Goal: Task Accomplishment & Management: Manage account settings

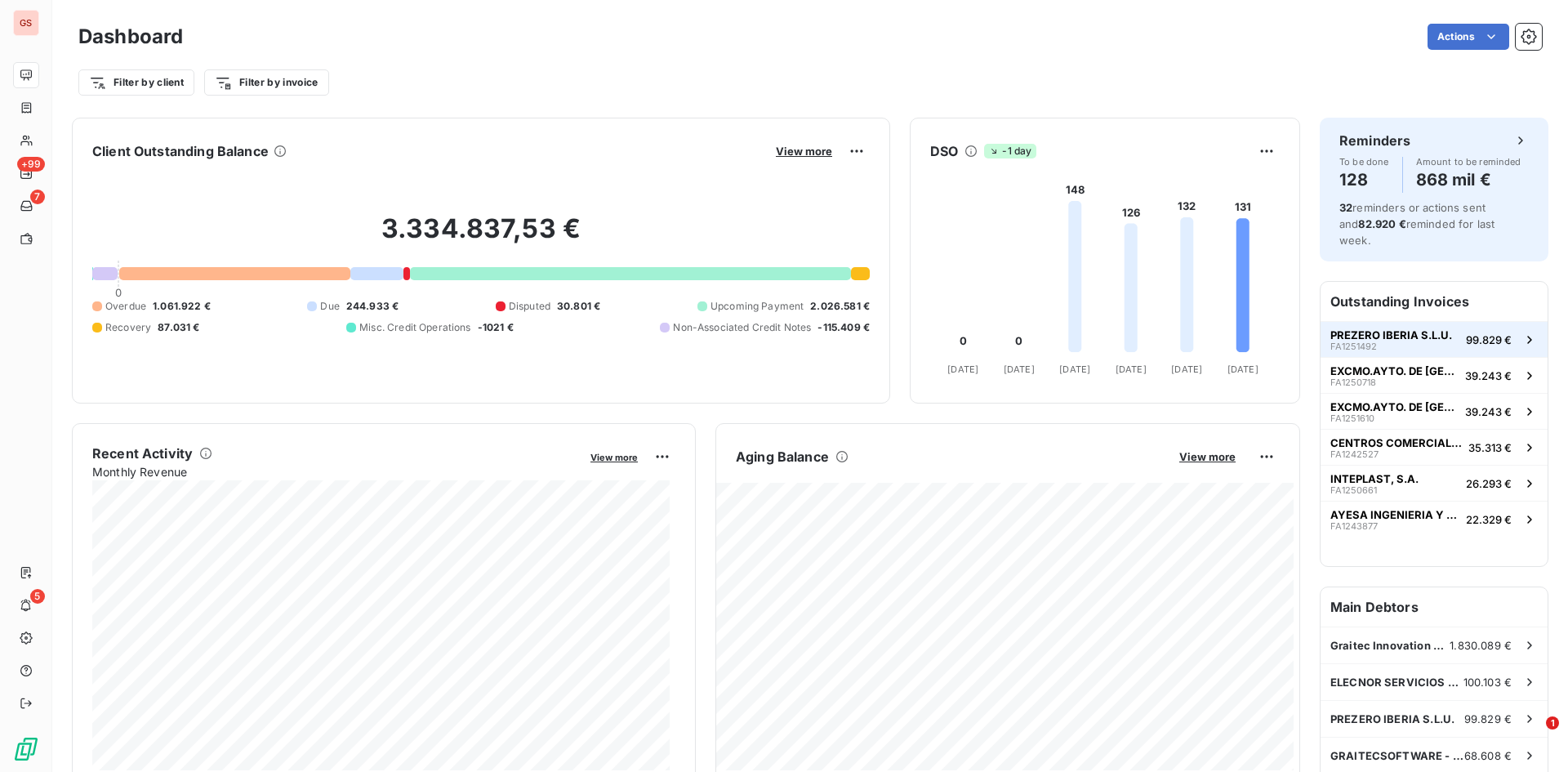
click at [1435, 335] on button "PREZERO IBERIA S.L.U. FA1251492 99.829 €" at bounding box center [1435, 339] width 227 height 36
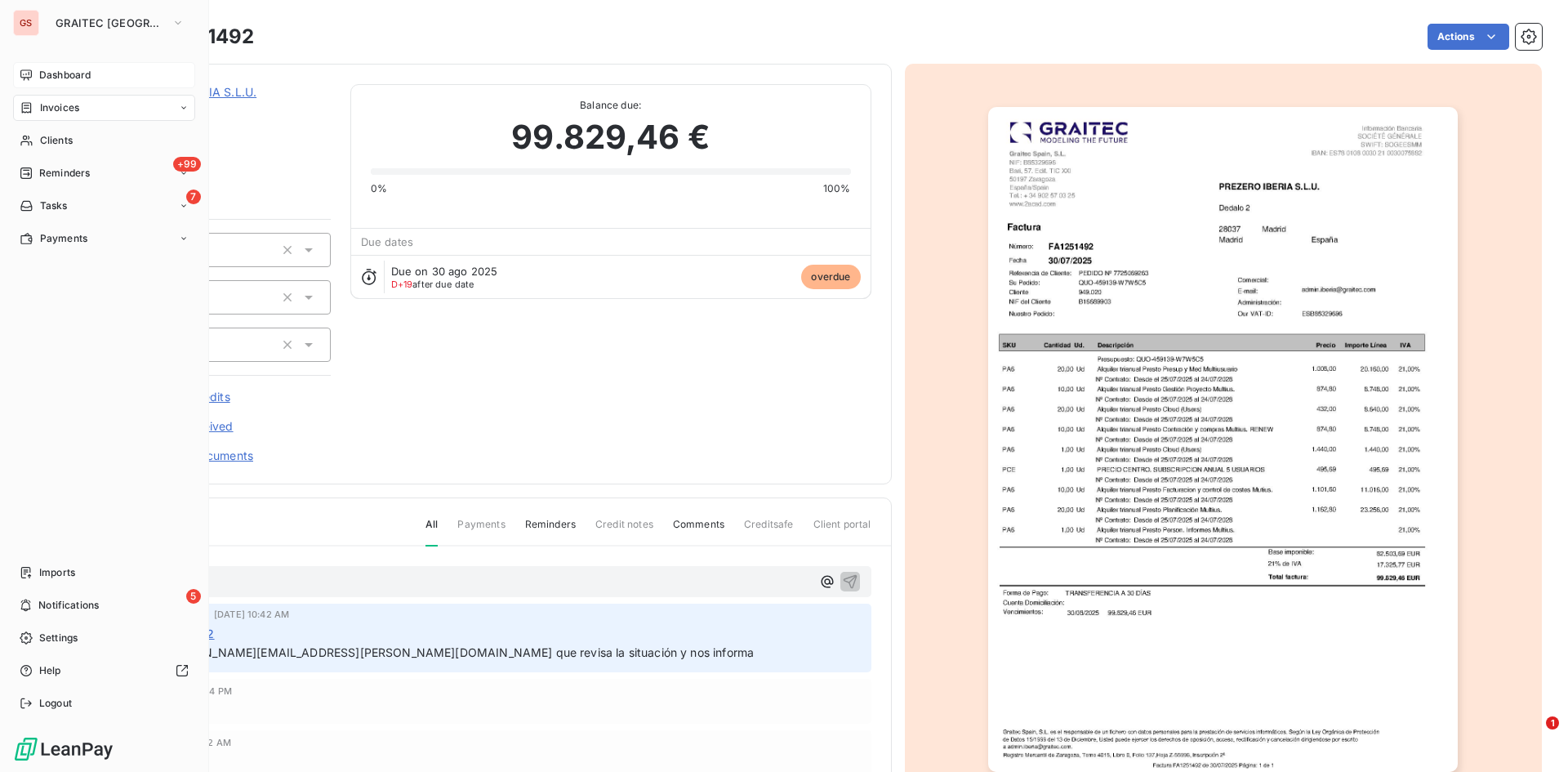
click at [32, 76] on icon at bounding box center [26, 74] width 12 height 11
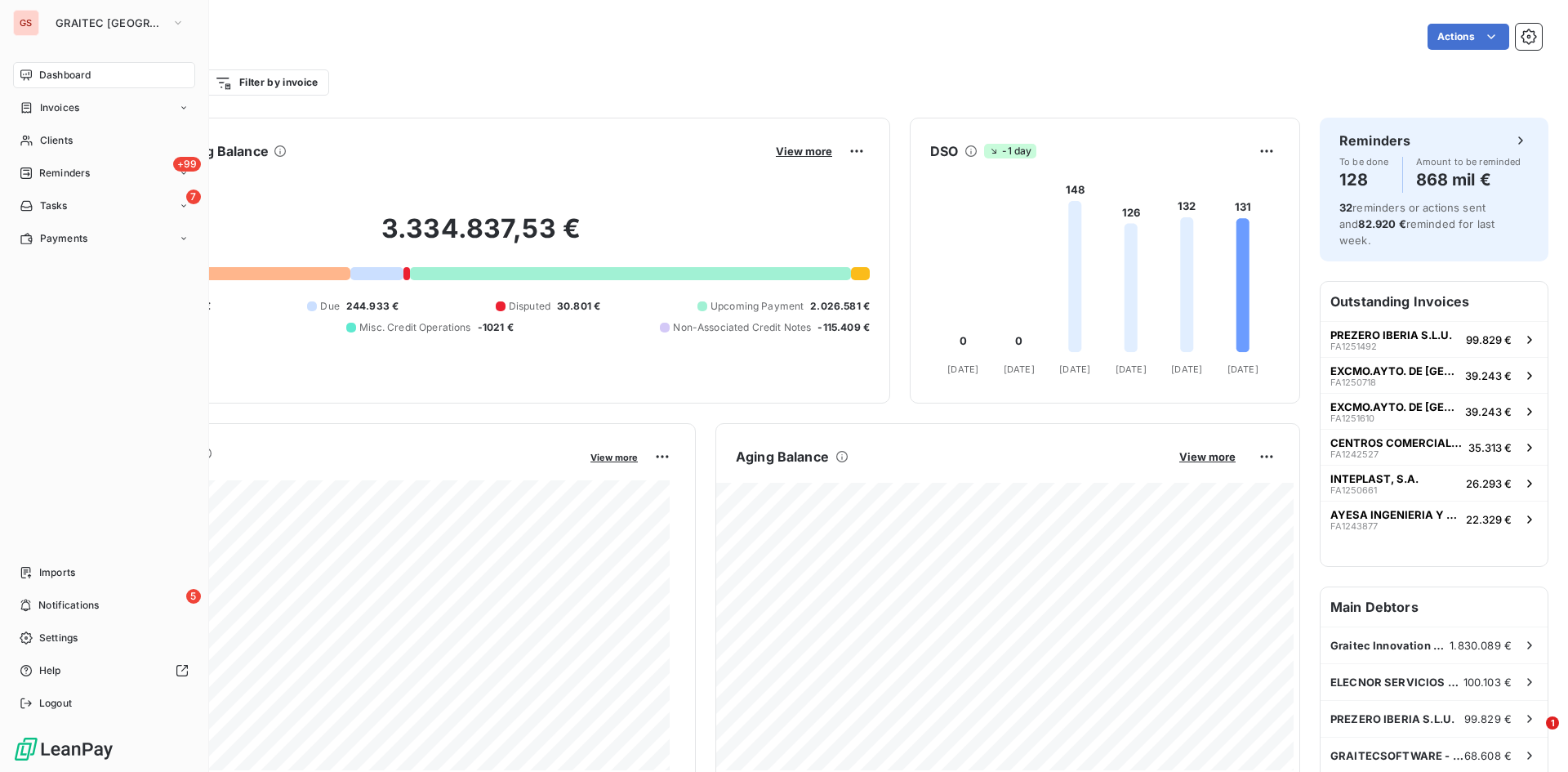
click at [43, 105] on span "Invoices" at bounding box center [60, 108] width 40 height 15
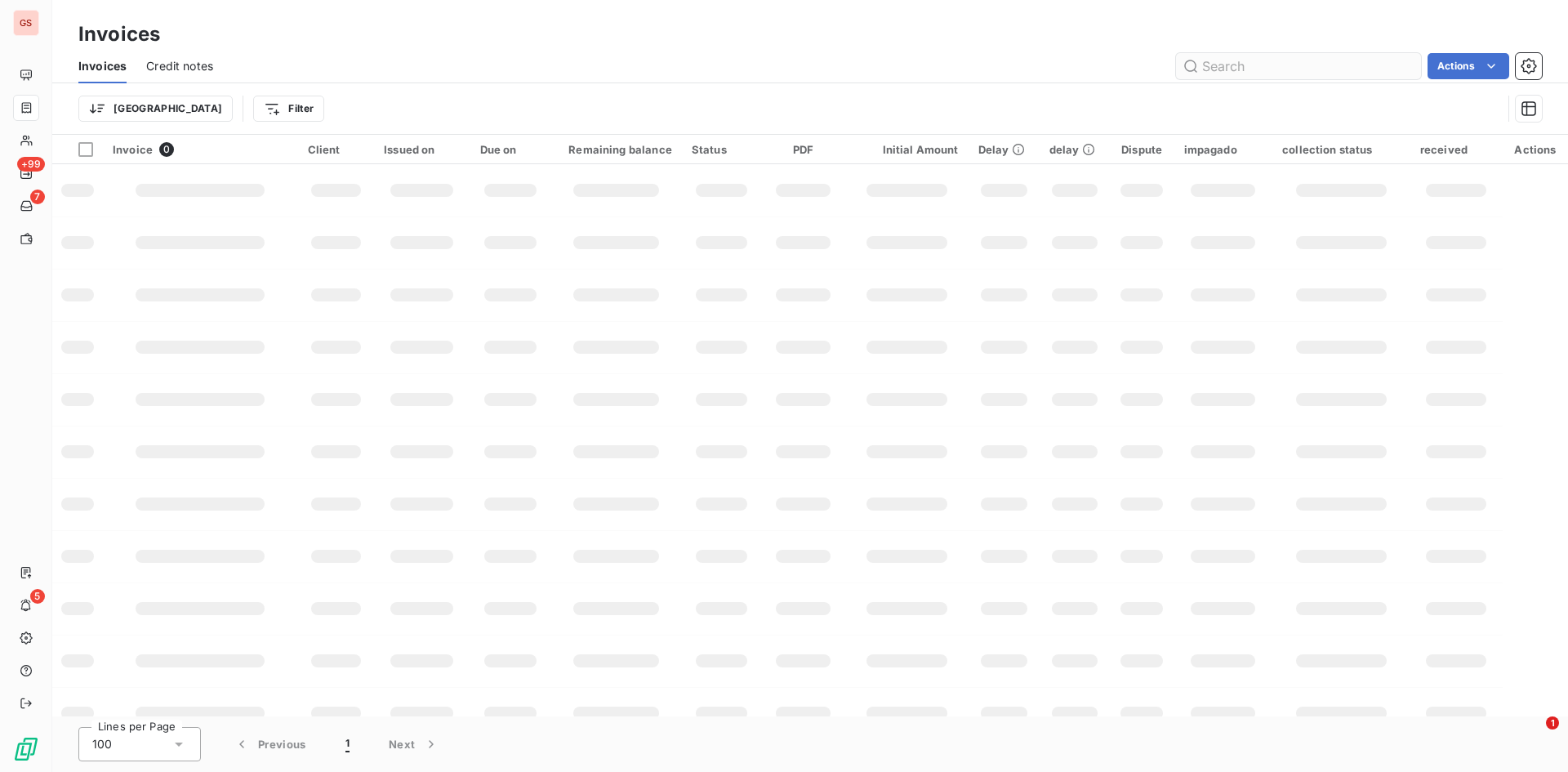
click at [1212, 70] on input "text" at bounding box center [1299, 67] width 245 height 26
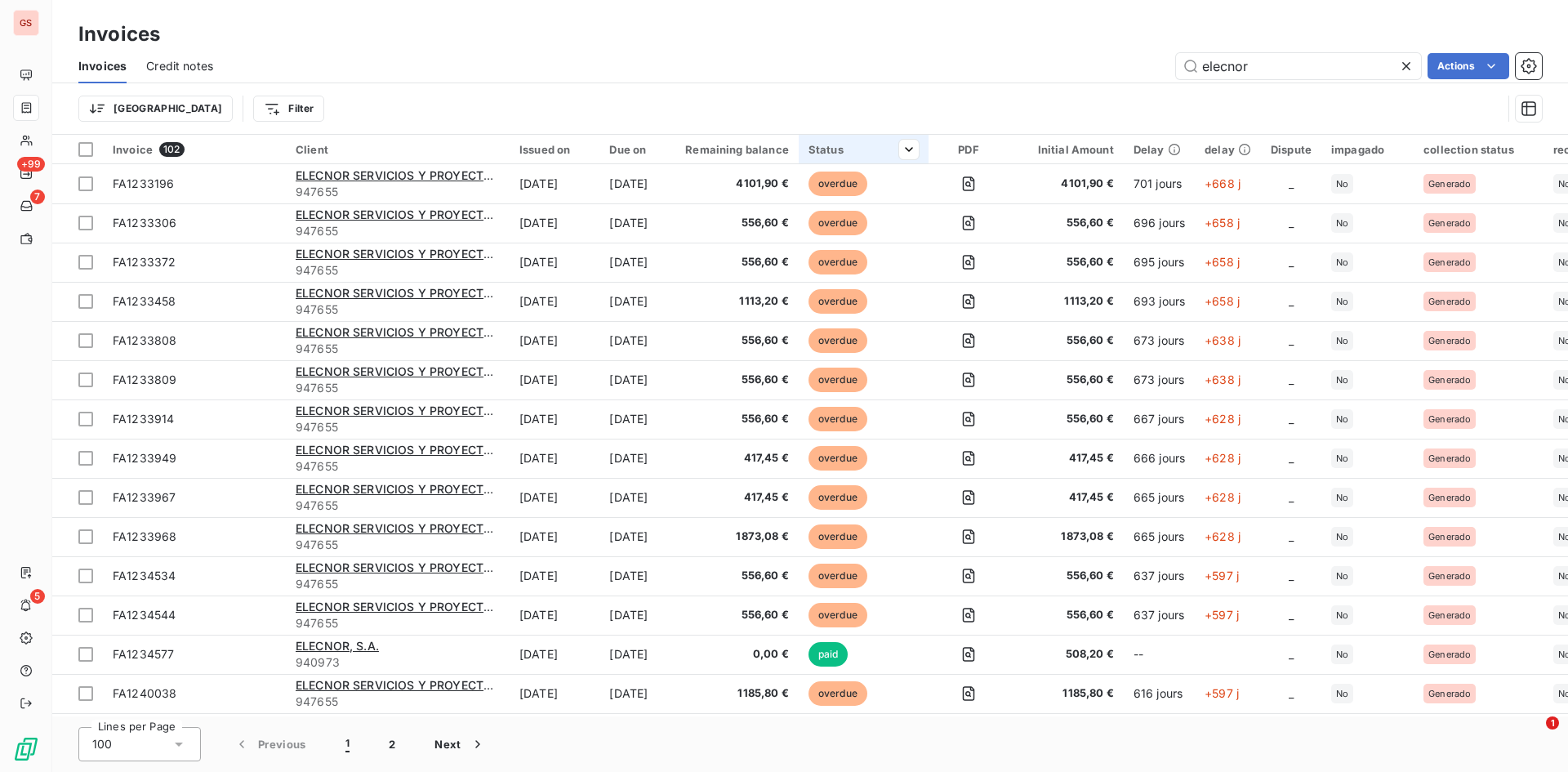
type input "elecnor"
click at [904, 142] on th "Status" at bounding box center [863, 150] width 130 height 30
click at [919, 151] on div at bounding box center [903, 150] width 33 height 20
click at [836, 197] on div at bounding box center [816, 193] width 235 height 35
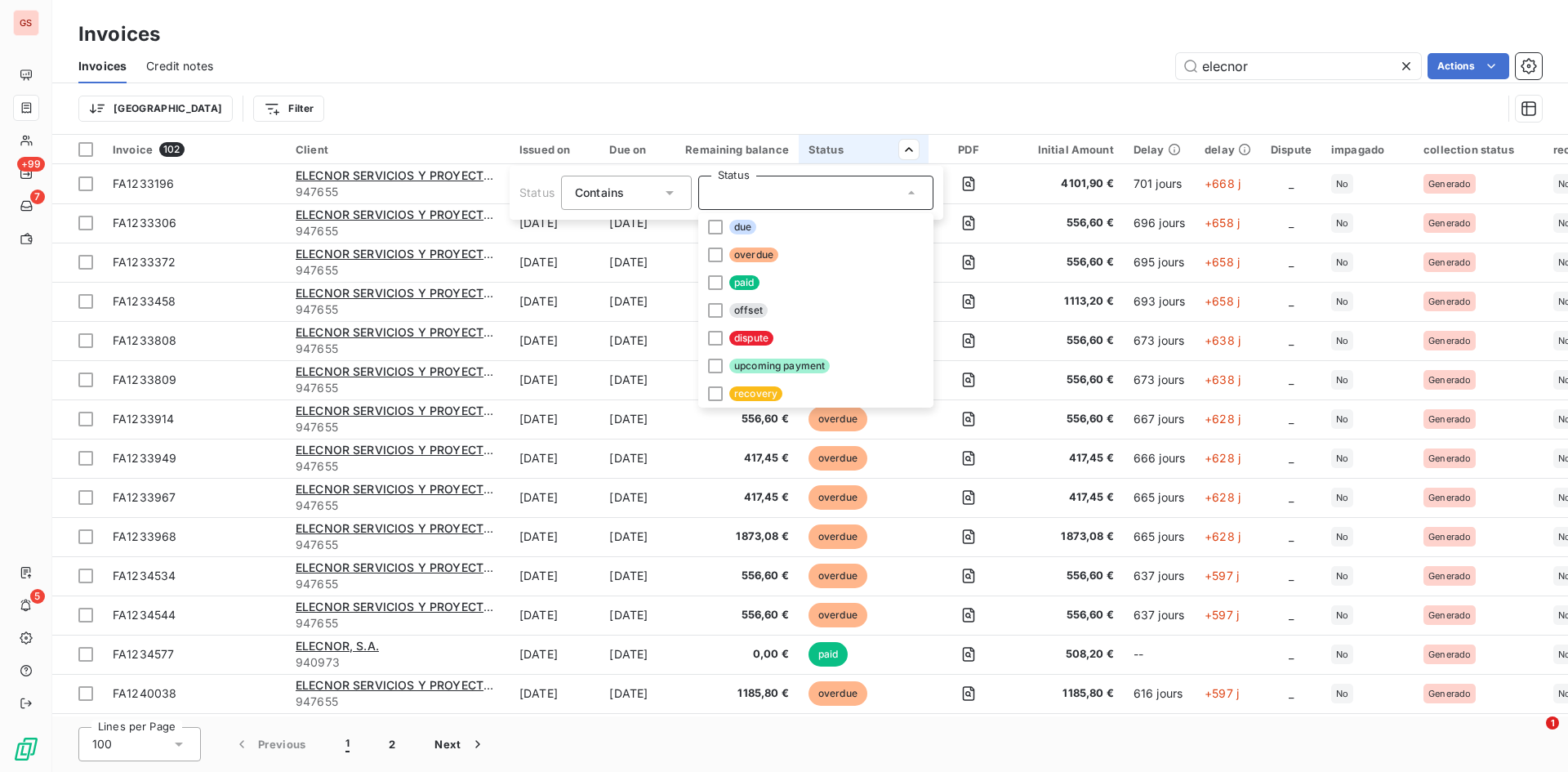
click at [794, 69] on html "GS +99 7 5 Invoices Invoices Credit notes elecnor Actions Trier Filter Invoice …" at bounding box center [784, 386] width 1568 height 772
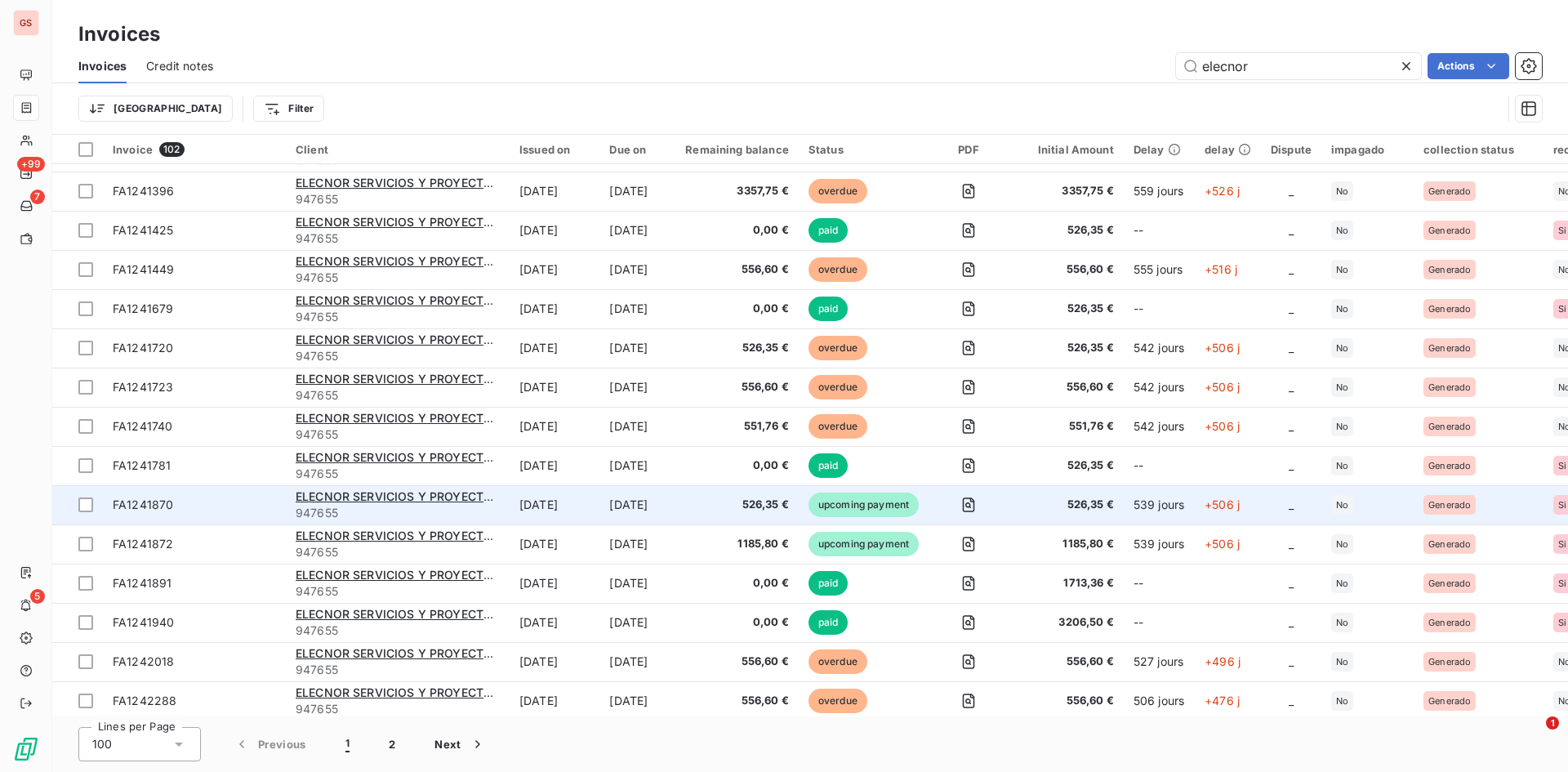
scroll to position [1878, 0]
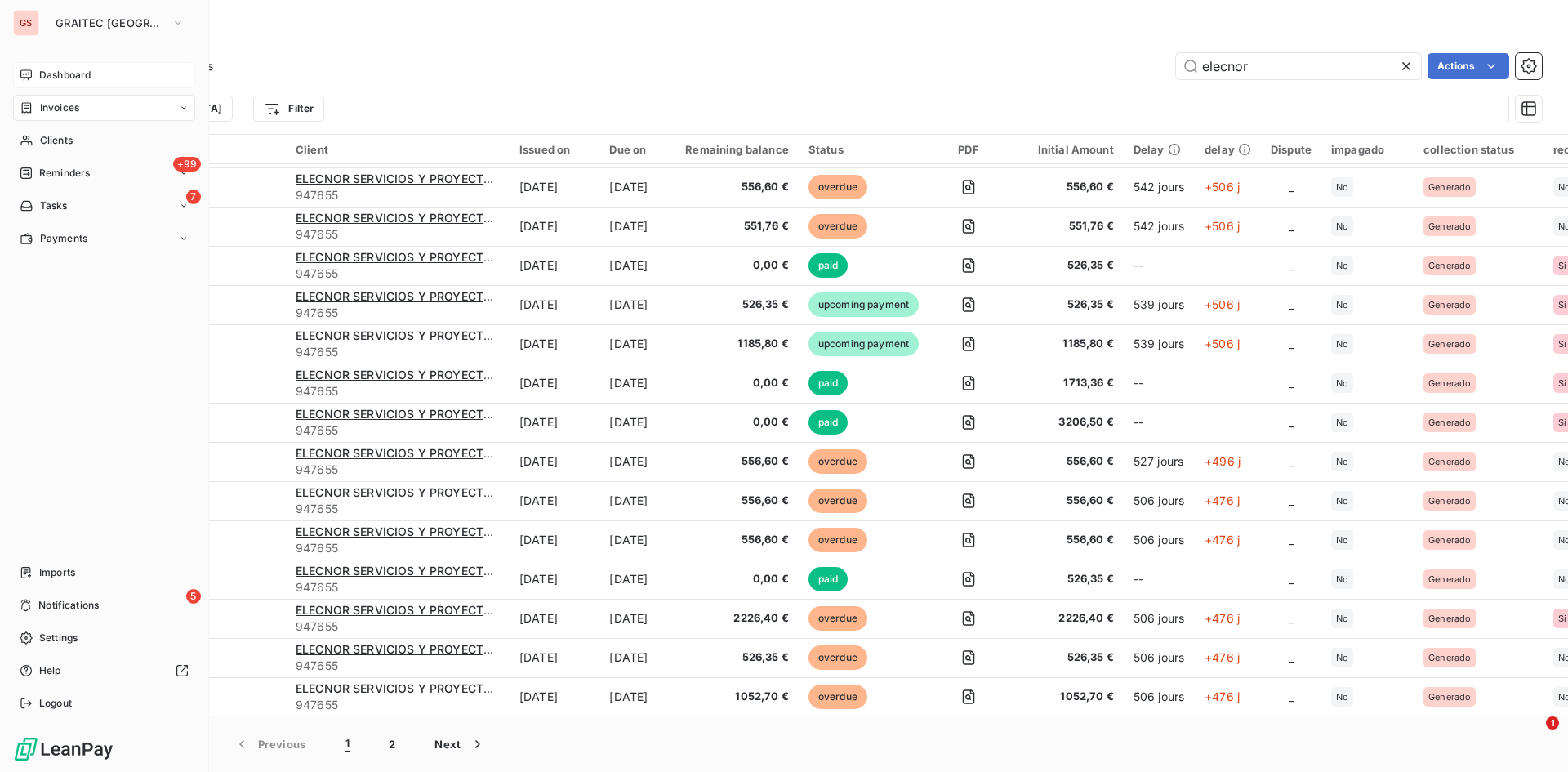
click at [26, 79] on icon at bounding box center [26, 75] width 13 height 13
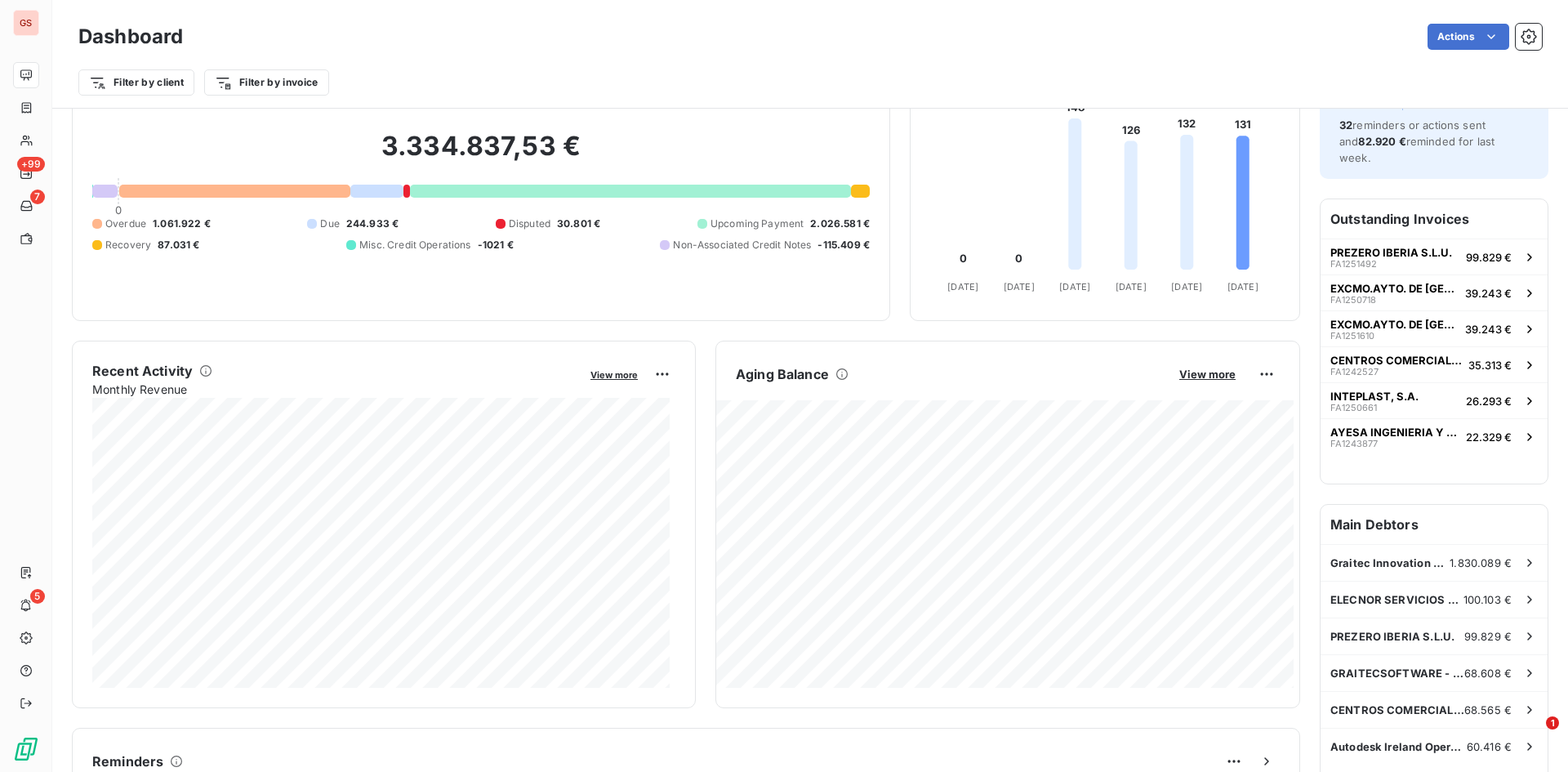
scroll to position [84, 0]
click at [34, 105] on div at bounding box center [26, 108] width 14 height 13
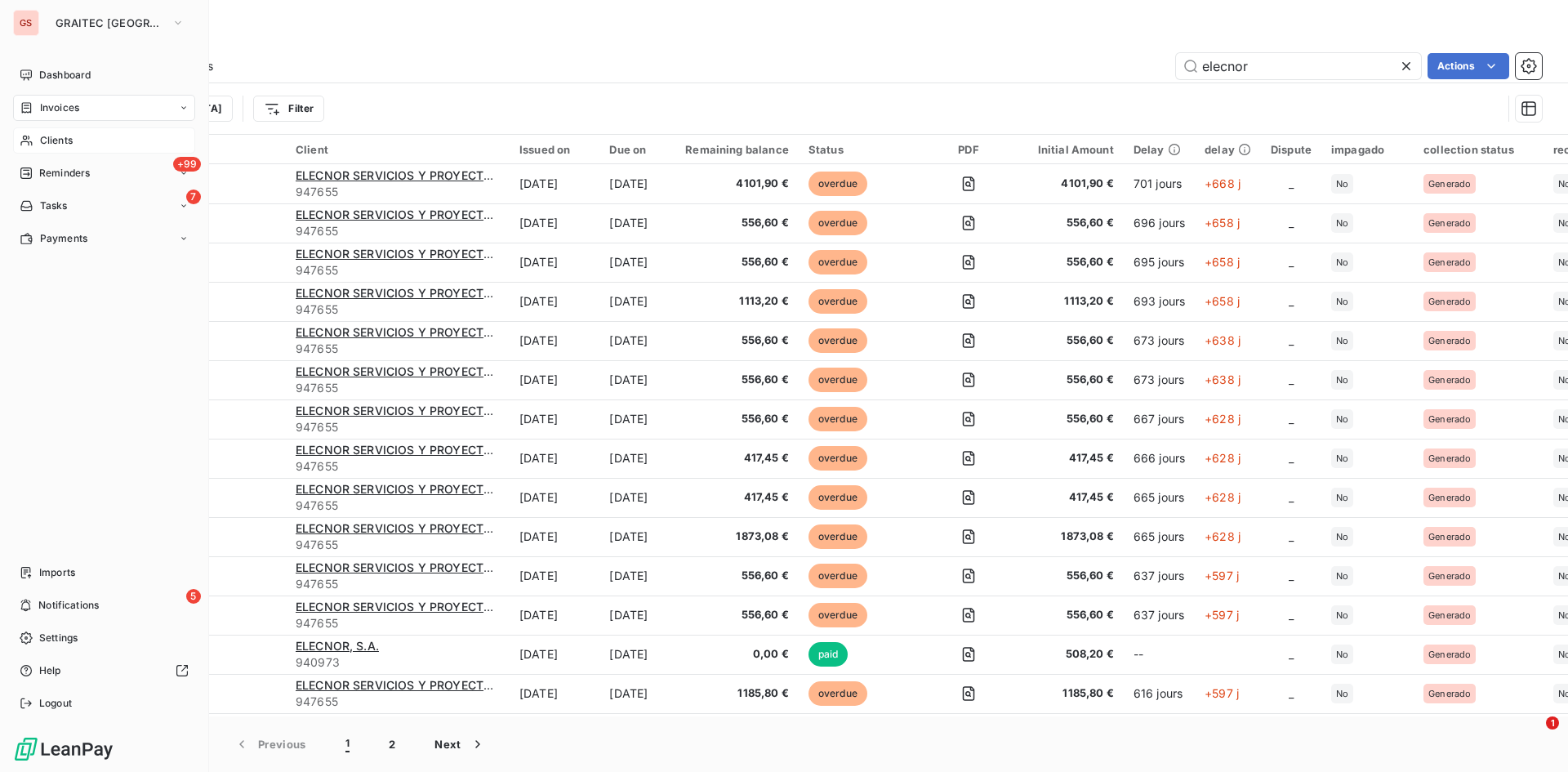
click at [29, 137] on icon at bounding box center [26, 141] width 12 height 11
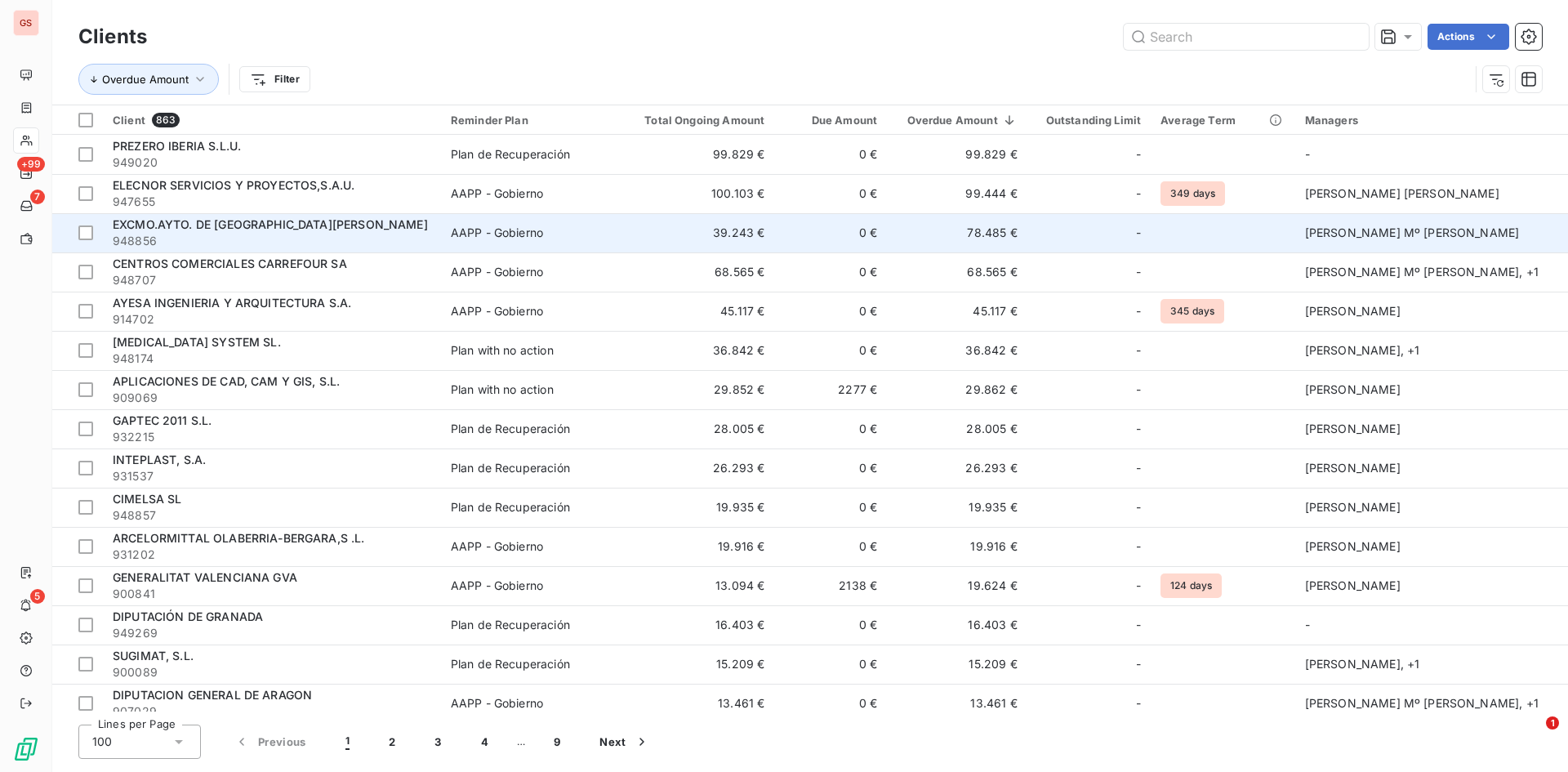
click at [740, 244] on td "39.243 €" at bounding box center [699, 233] width 151 height 40
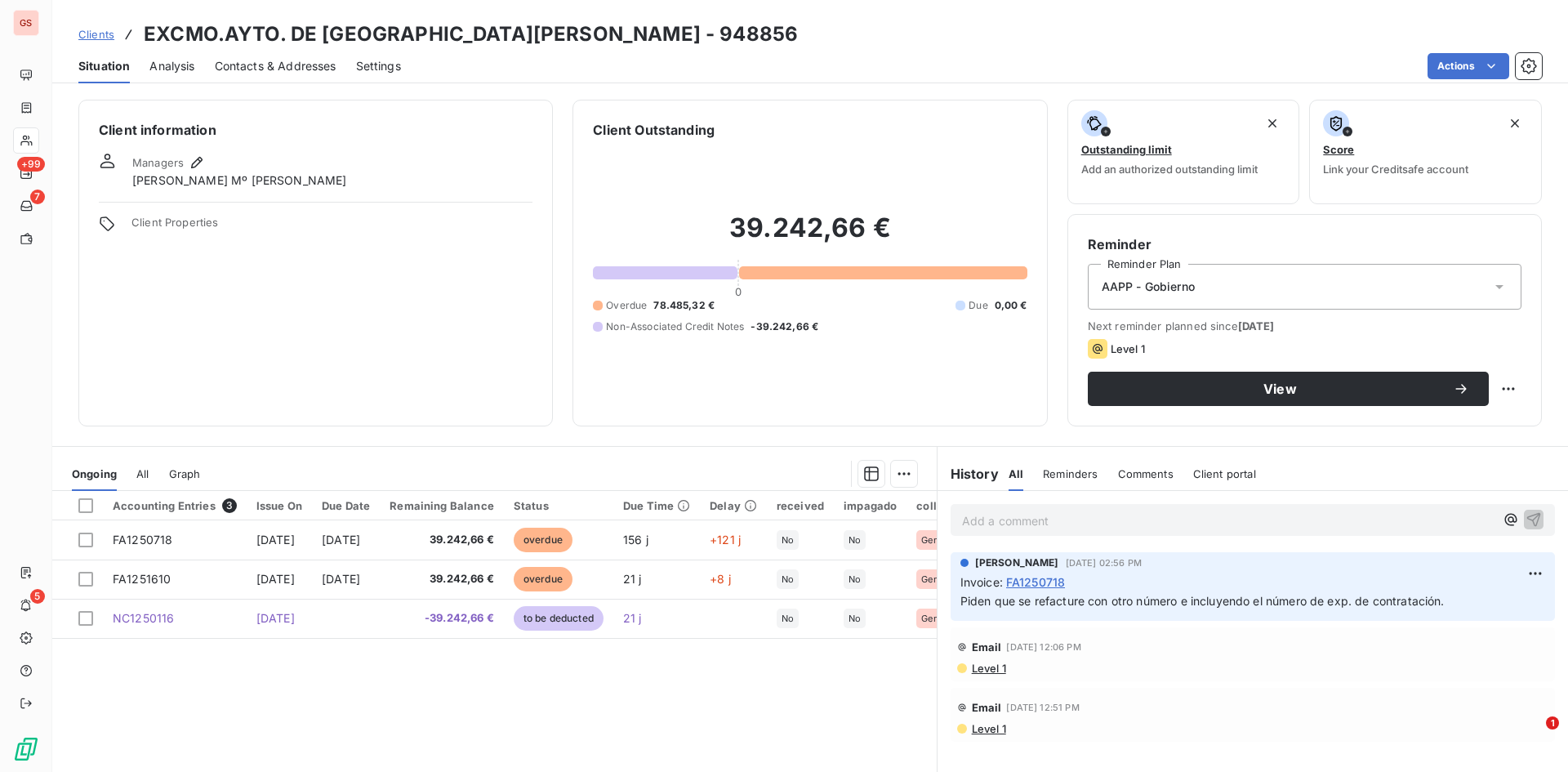
click at [121, 483] on div "Ongoing All Graph" at bounding box center [495, 474] width 885 height 35
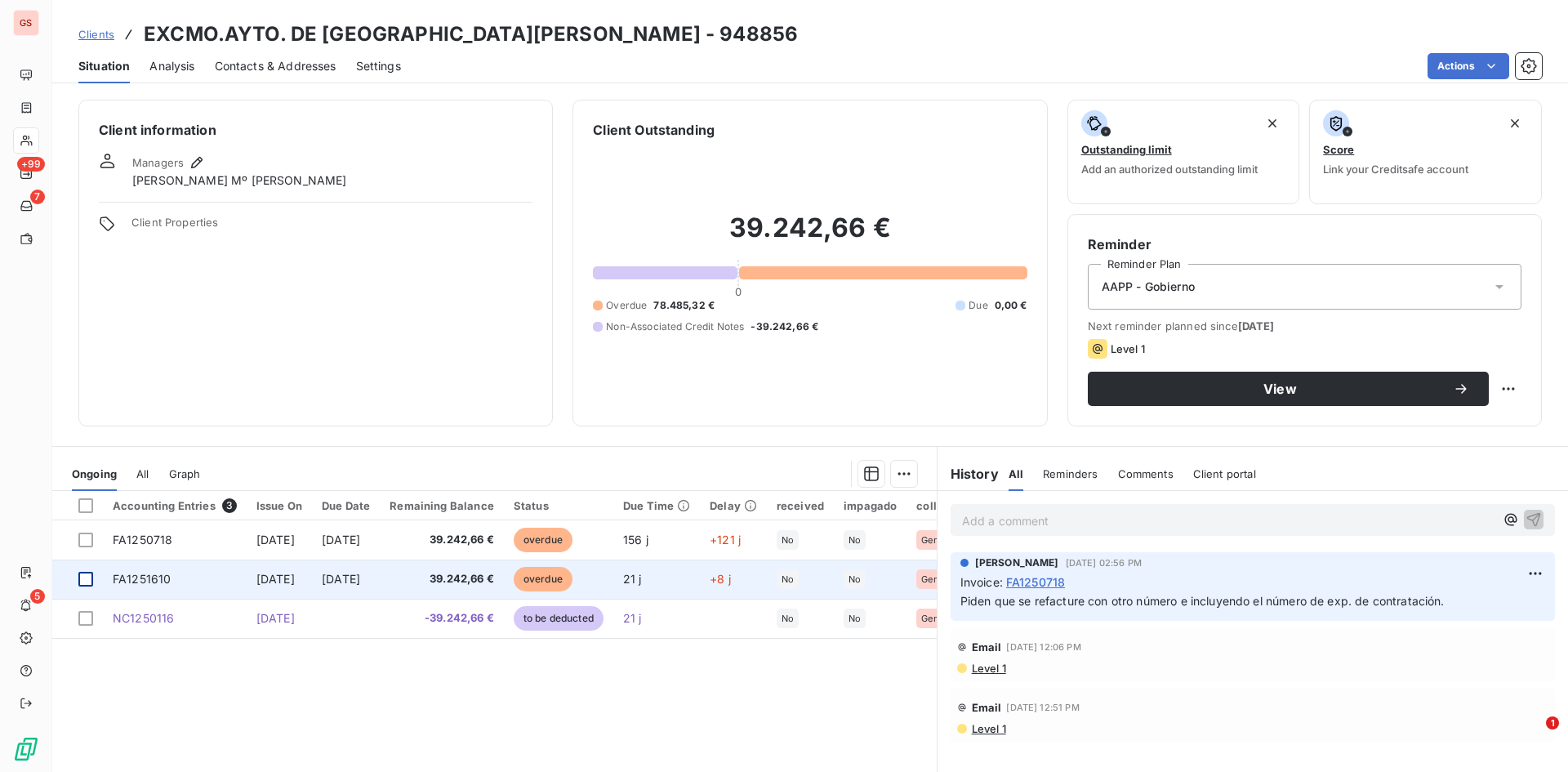
click at [84, 583] on div at bounding box center [86, 579] width 15 height 15
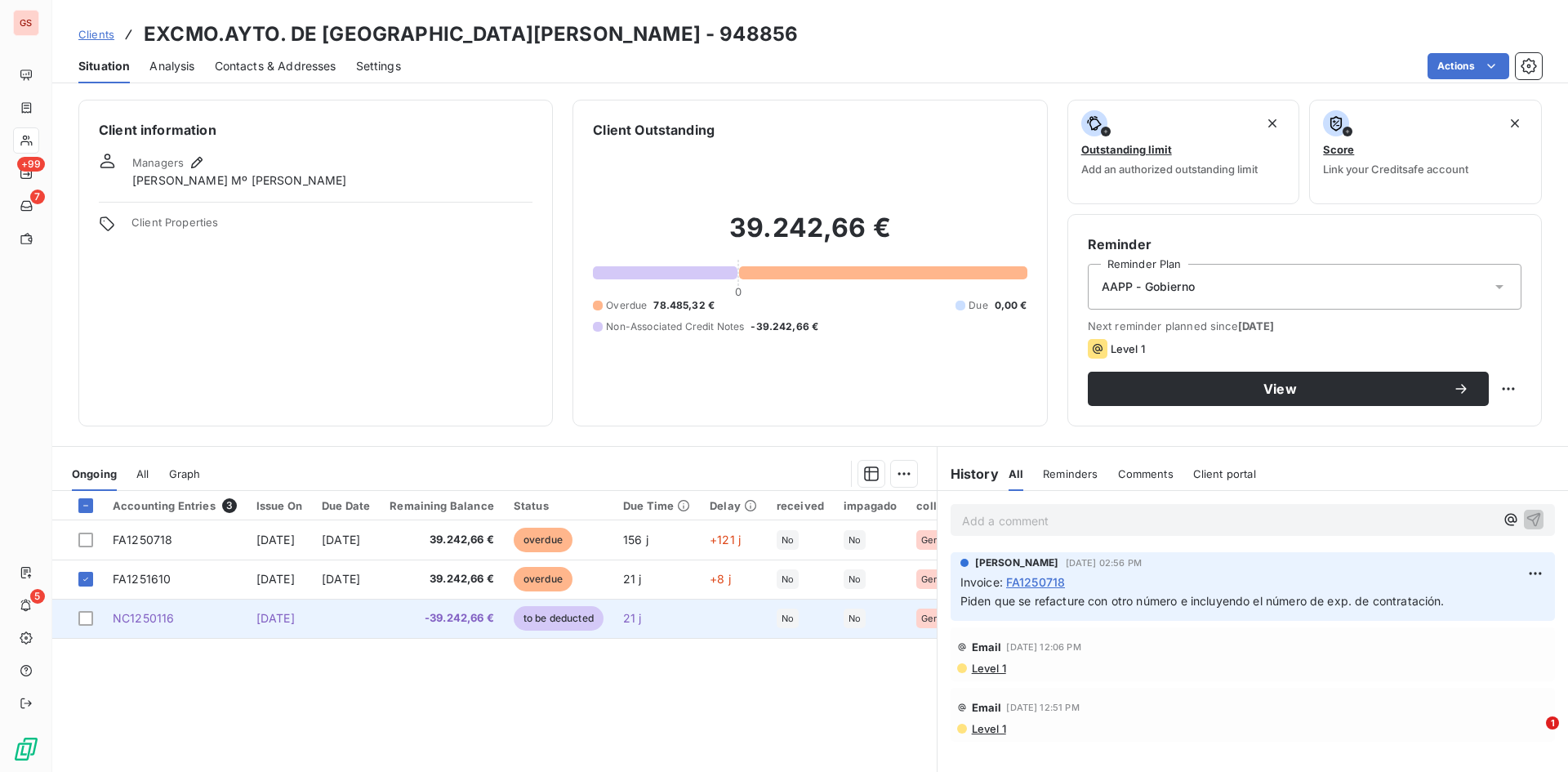
click at [91, 608] on td at bounding box center [78, 618] width 51 height 40
click at [93, 617] on td at bounding box center [78, 618] width 51 height 40
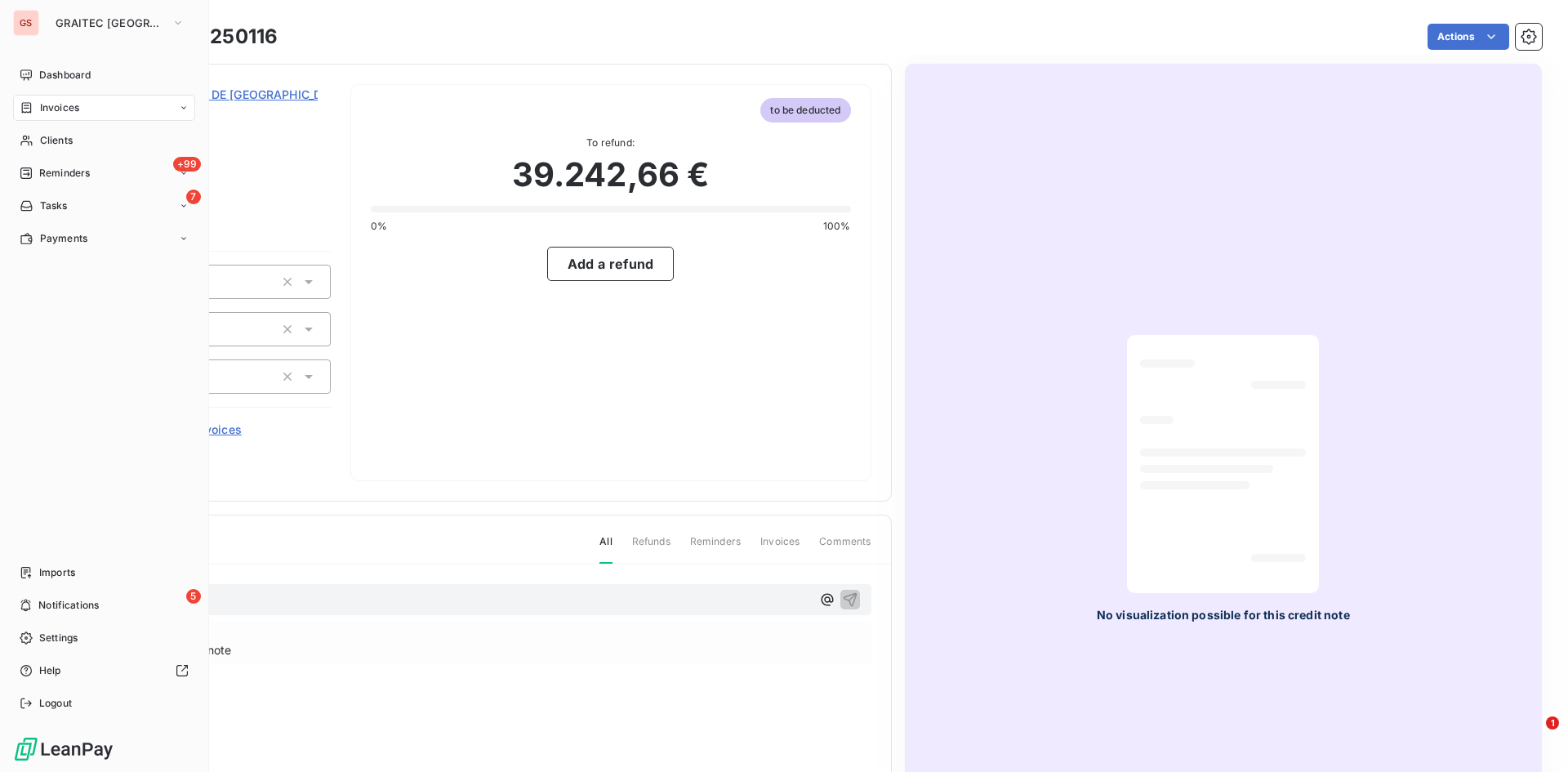
click at [31, 102] on icon at bounding box center [26, 108] width 14 height 13
click at [82, 109] on div "Invoices" at bounding box center [104, 108] width 182 height 26
click at [30, 77] on icon at bounding box center [26, 74] width 12 height 11
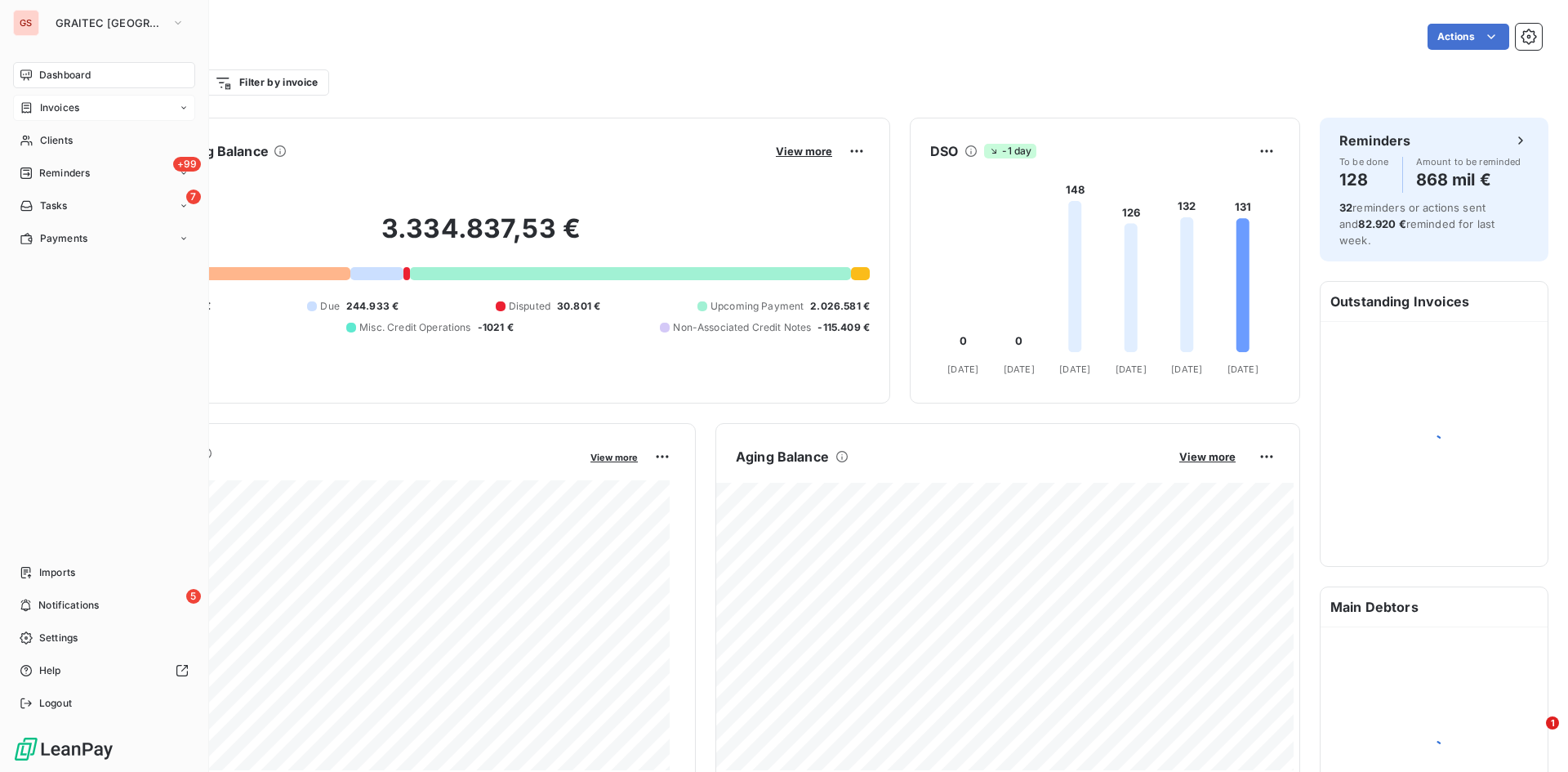
click at [35, 110] on div "Invoices" at bounding box center [49, 108] width 59 height 15
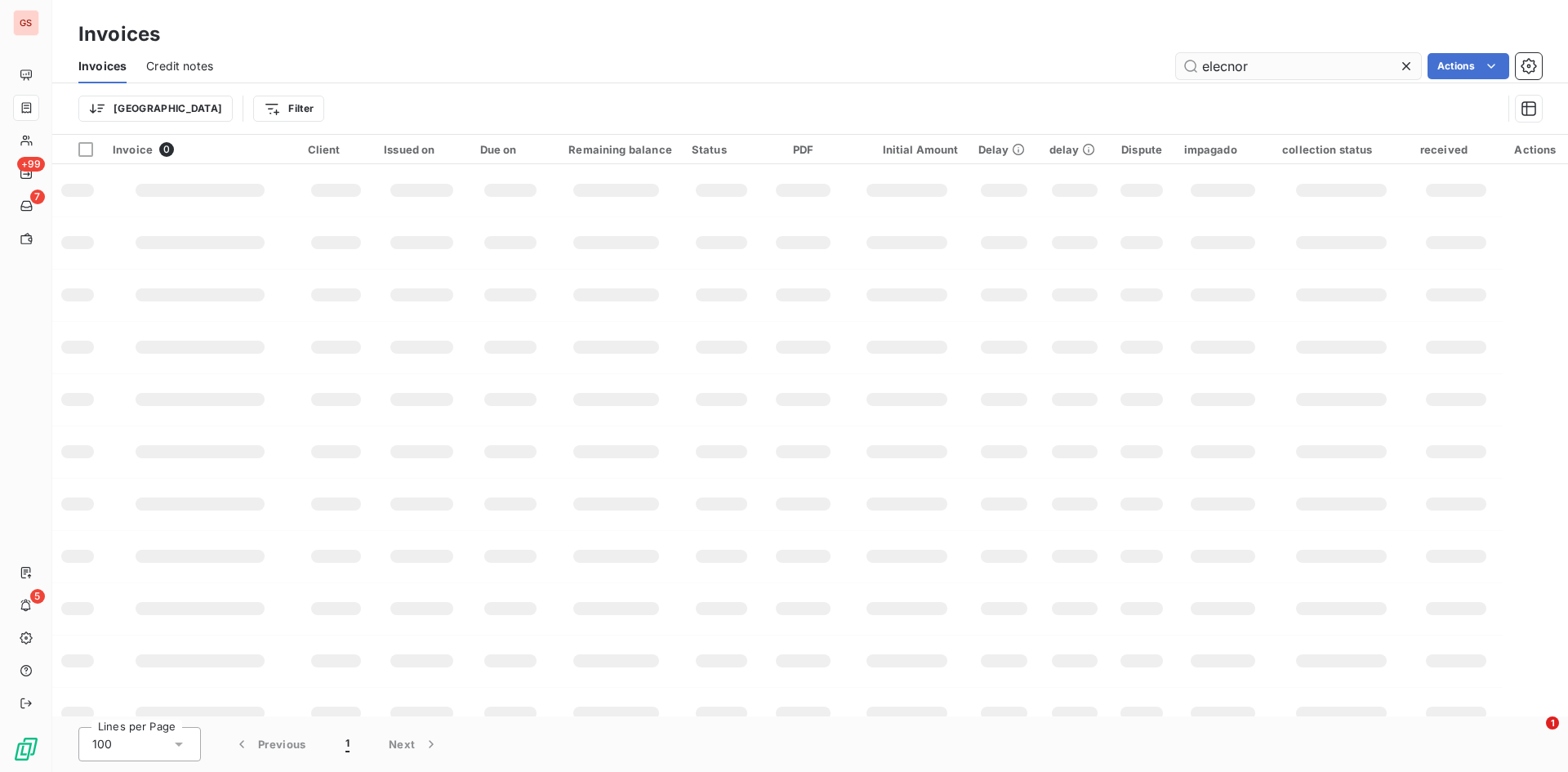
click at [1415, 67] on div at bounding box center [1410, 67] width 23 height 26
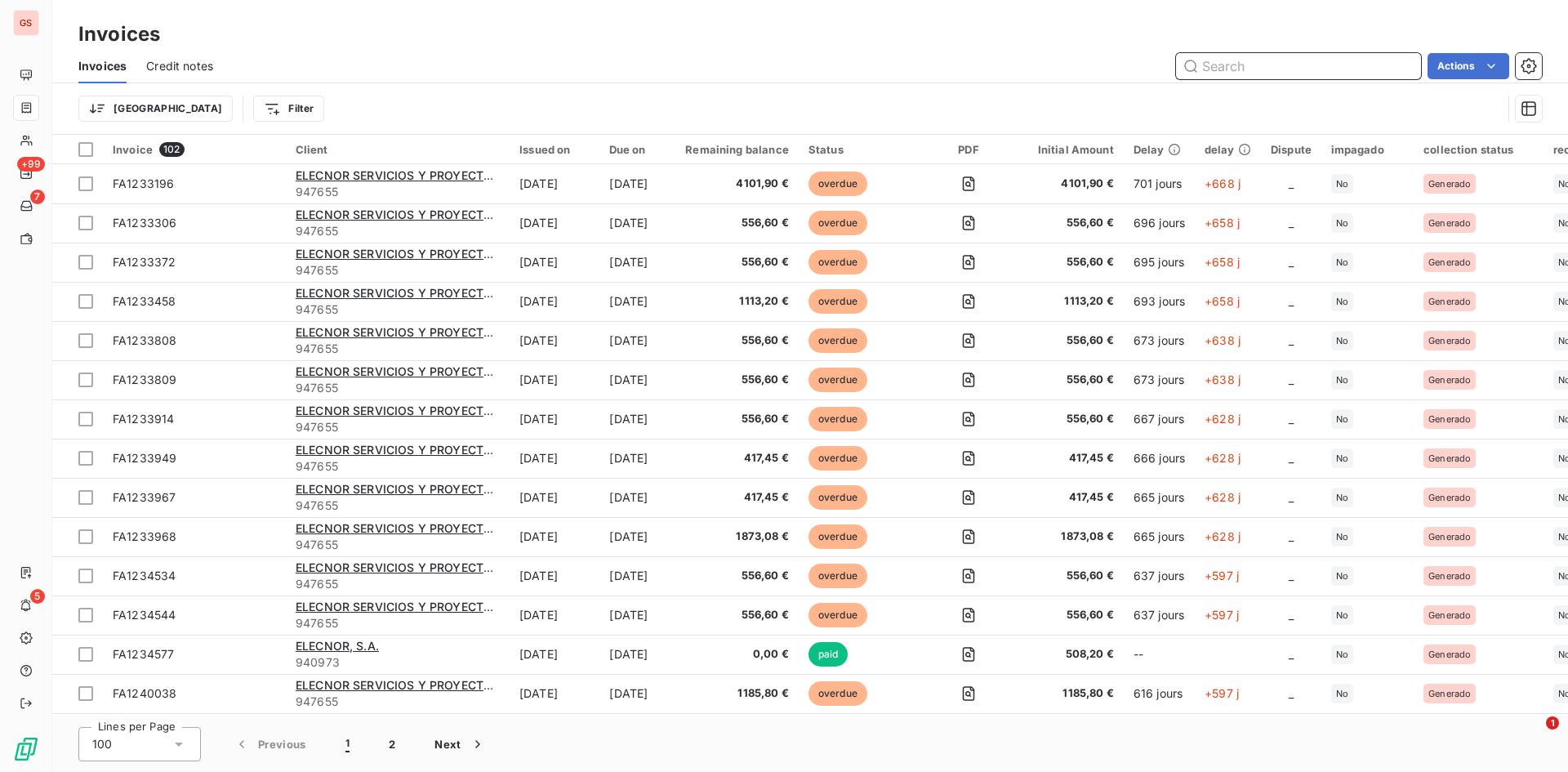
click at [1411, 67] on input "text" at bounding box center [1299, 67] width 245 height 26
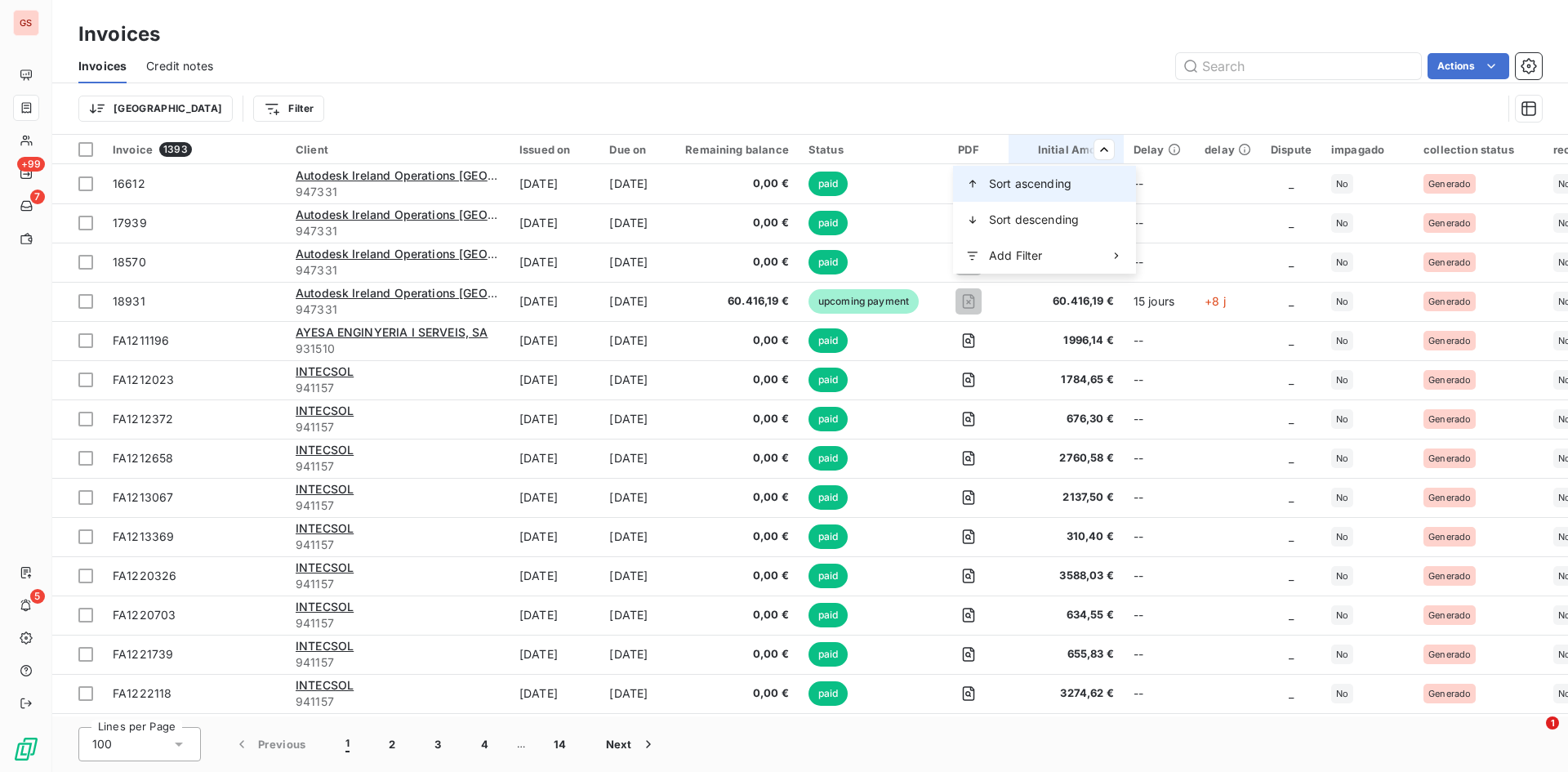
click at [1089, 173] on div "Sort ascending" at bounding box center [1045, 184] width 183 height 36
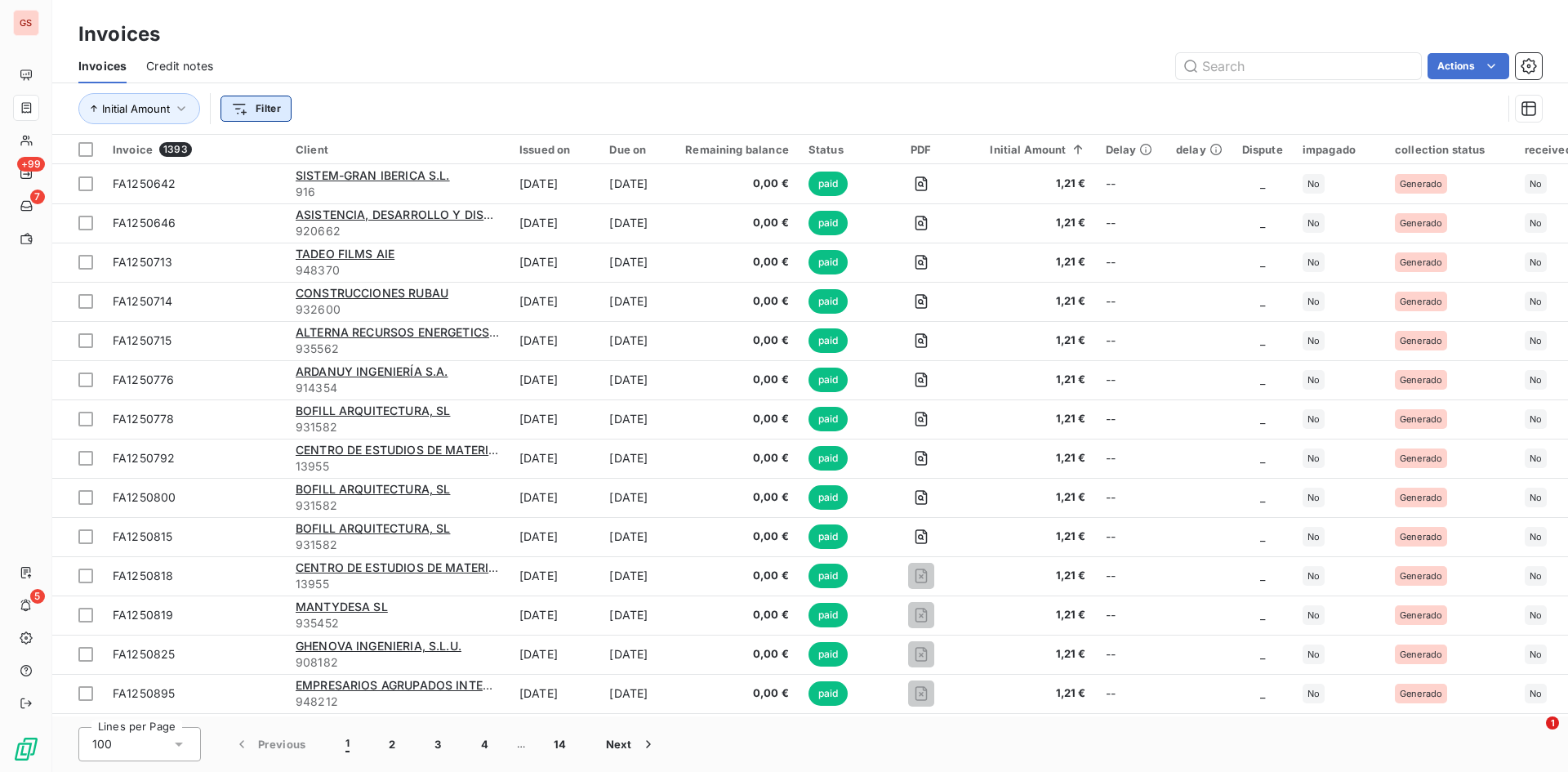
click at [263, 105] on html "GS +99 7 5 Invoices Invoices Credit notes Actions Initial Amount Filter Invoice…" at bounding box center [784, 386] width 1568 height 772
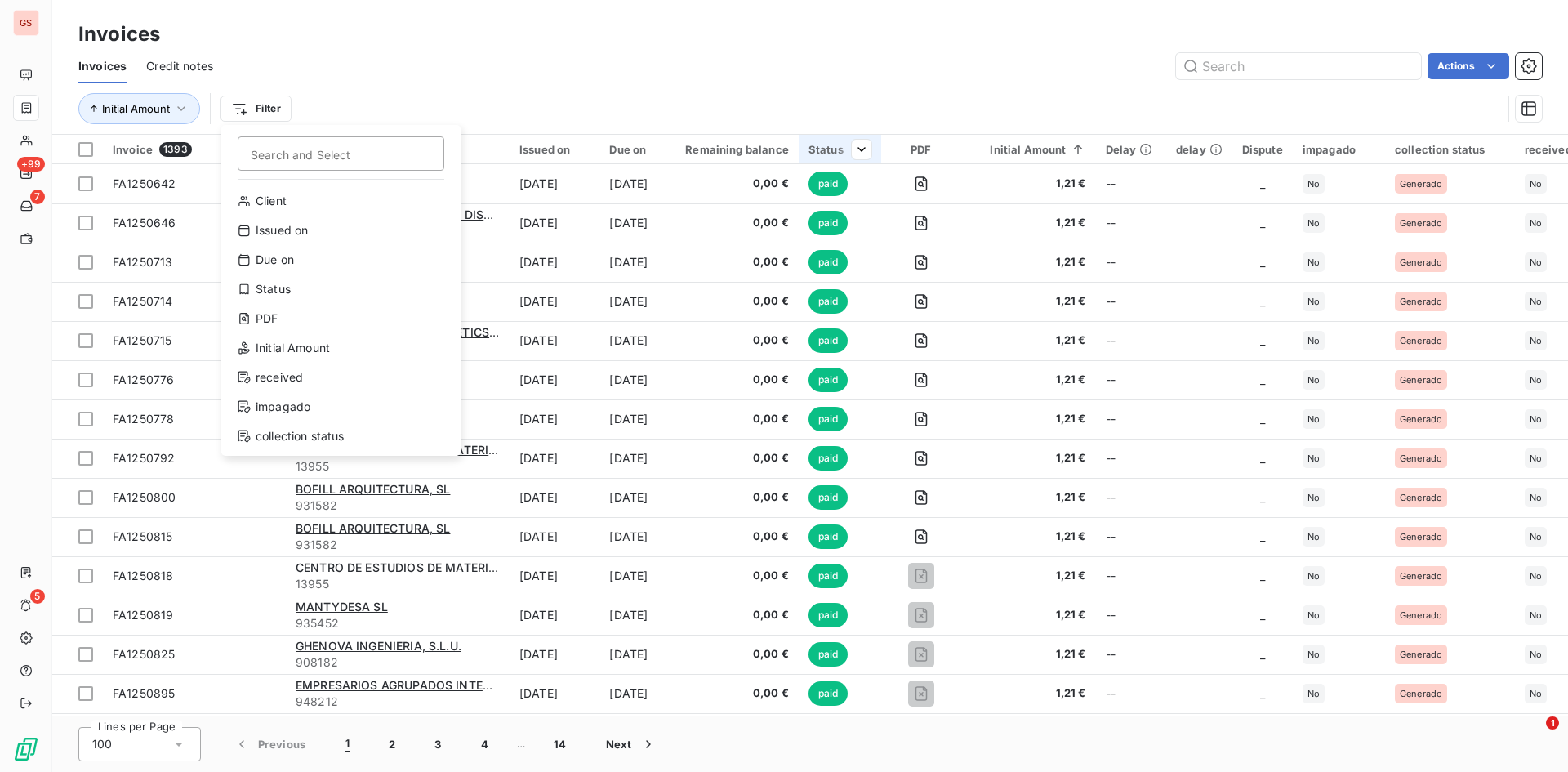
click at [858, 145] on html "GS +99 7 5 Invoices Invoices Credit notes Actions Initial Amount Filter Search …" at bounding box center [784, 386] width 1568 height 772
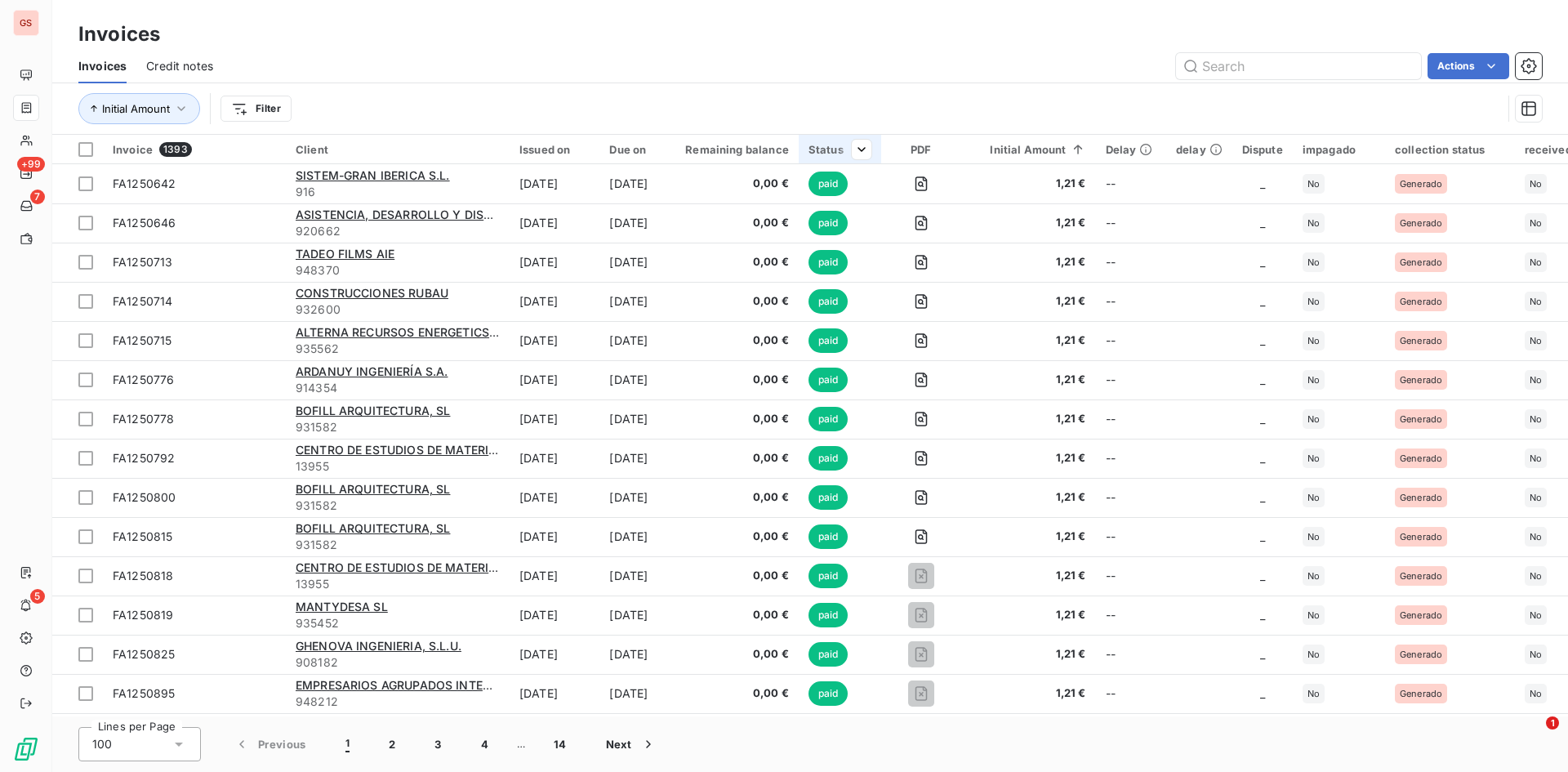
click at [871, 151] on div at bounding box center [855, 150] width 33 height 20
click at [822, 184] on div at bounding box center [766, 193] width 235 height 35
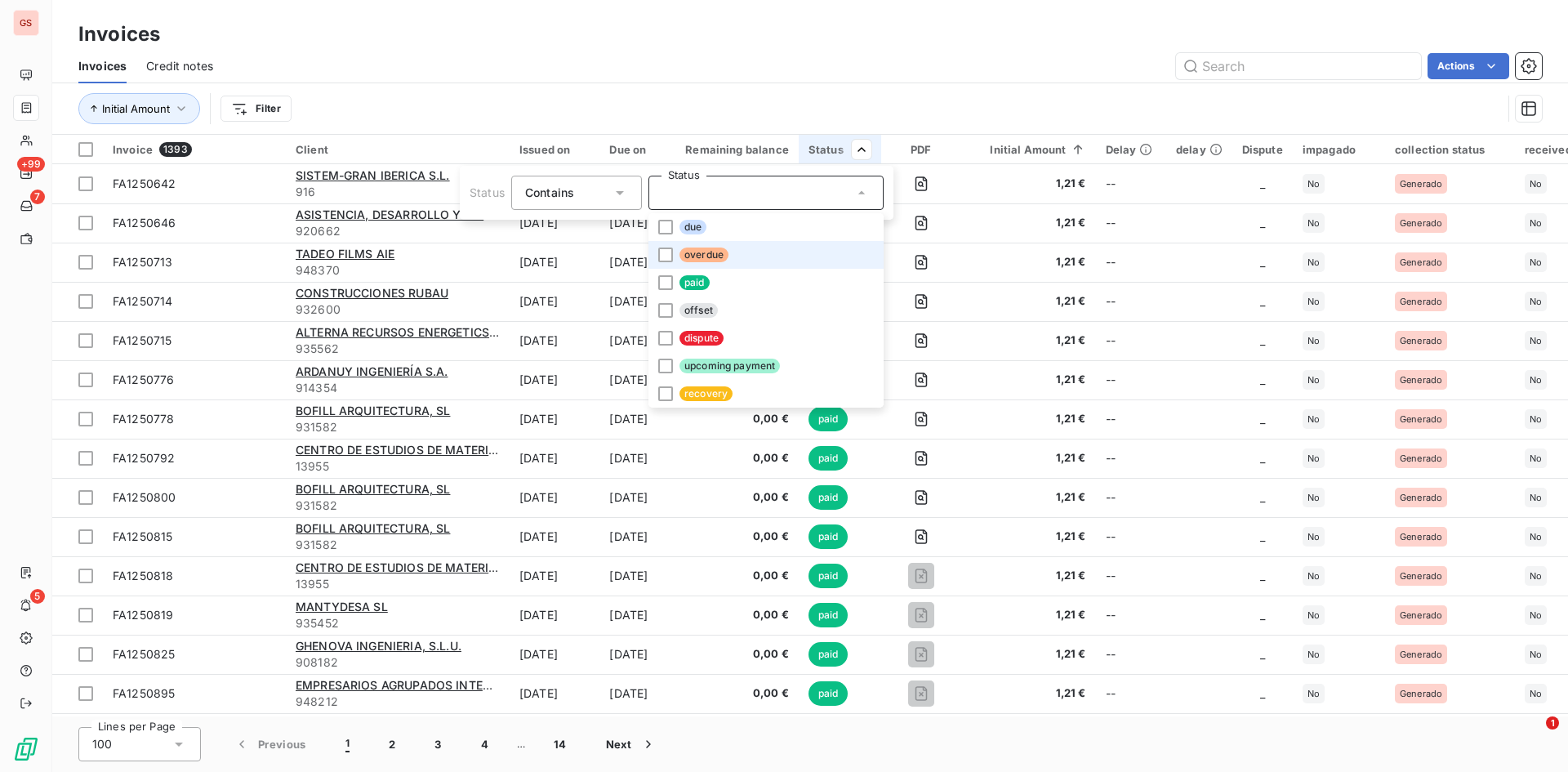
click at [751, 246] on li "overdue" at bounding box center [766, 255] width 235 height 28
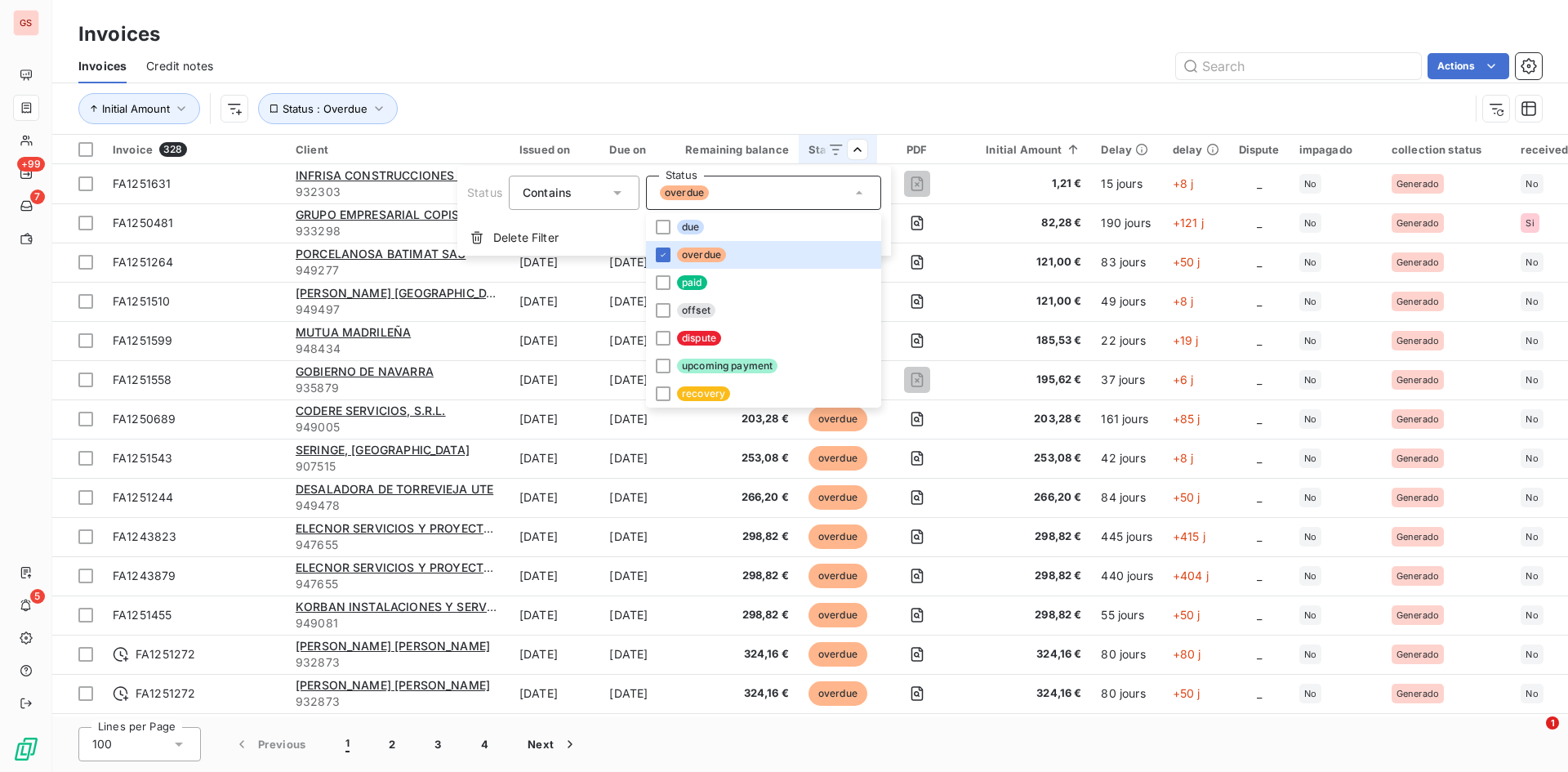
click at [707, 53] on html "GS +99 7 5 Invoices Invoices Credit notes Actions Initial Amount Status : Overd…" at bounding box center [784, 386] width 1568 height 772
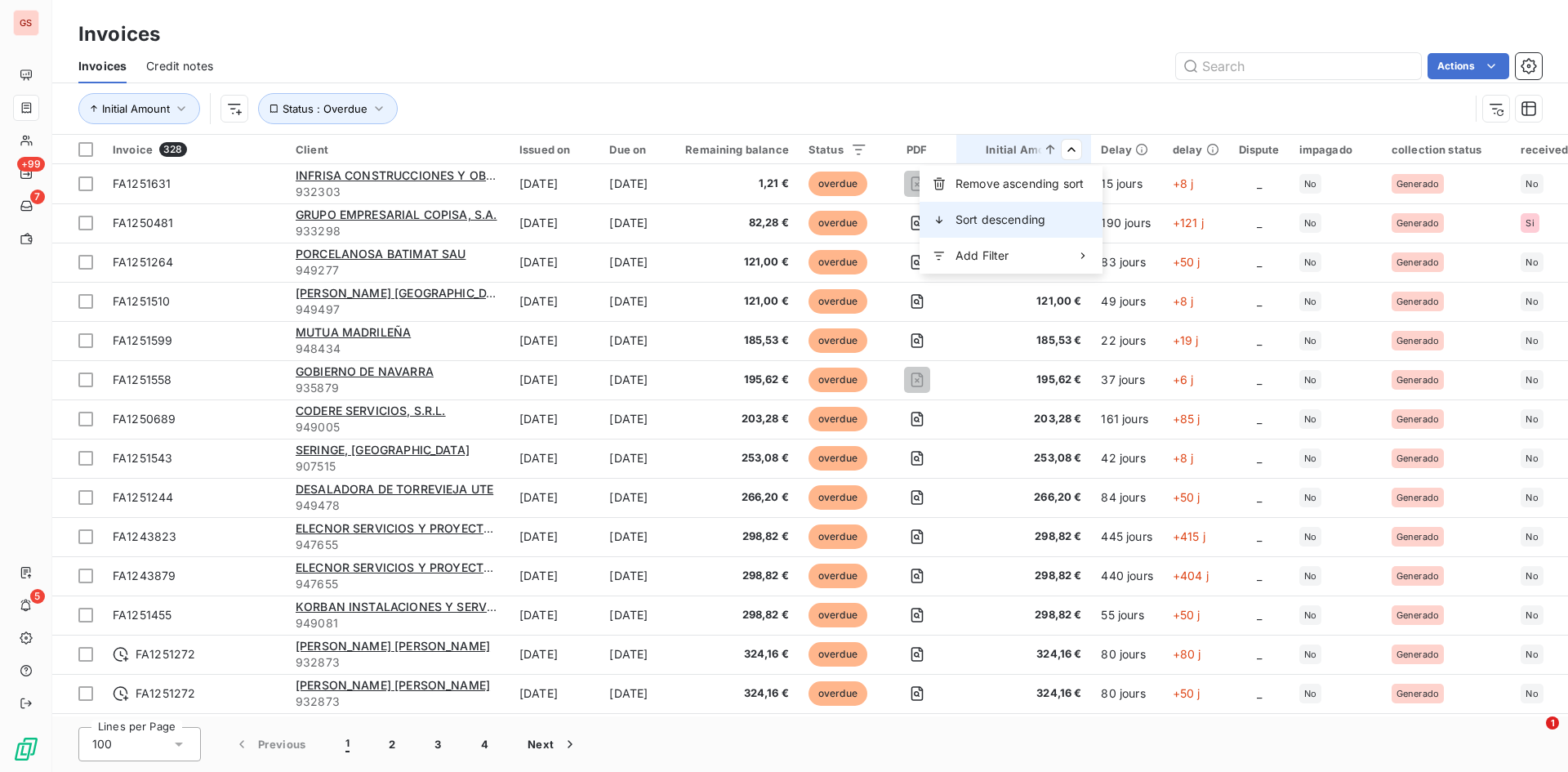
click at [1043, 219] on span "Sort descending" at bounding box center [1000, 220] width 90 height 16
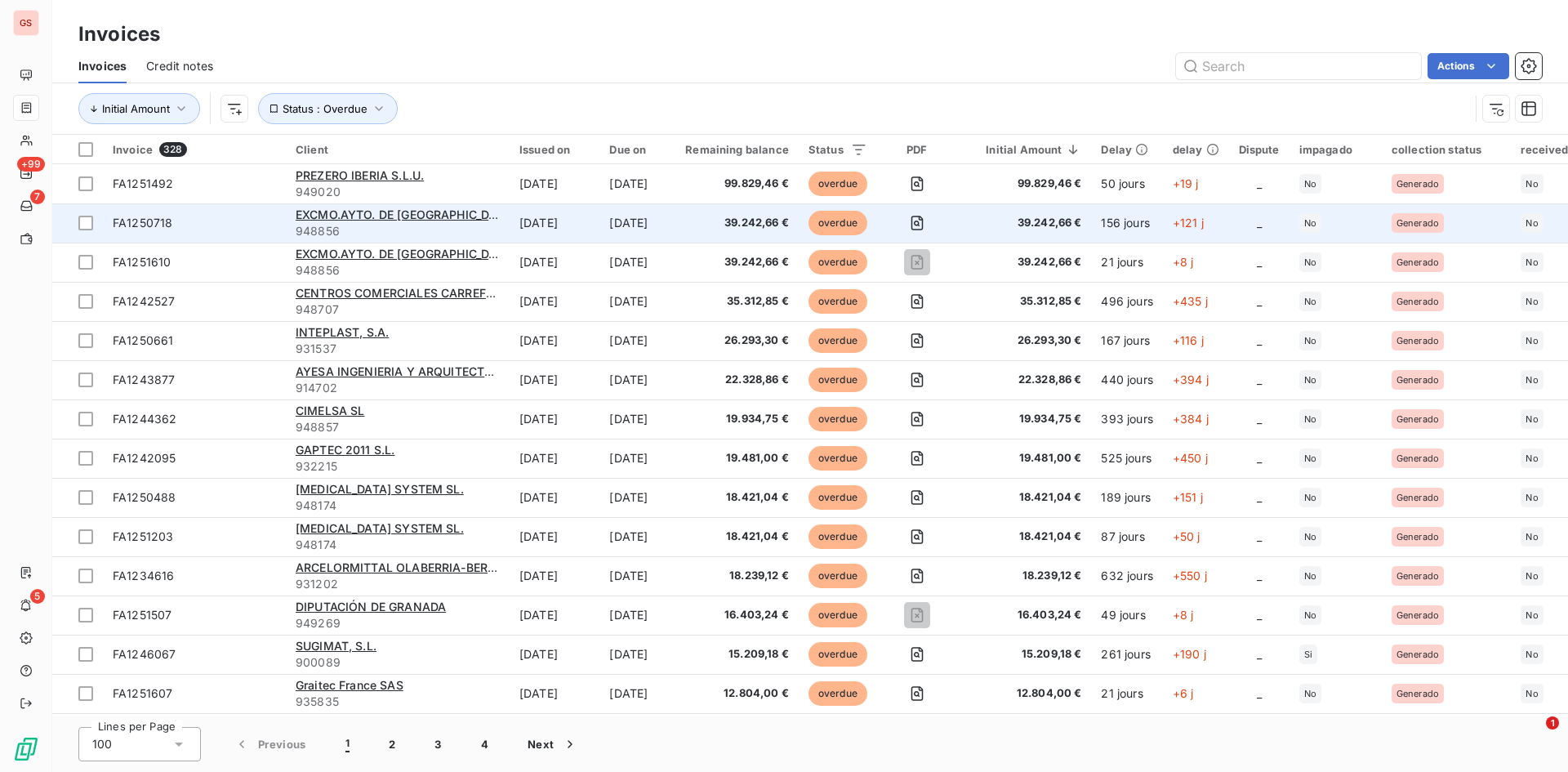
click at [160, 230] on div "FA1250718" at bounding box center [142, 223] width 59 height 16
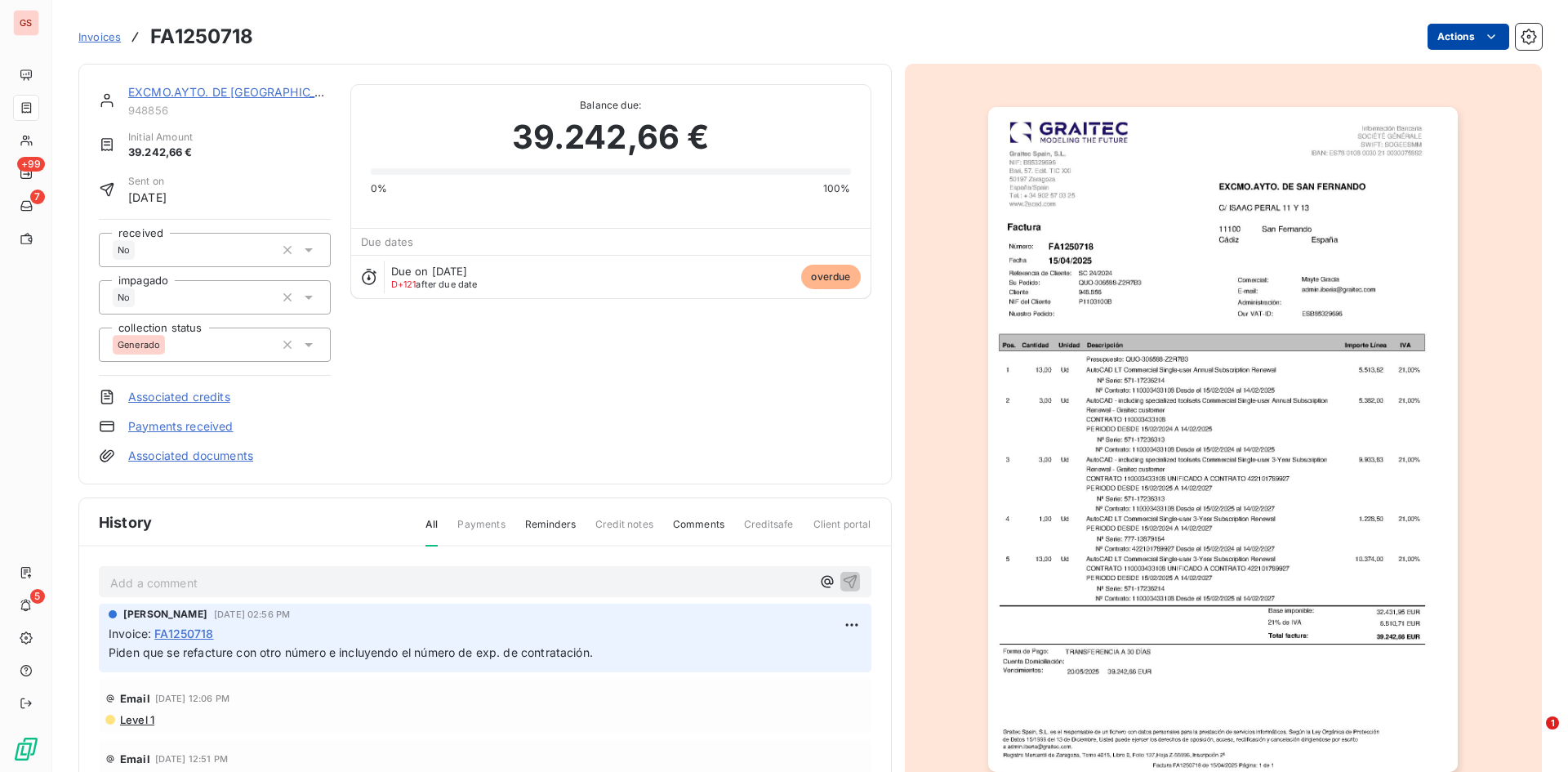
click at [1460, 34] on html "GS +99 7 5 Invoices FA1250718 Actions EXCMO.AYTO. DE [GEOGRAPHIC_DATA][PERSON_N…" at bounding box center [784, 386] width 1568 height 772
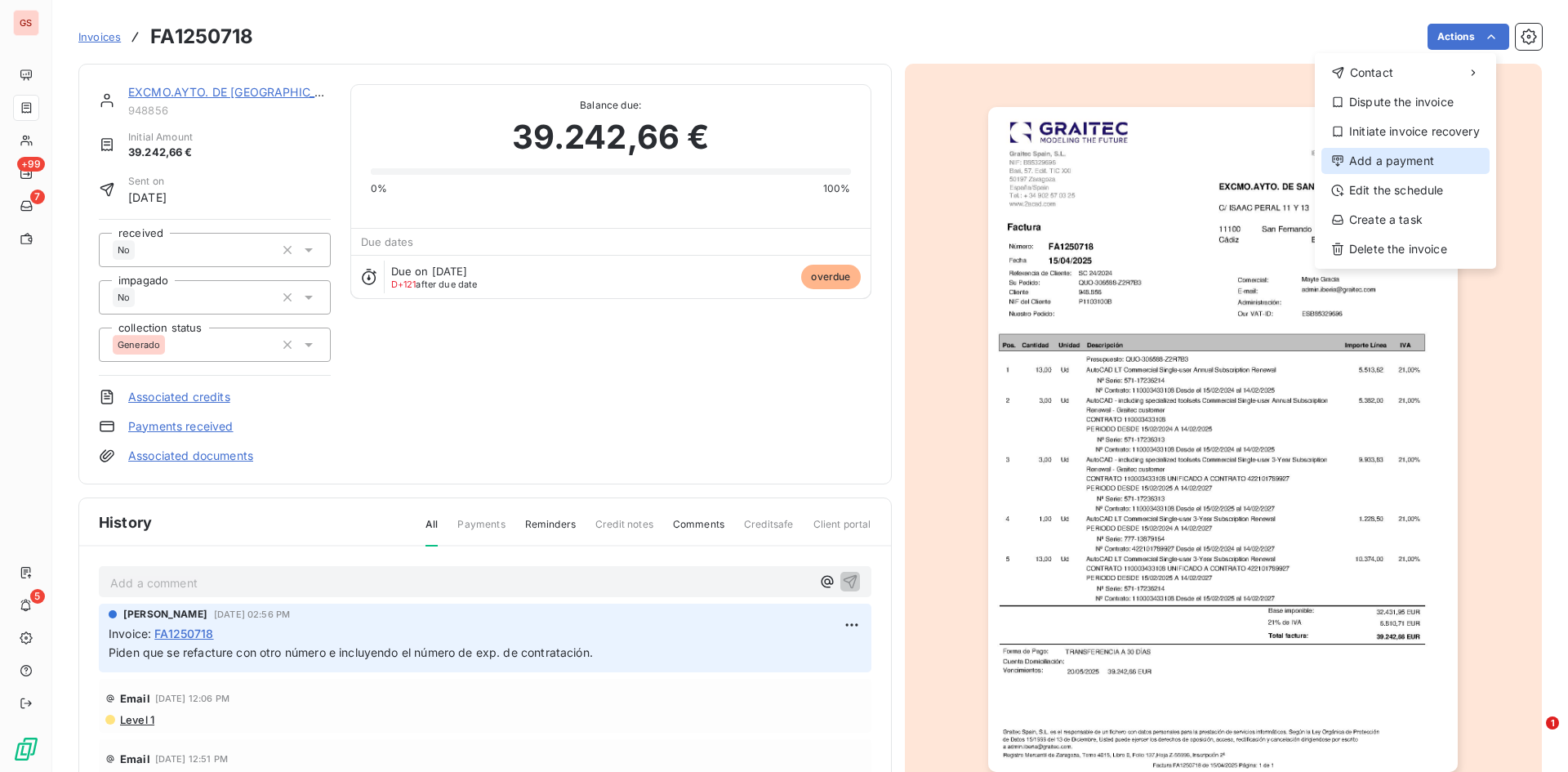
click at [1430, 164] on div "Add a payment" at bounding box center [1406, 161] width 168 height 26
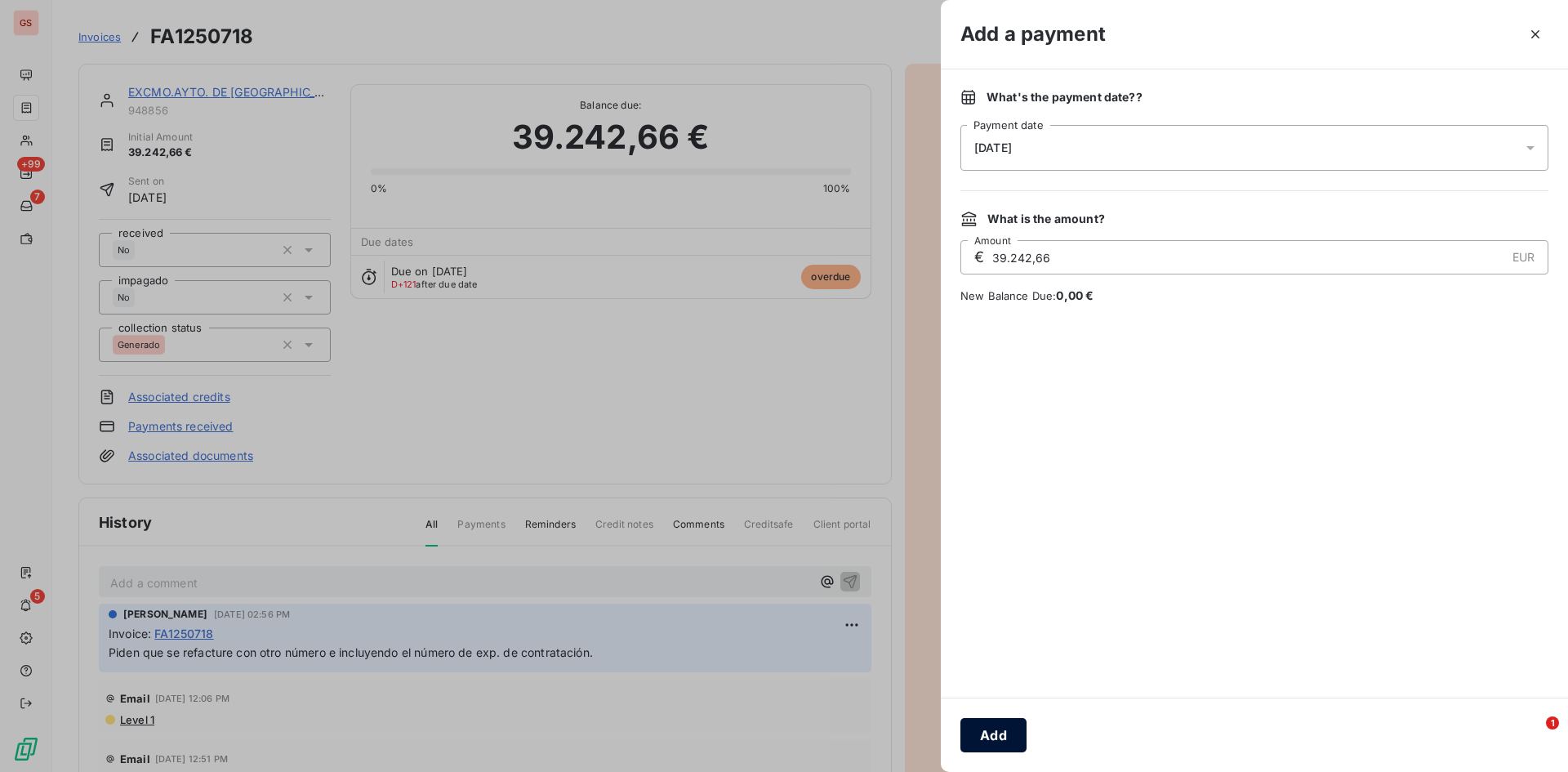
click at [1009, 745] on button "Add" at bounding box center [993, 735] width 66 height 35
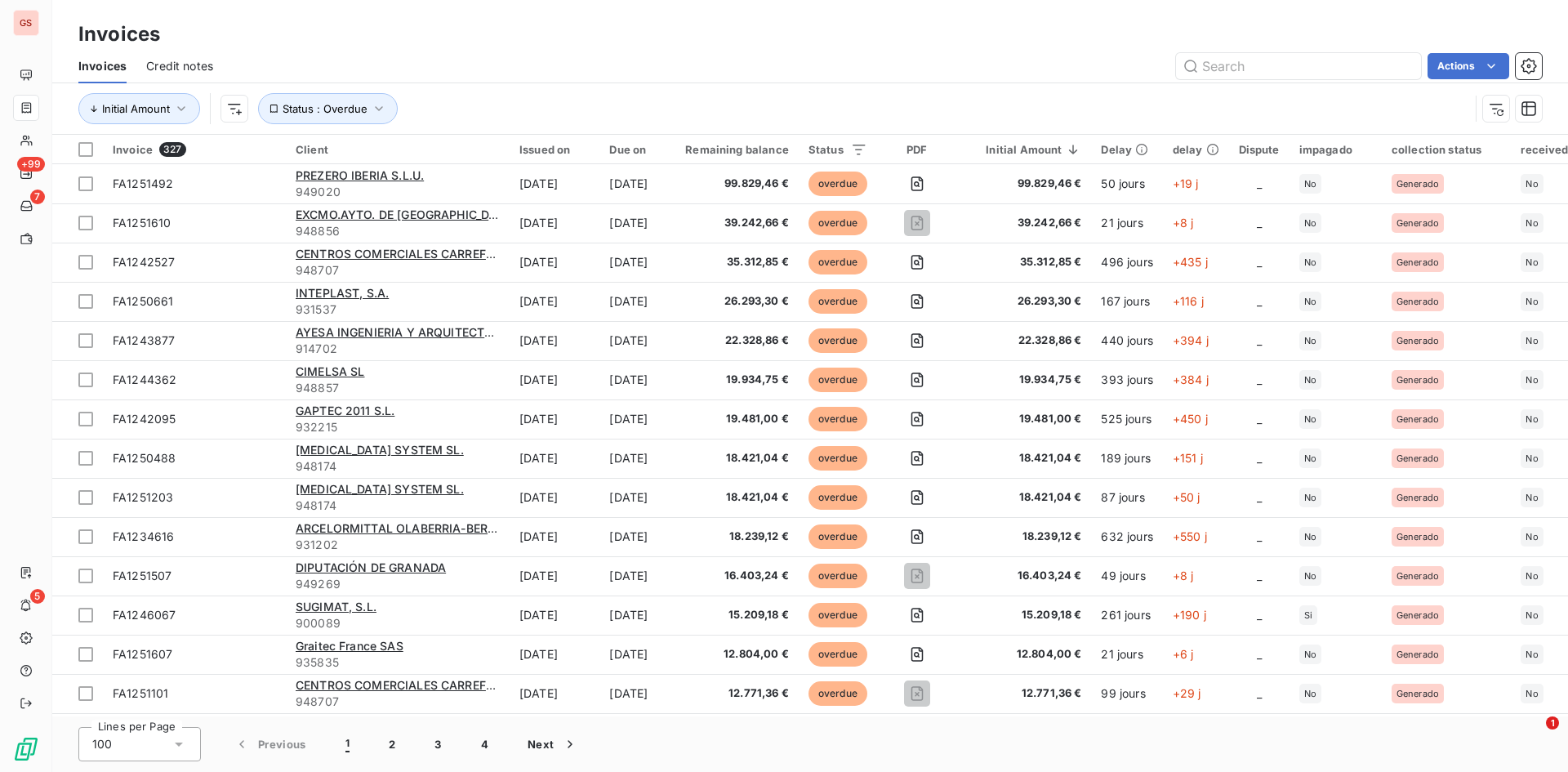
click at [174, 72] on span "Credit notes" at bounding box center [179, 66] width 67 height 16
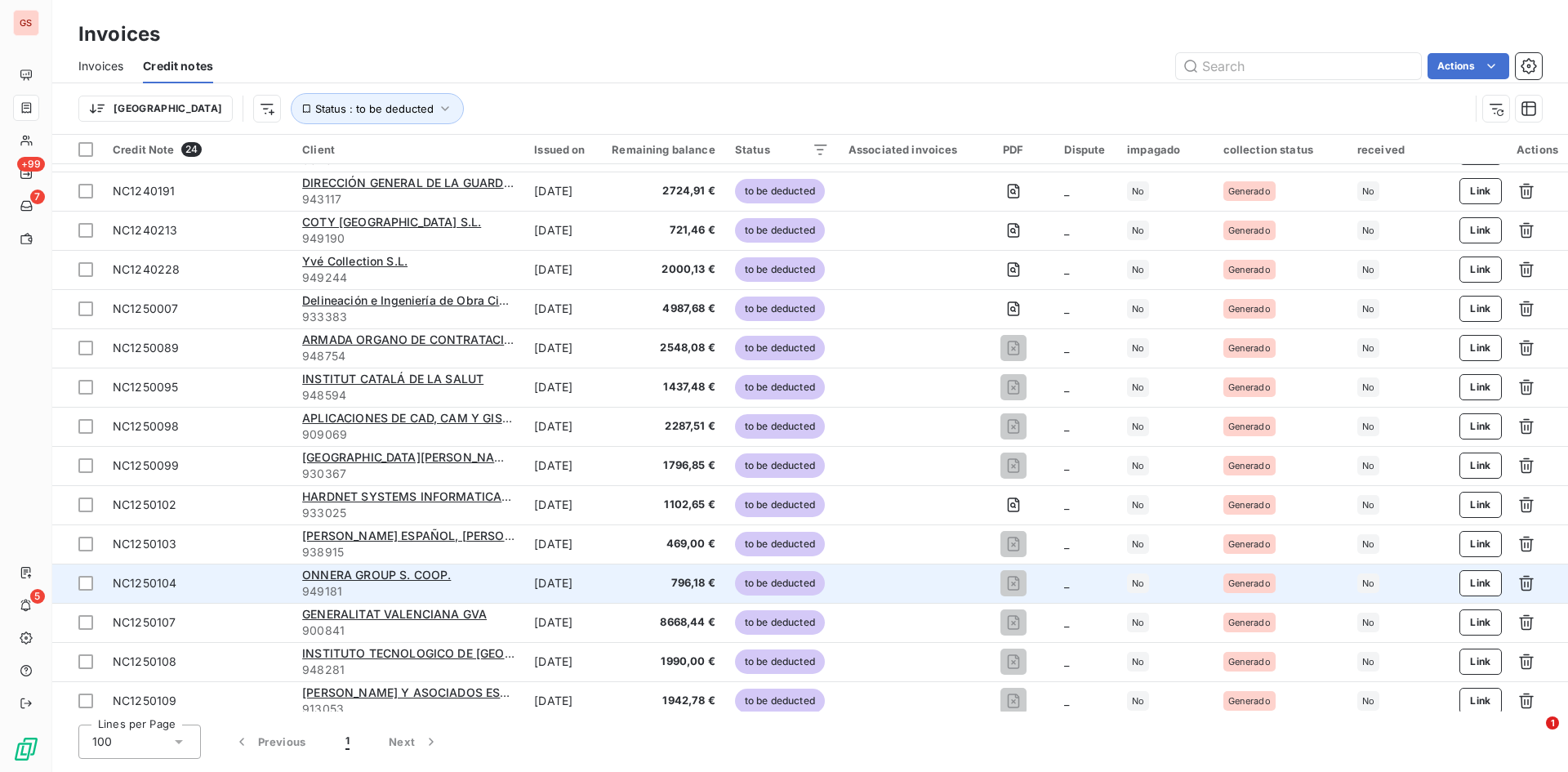
scroll to position [394, 0]
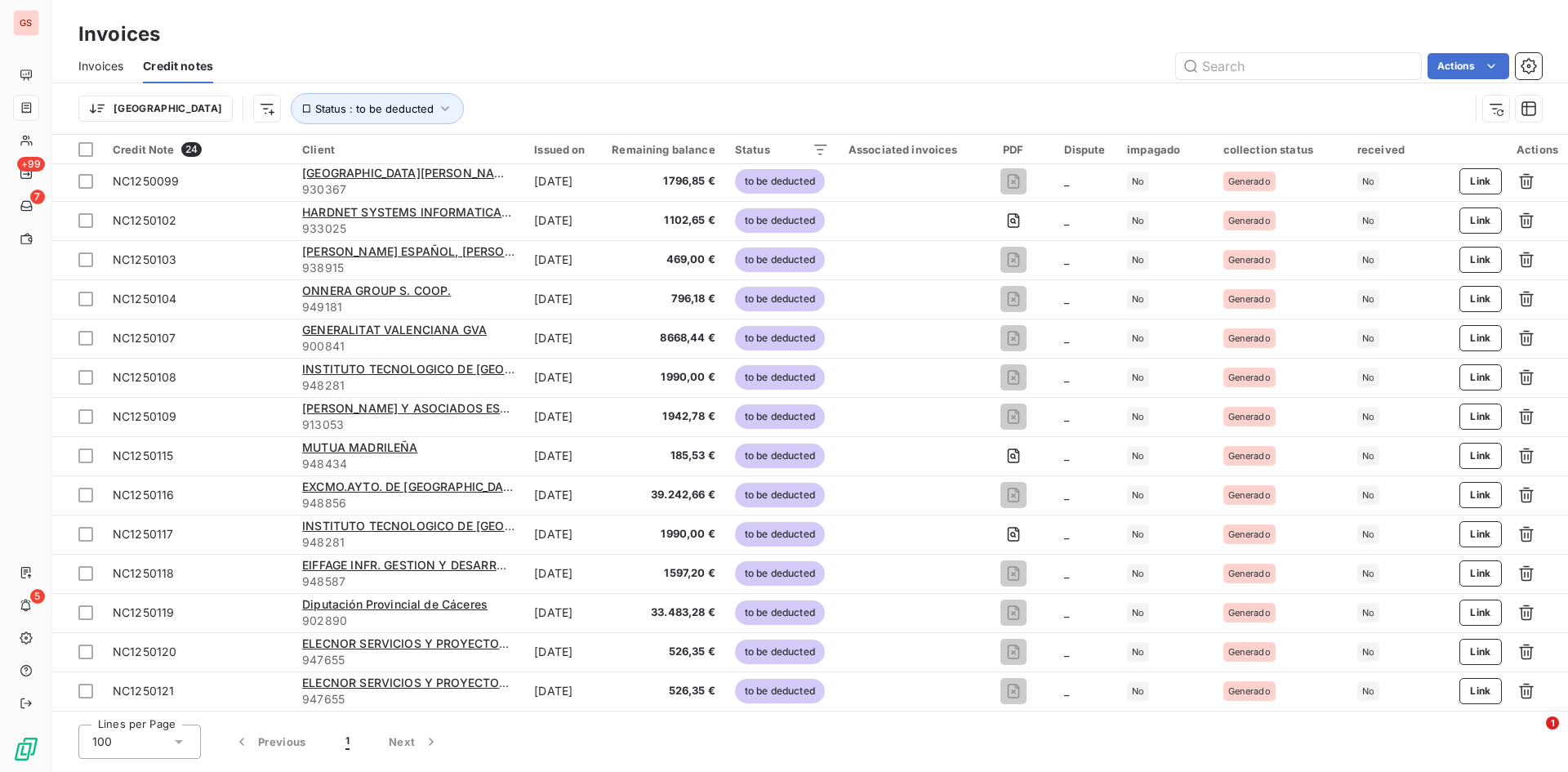
click at [713, 151] on div "Remaining balance" at bounding box center [661, 150] width 108 height 13
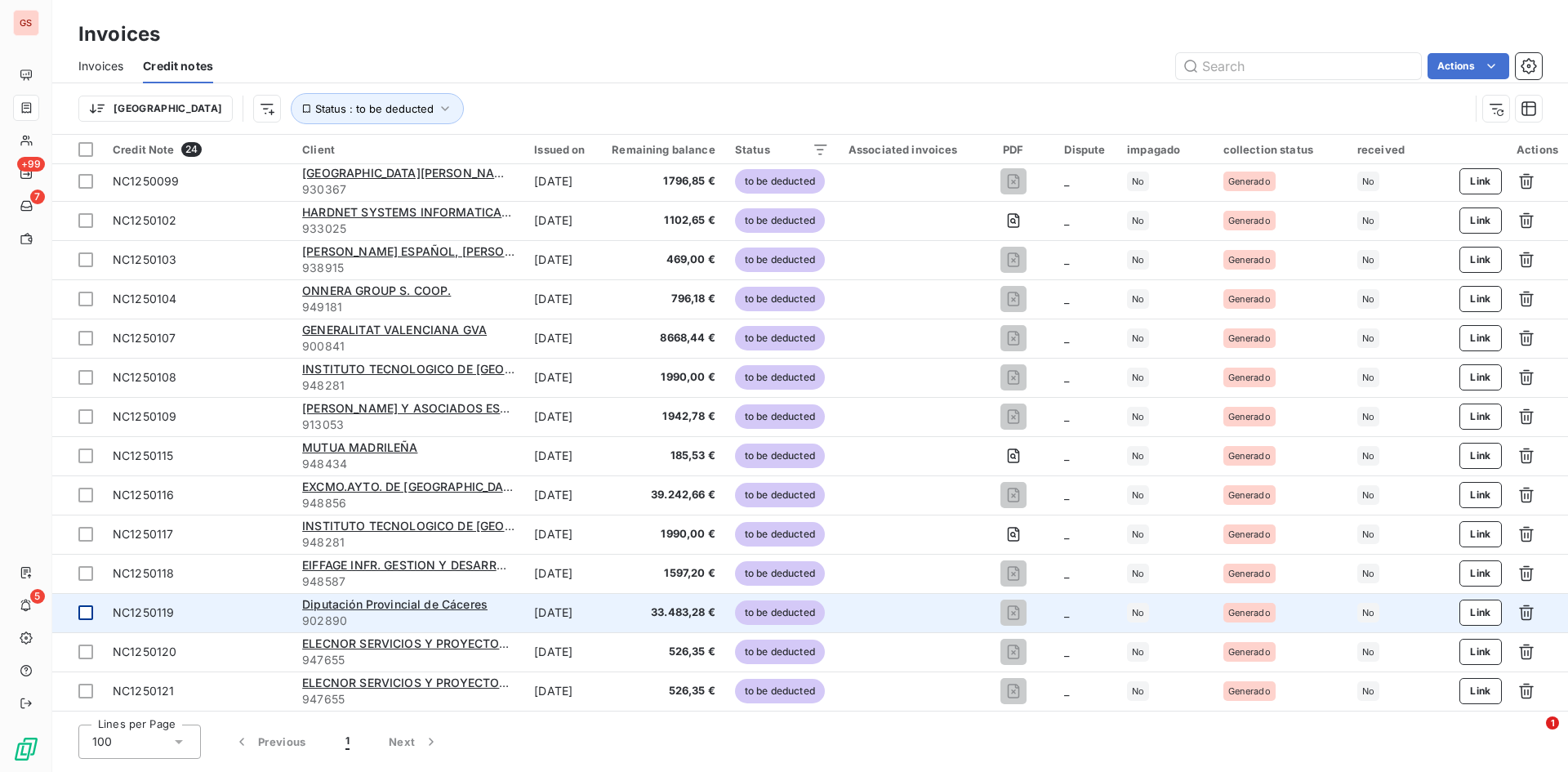
click at [94, 606] on td at bounding box center [78, 612] width 51 height 40
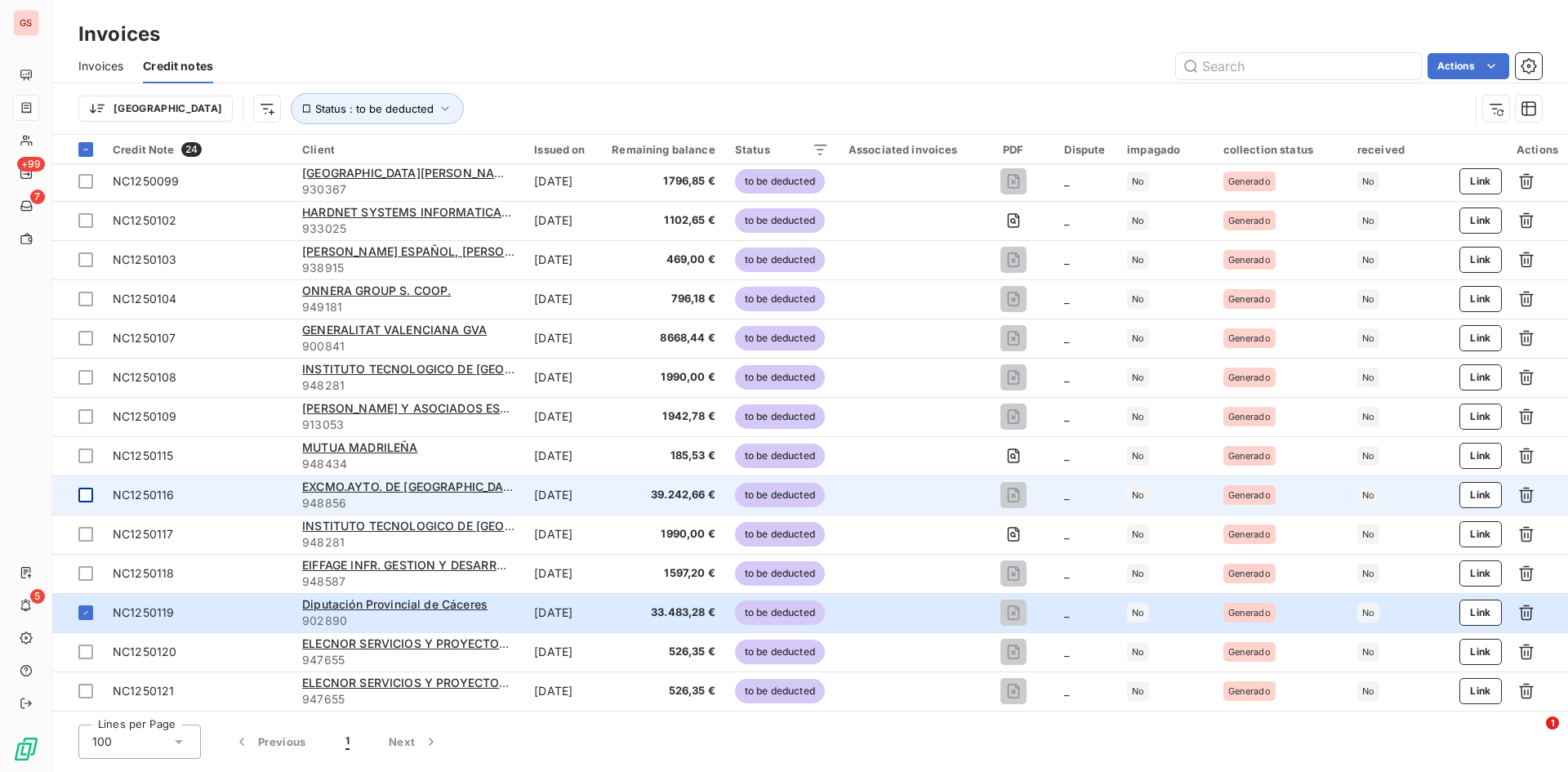
click at [82, 500] on div at bounding box center [86, 495] width 15 height 15
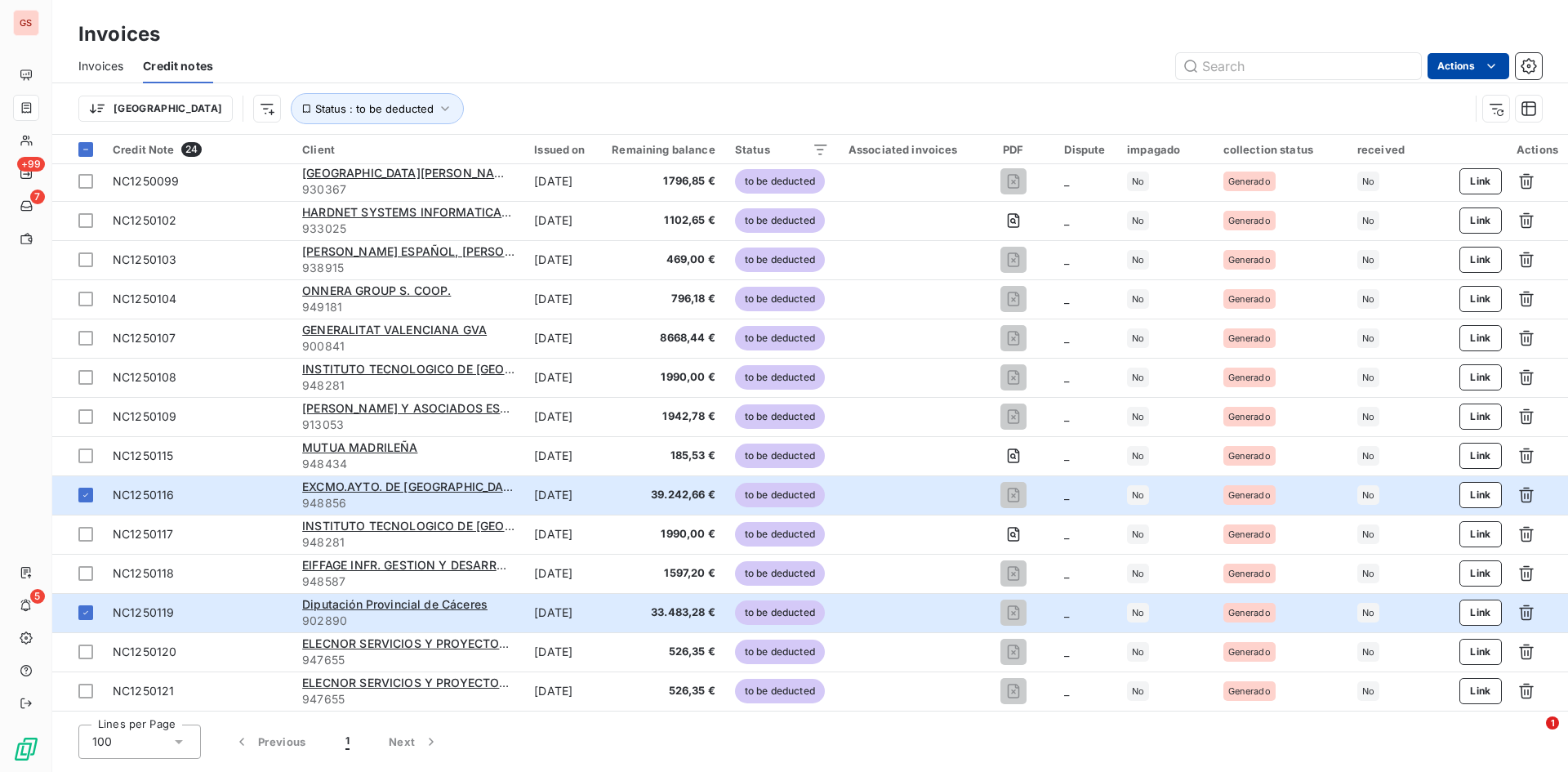
click at [1471, 70] on html "GS +99 7 5 Invoices Invoices Credit notes Actions [GEOGRAPHIC_DATA] Status : to…" at bounding box center [784, 386] width 1568 height 772
click at [924, 93] on html "GS +99 7 5 Invoices Invoices Credit notes Actions Modify or add a tag to a cred…" at bounding box center [784, 386] width 1568 height 772
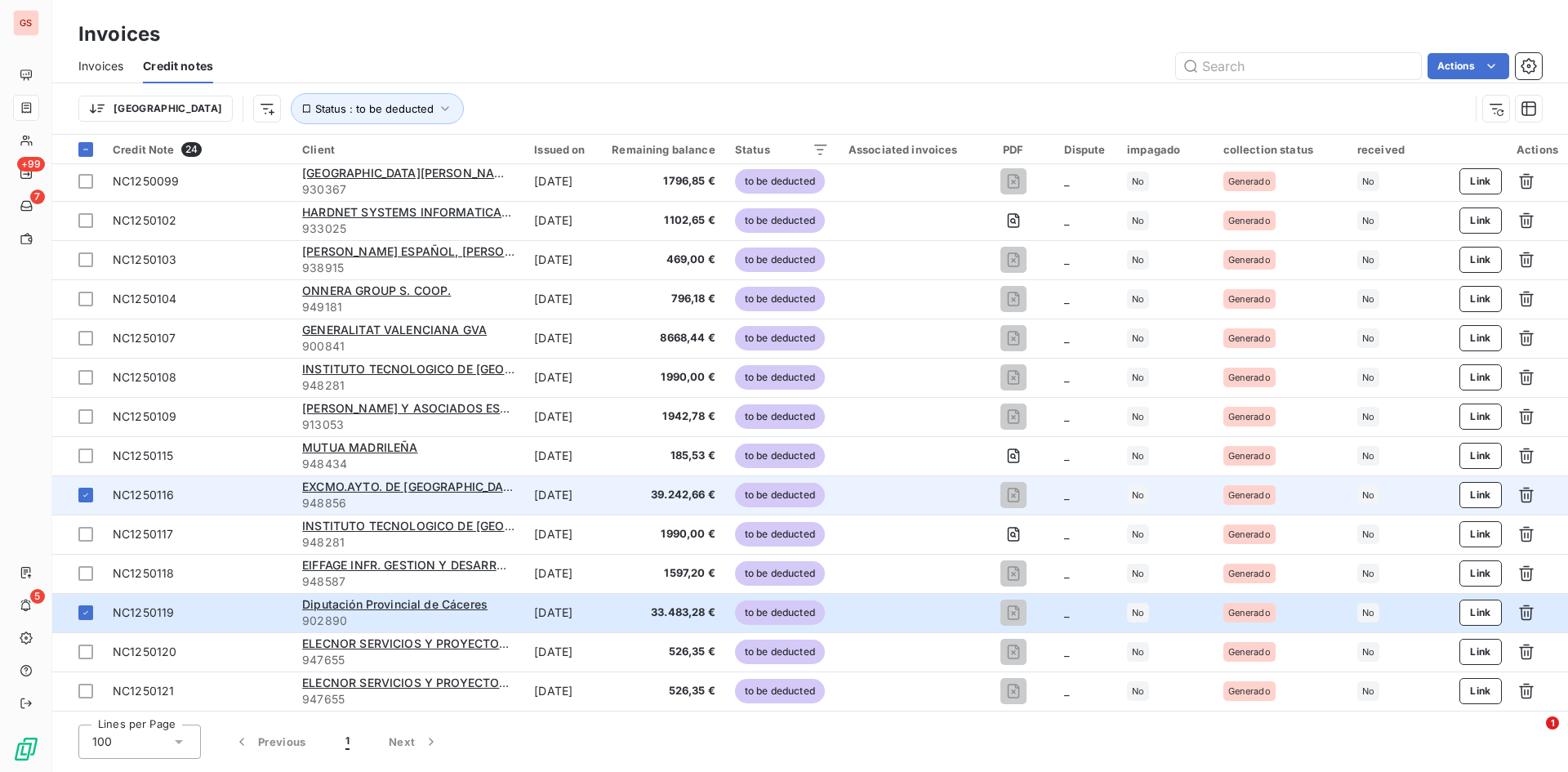
click at [248, 495] on div "NC1250116" at bounding box center [198, 495] width 170 height 16
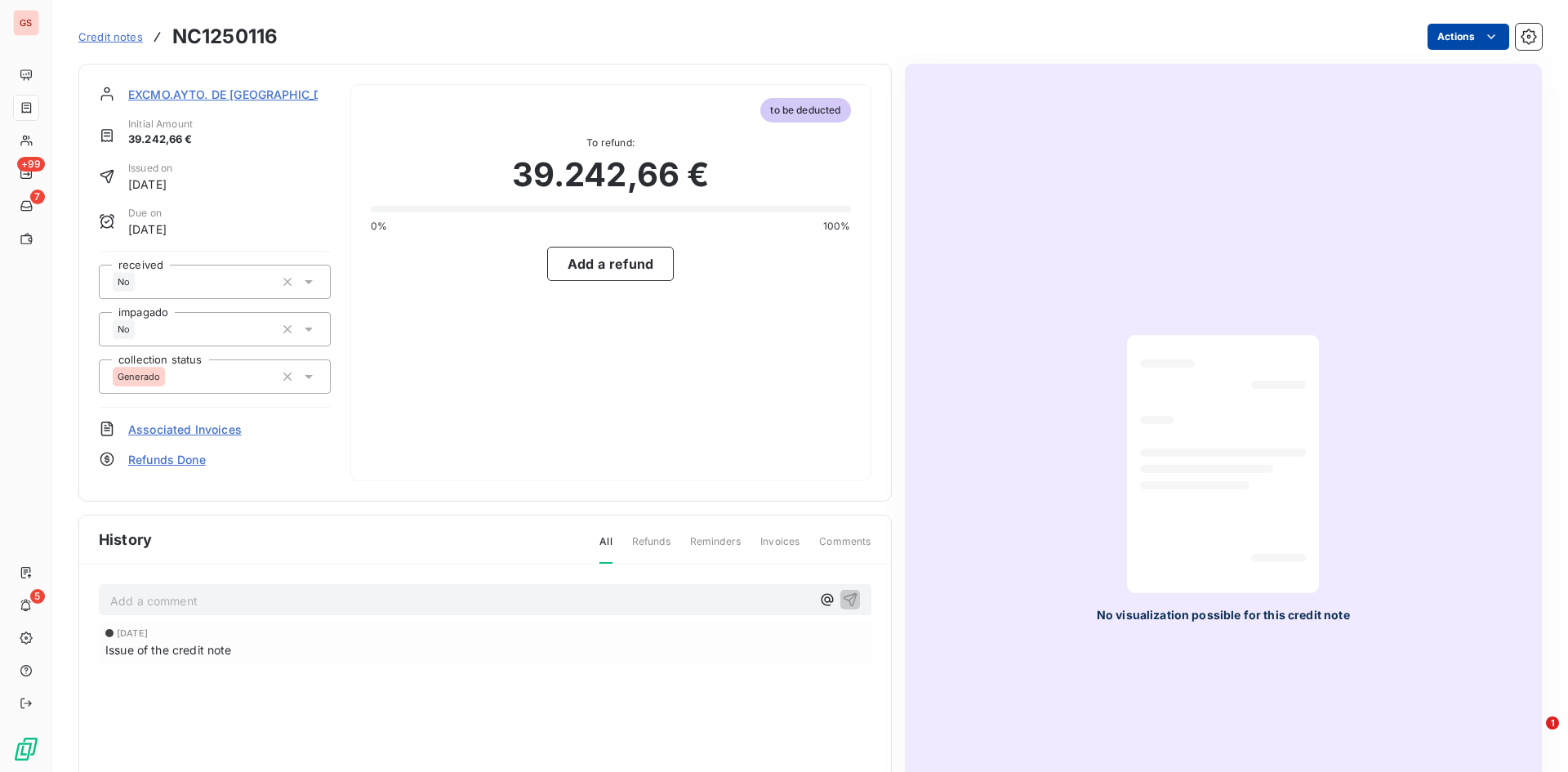
click at [1466, 44] on html "GS +99 7 5 Credit notes NC1250116 Actions EXCMO.AYTO. DE SAN [PERSON_NAME] Init…" at bounding box center [784, 386] width 1568 height 772
drag, startPoint x: 830, startPoint y: 387, endPoint x: 924, endPoint y: 449, distance: 112.6
click at [826, 389] on html "GS +99 7 5 Credit notes NC1250116 Actions EXCMO.AYTO. DE SAN [PERSON_NAME] Init…" at bounding box center [784, 386] width 1568 height 772
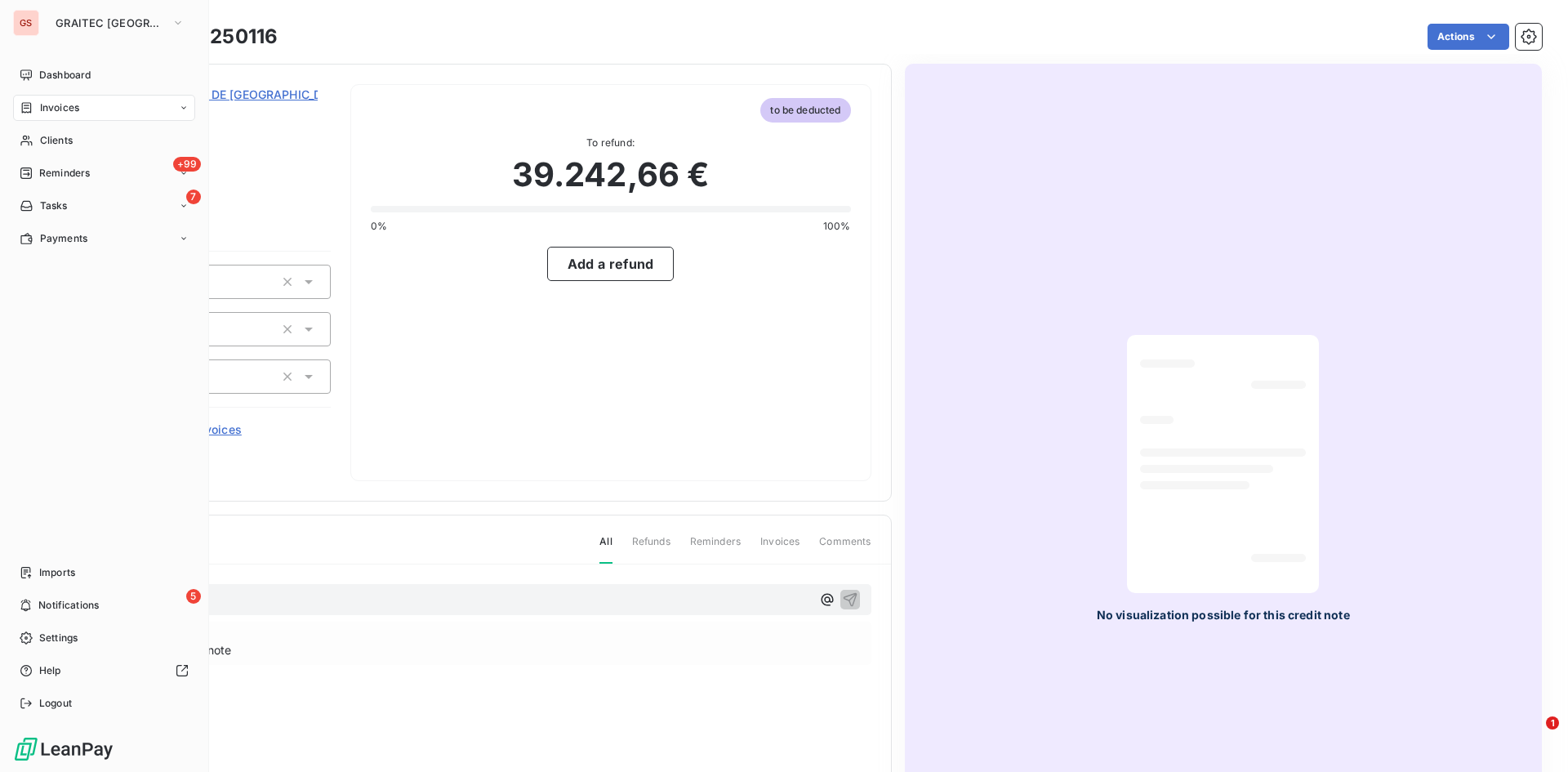
click at [22, 24] on div "GS" at bounding box center [26, 23] width 26 height 26
click at [100, 23] on span "GRAITEC [GEOGRAPHIC_DATA]" at bounding box center [109, 23] width 109 height 13
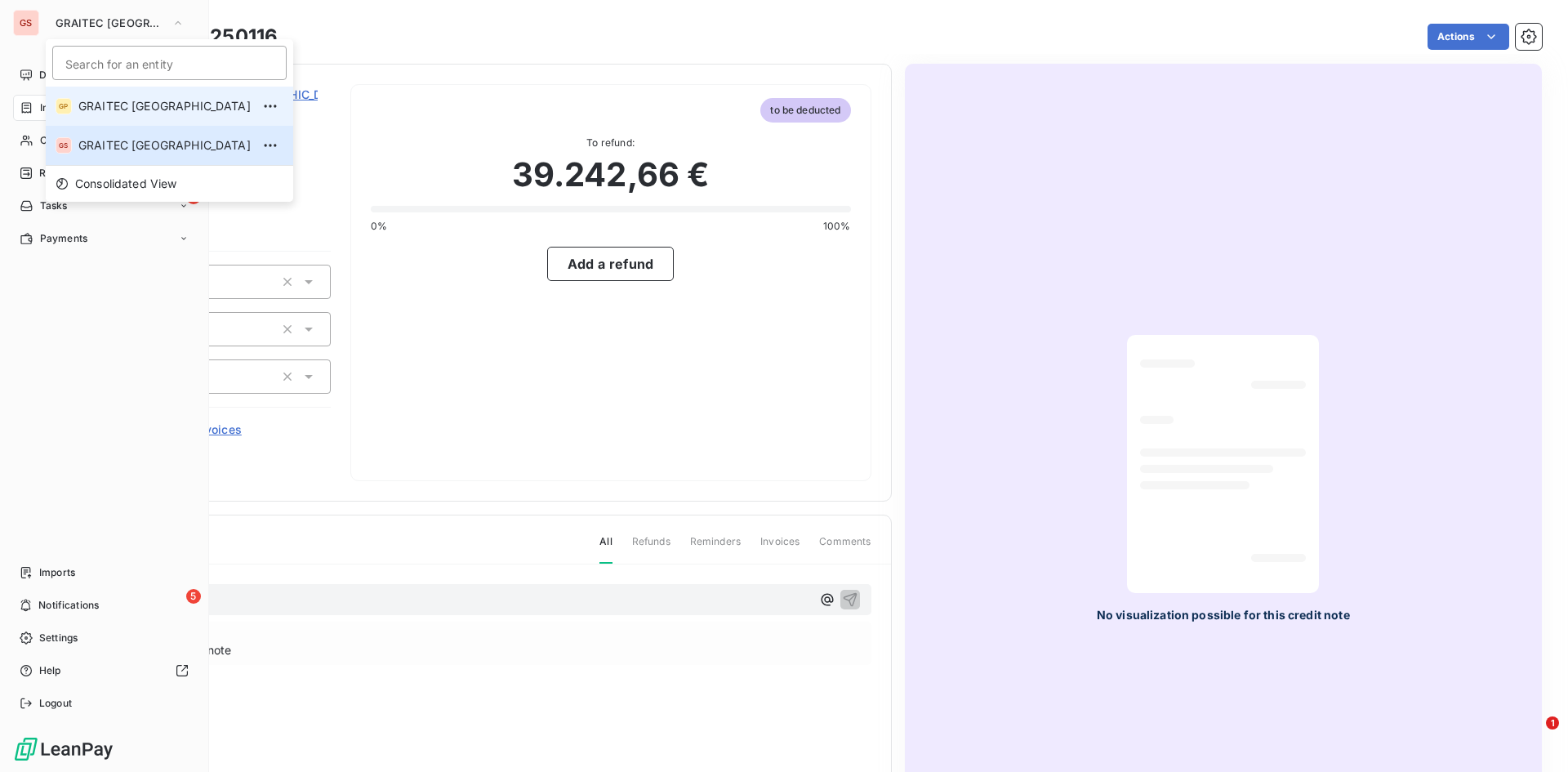
click at [119, 100] on span "GRAITEC [GEOGRAPHIC_DATA]" at bounding box center [164, 106] width 172 height 16
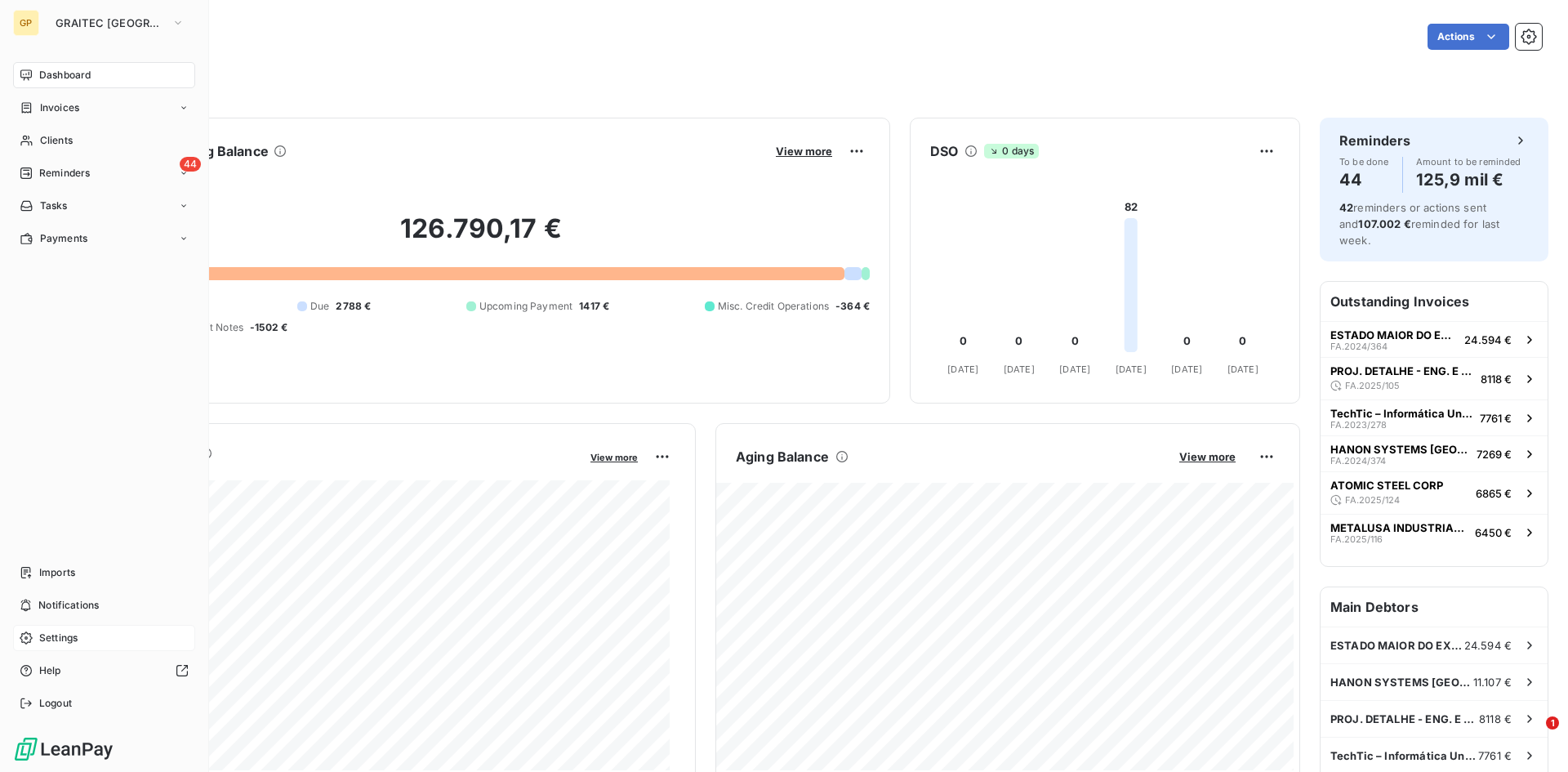
click at [66, 636] on span "Settings" at bounding box center [58, 638] width 39 height 15
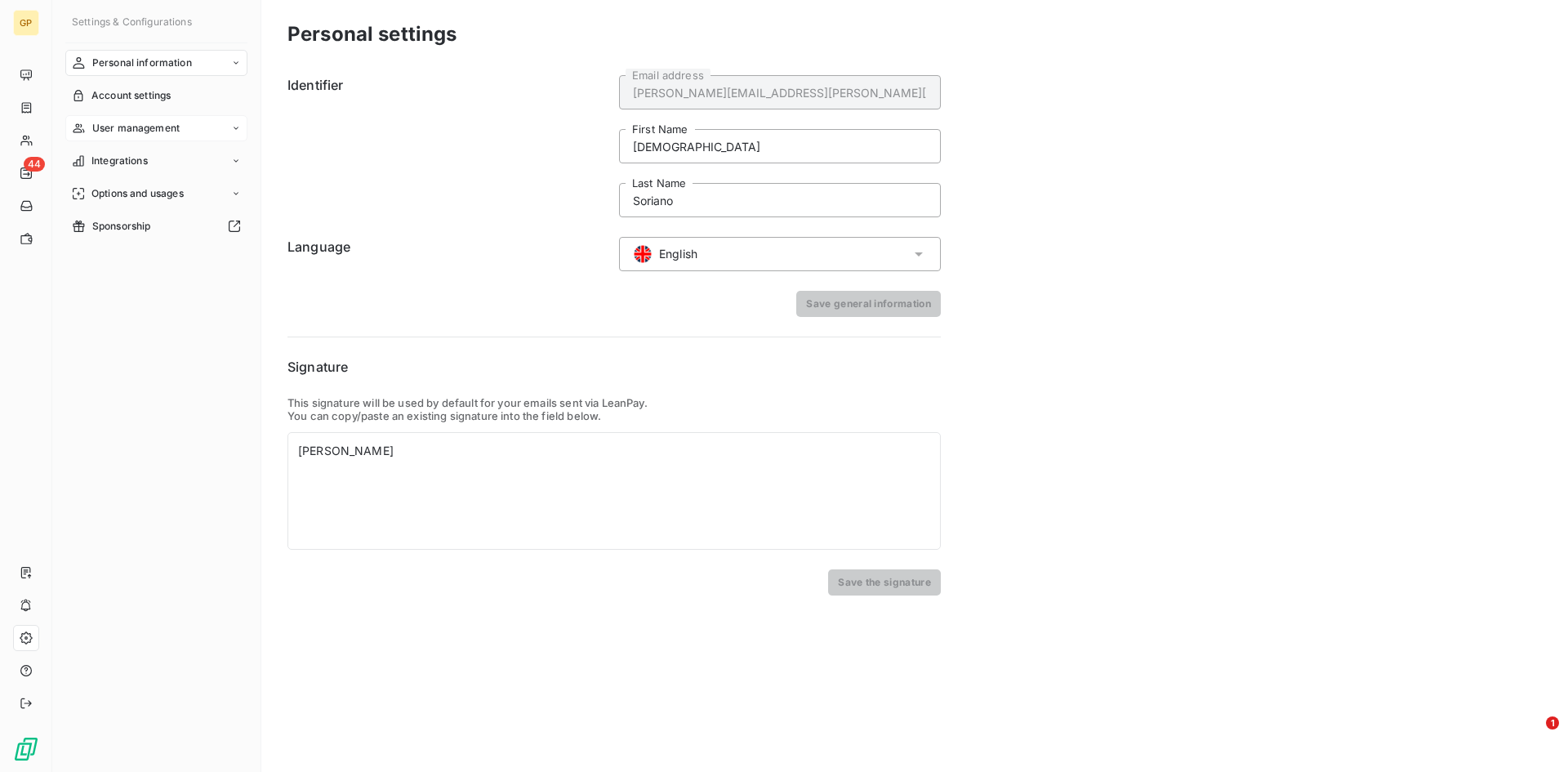
click at [167, 121] on span "User management" at bounding box center [136, 128] width 87 height 15
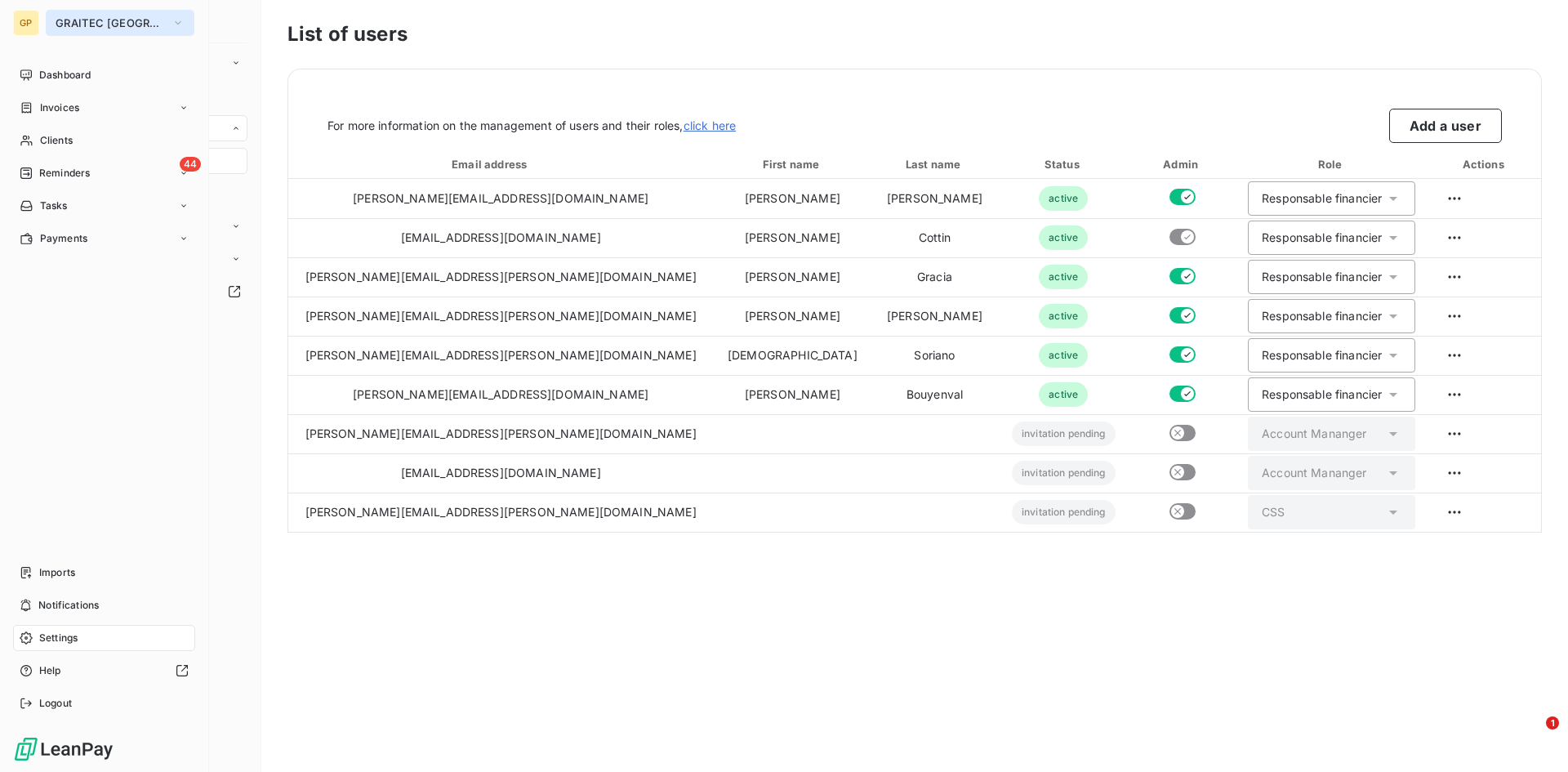
click at [81, 18] on span "GRAITEC [GEOGRAPHIC_DATA]" at bounding box center [109, 23] width 109 height 13
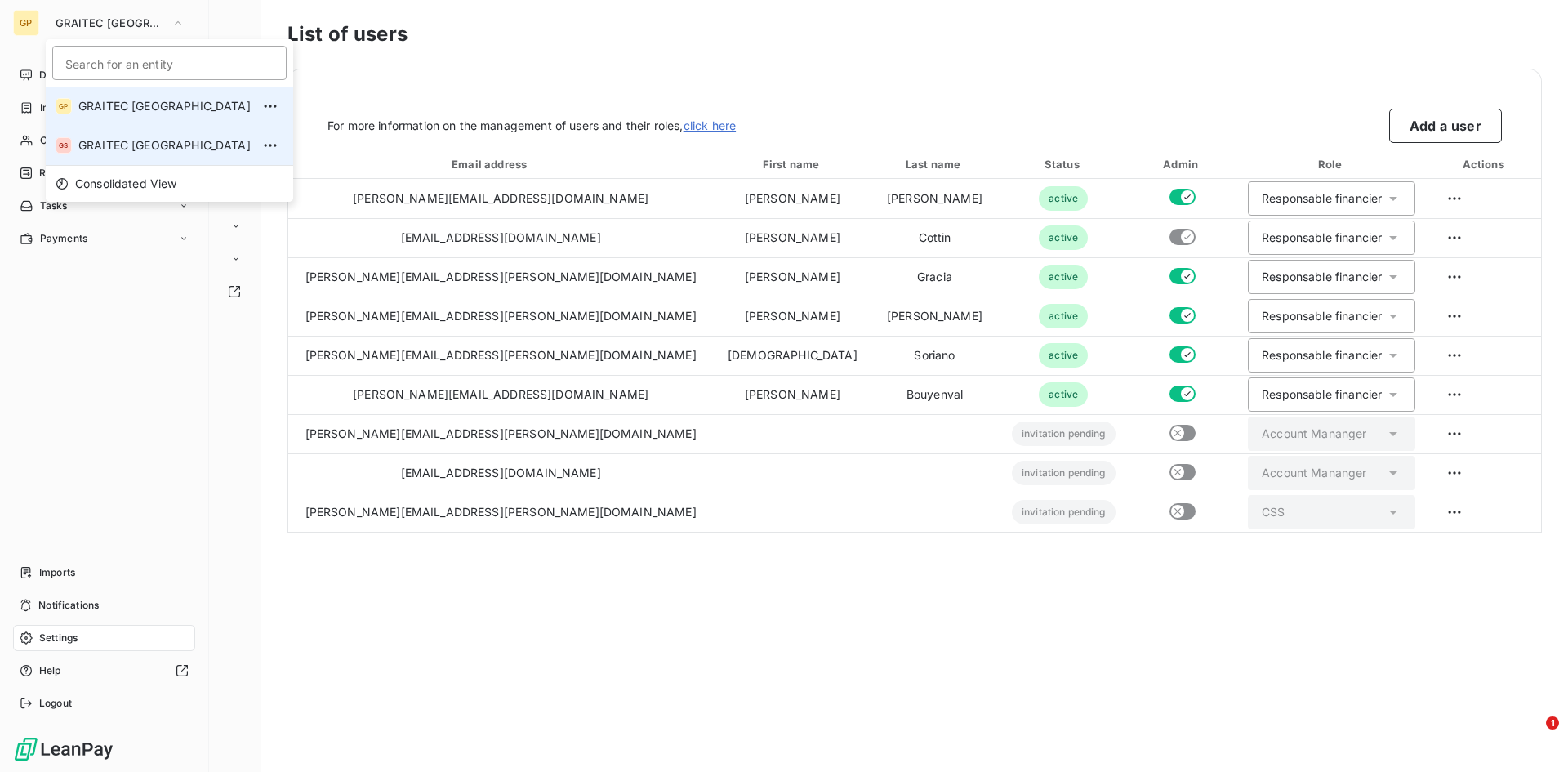
click at [109, 137] on li "GS GRAITEC [GEOGRAPHIC_DATA]" at bounding box center [170, 146] width 248 height 40
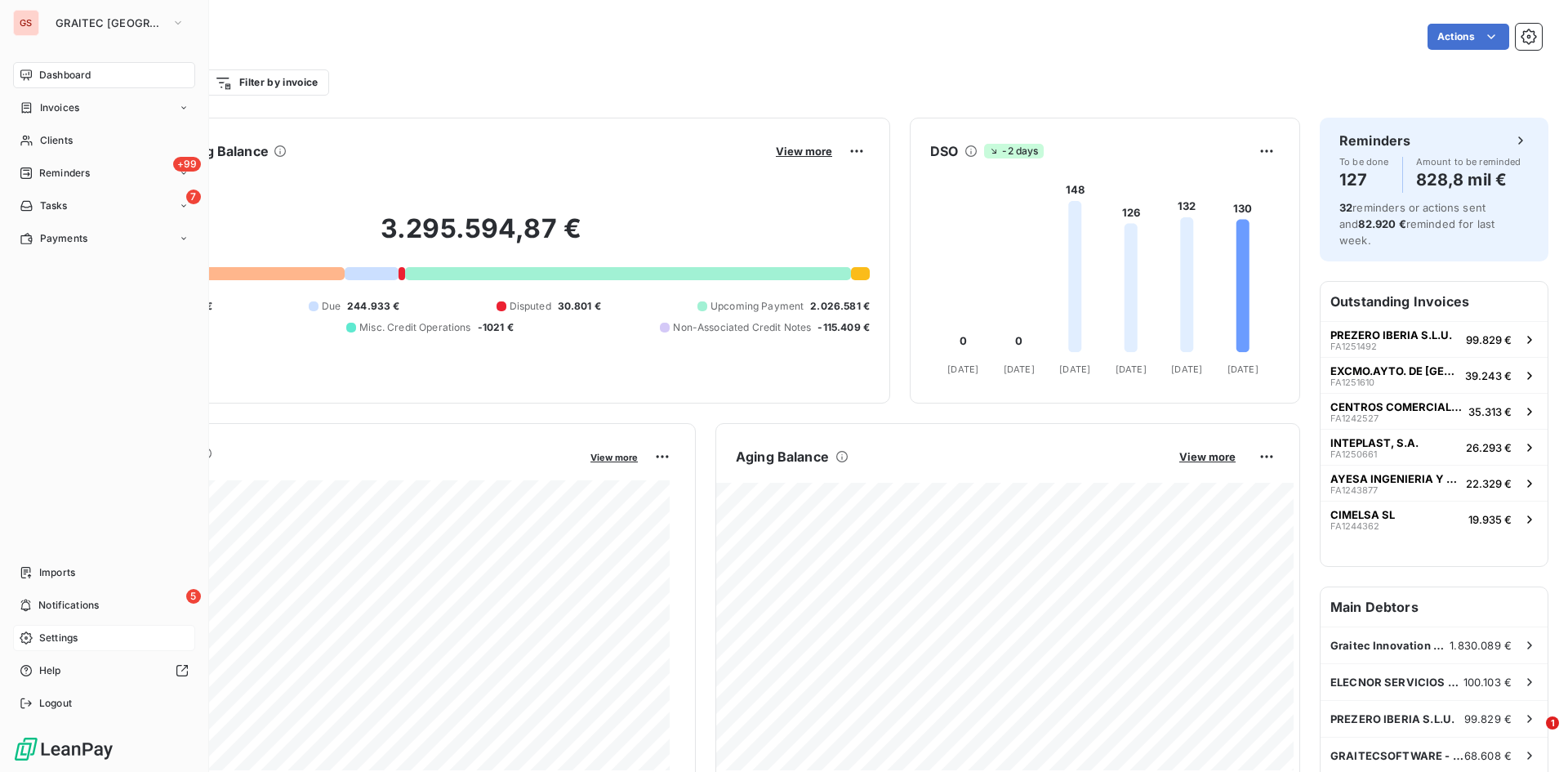
click at [82, 644] on div "Settings" at bounding box center [104, 638] width 182 height 26
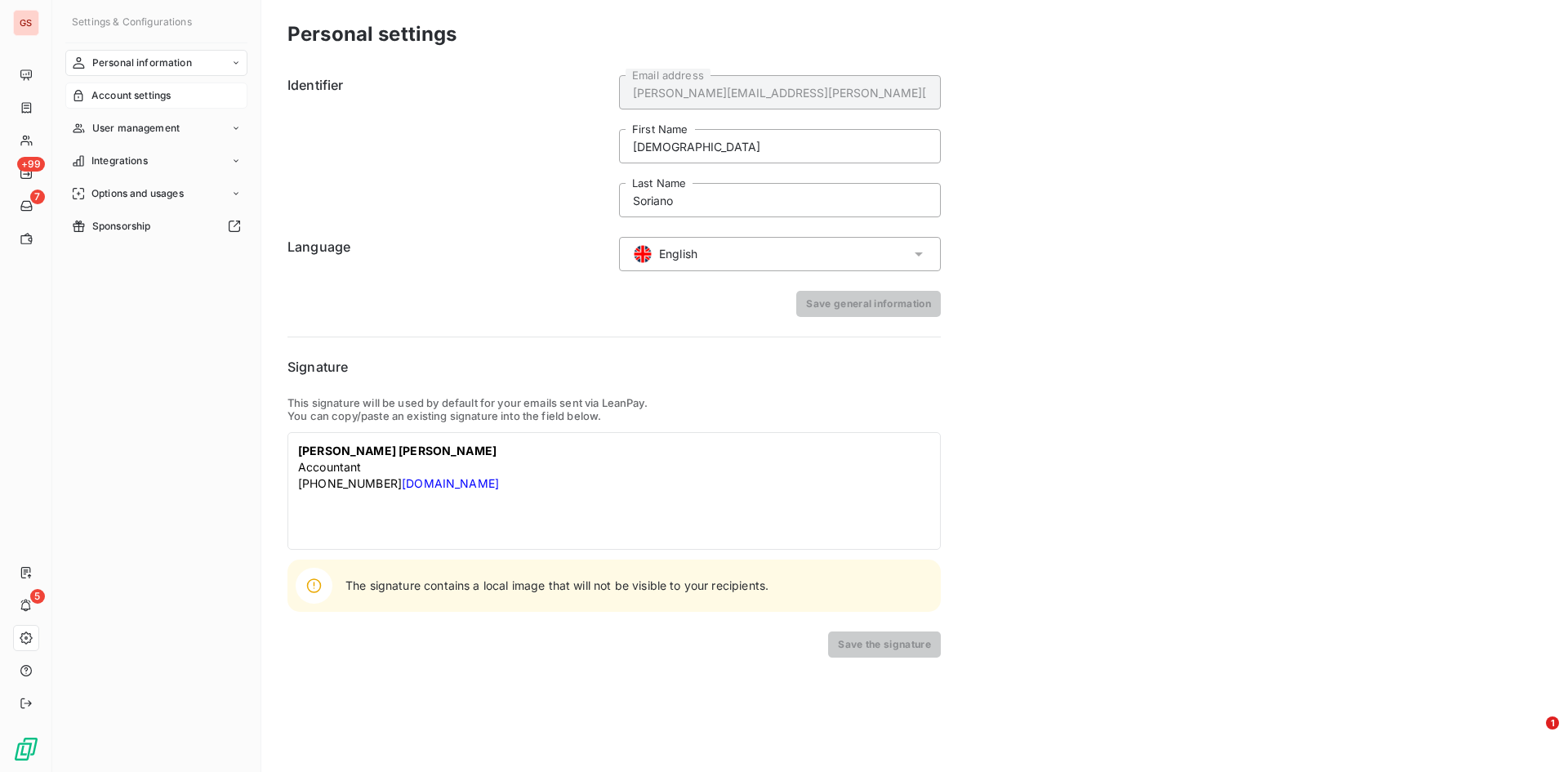
click at [160, 90] on span "Account settings" at bounding box center [131, 95] width 79 height 15
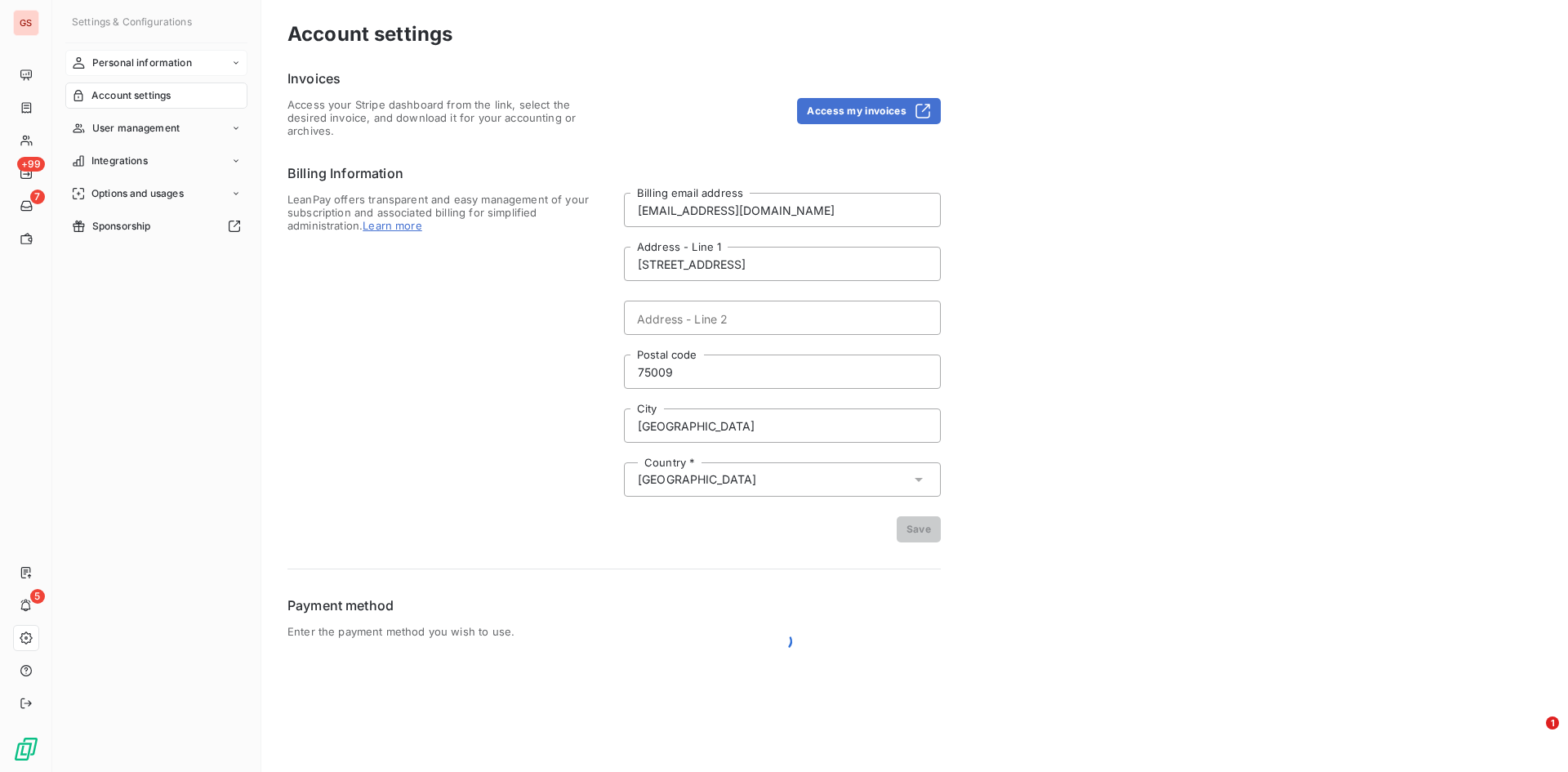
click at [160, 68] on span "Personal information" at bounding box center [142, 63] width 100 height 15
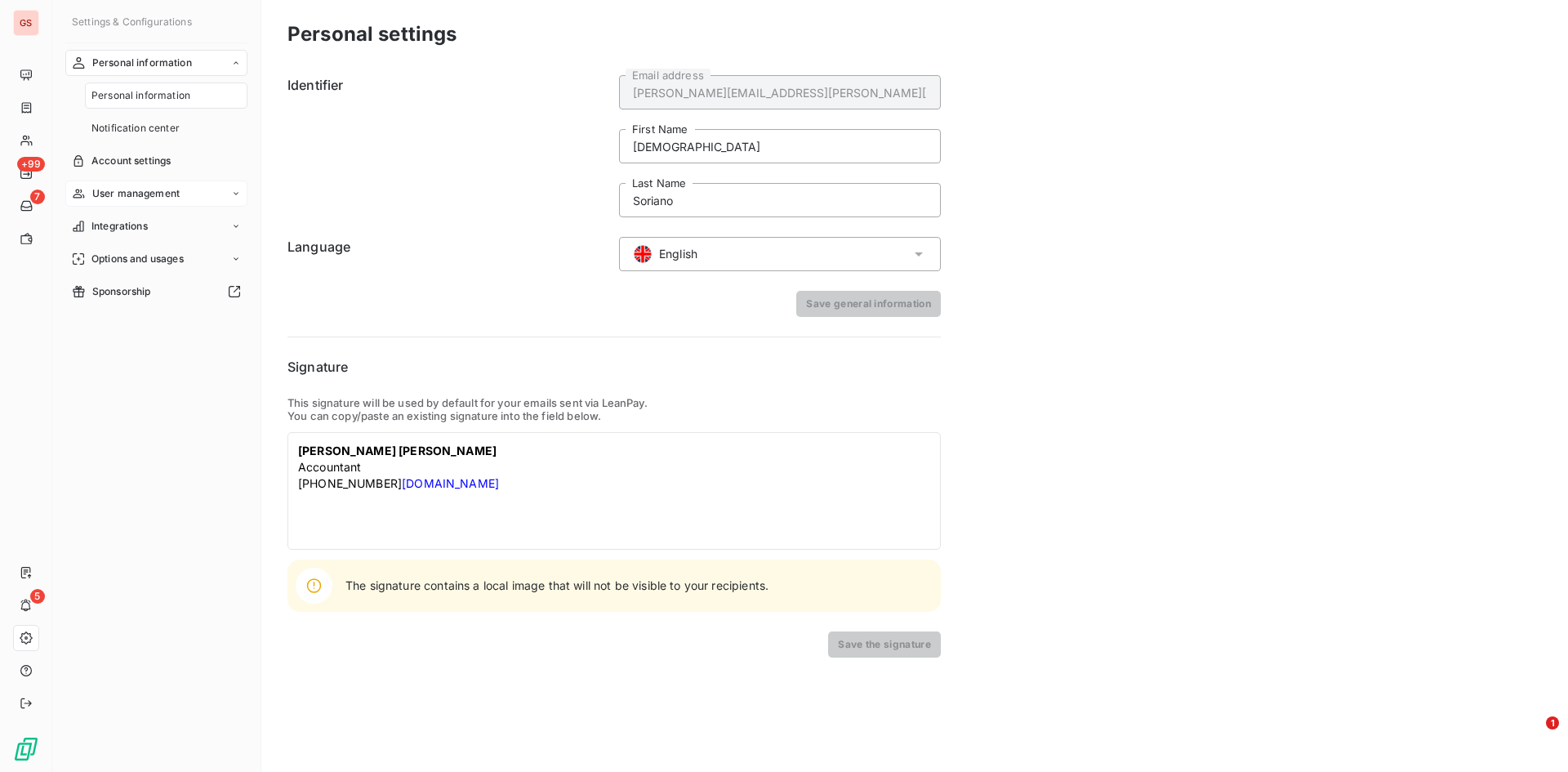
click at [165, 196] on span "User management" at bounding box center [136, 193] width 87 height 15
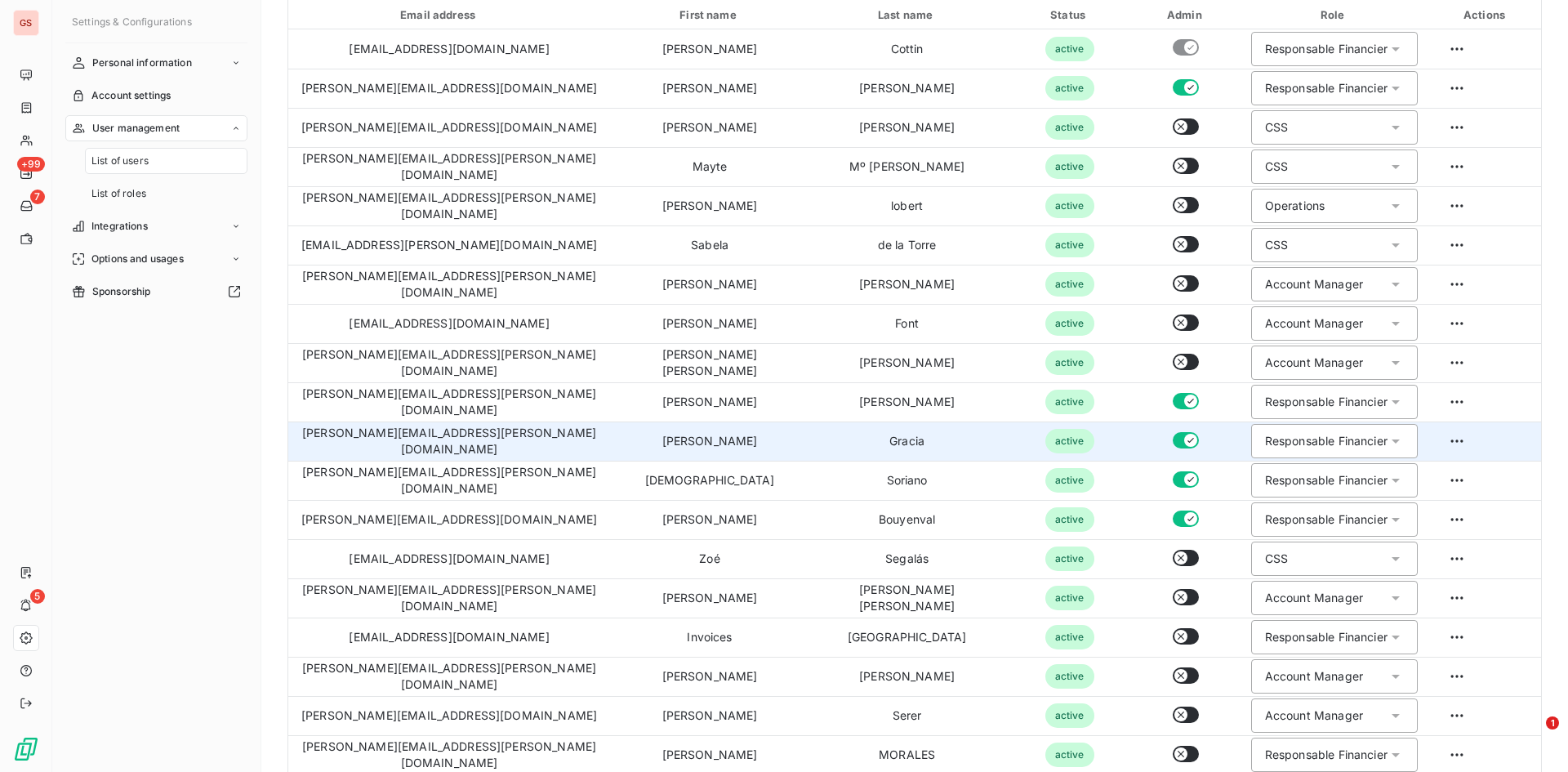
scroll to position [127, 0]
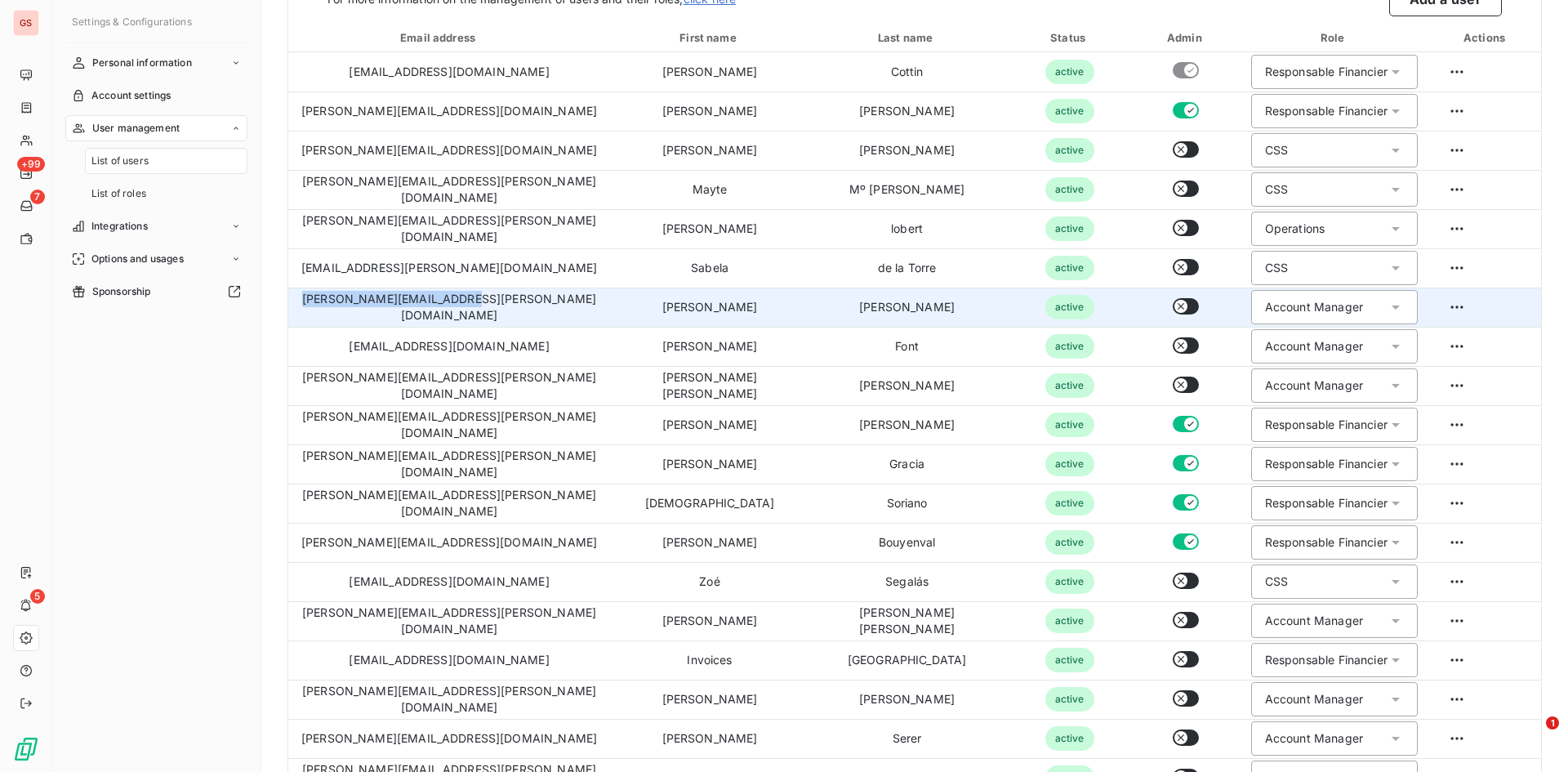
drag, startPoint x: 505, startPoint y: 308, endPoint x: 341, endPoint y: 298, distance: 164.3
click at [341, 298] on td "[PERSON_NAME][EMAIL_ADDRESS][PERSON_NAME][DOMAIN_NAME]" at bounding box center [449, 307] width 322 height 40
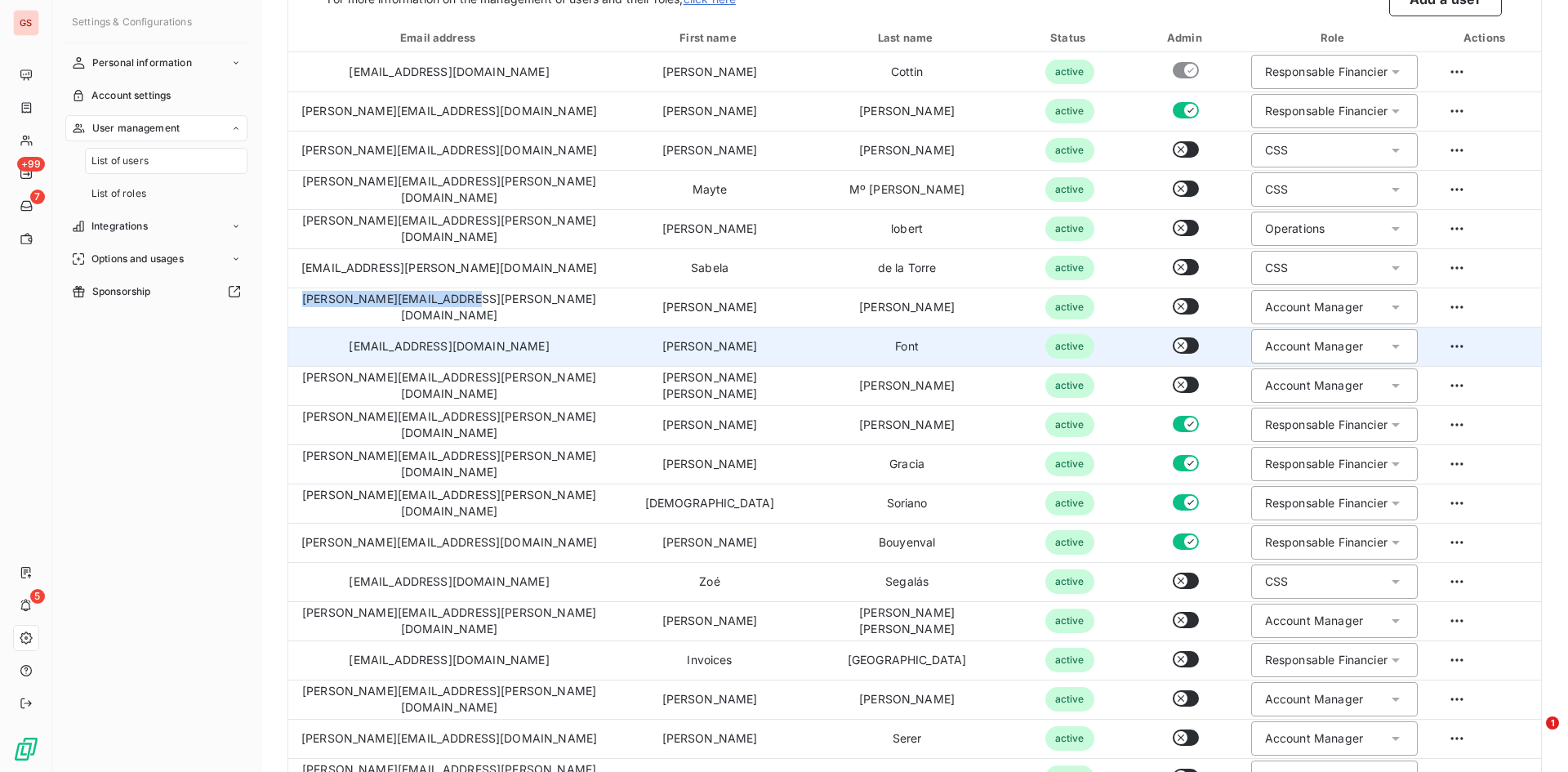
copy td "[PERSON_NAME][EMAIL_ADDRESS][PERSON_NAME][DOMAIN_NAME]"
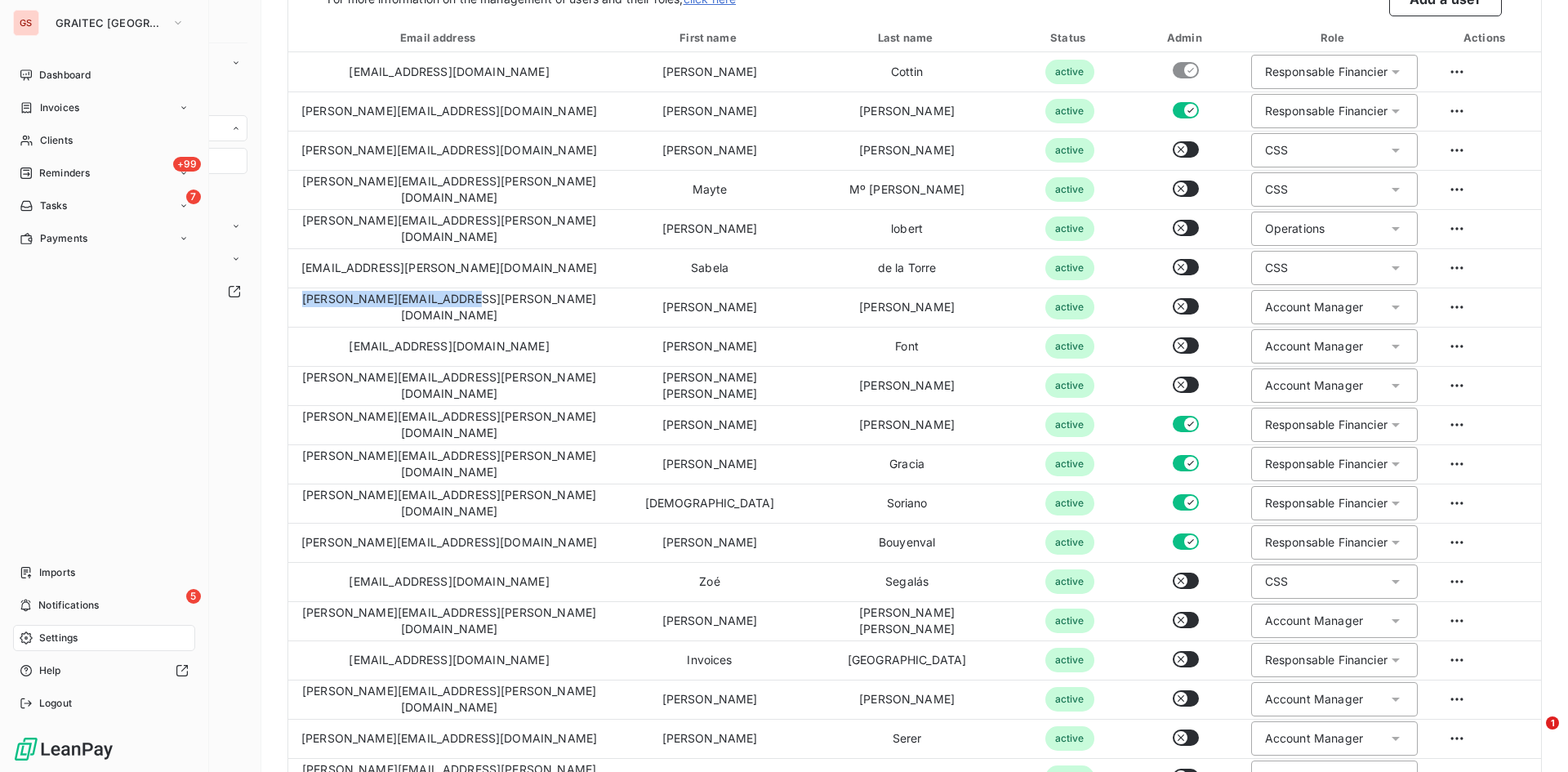
click at [31, 20] on div "GS" at bounding box center [26, 23] width 26 height 26
click at [98, 29] on span "GRAITEC [GEOGRAPHIC_DATA]" at bounding box center [109, 23] width 109 height 13
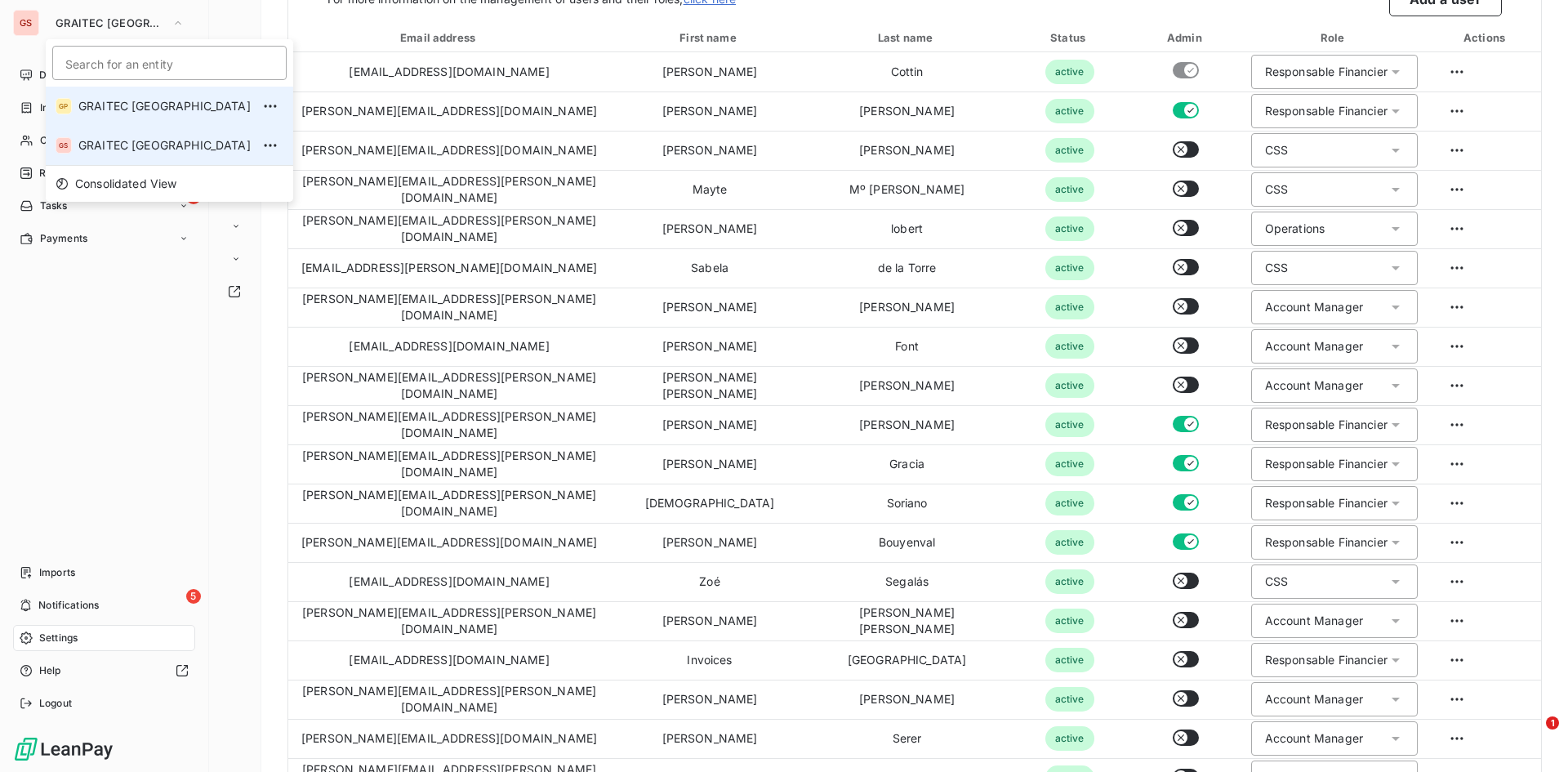
click at [125, 116] on li "GP GRAITEC [GEOGRAPHIC_DATA]" at bounding box center [170, 106] width 248 height 40
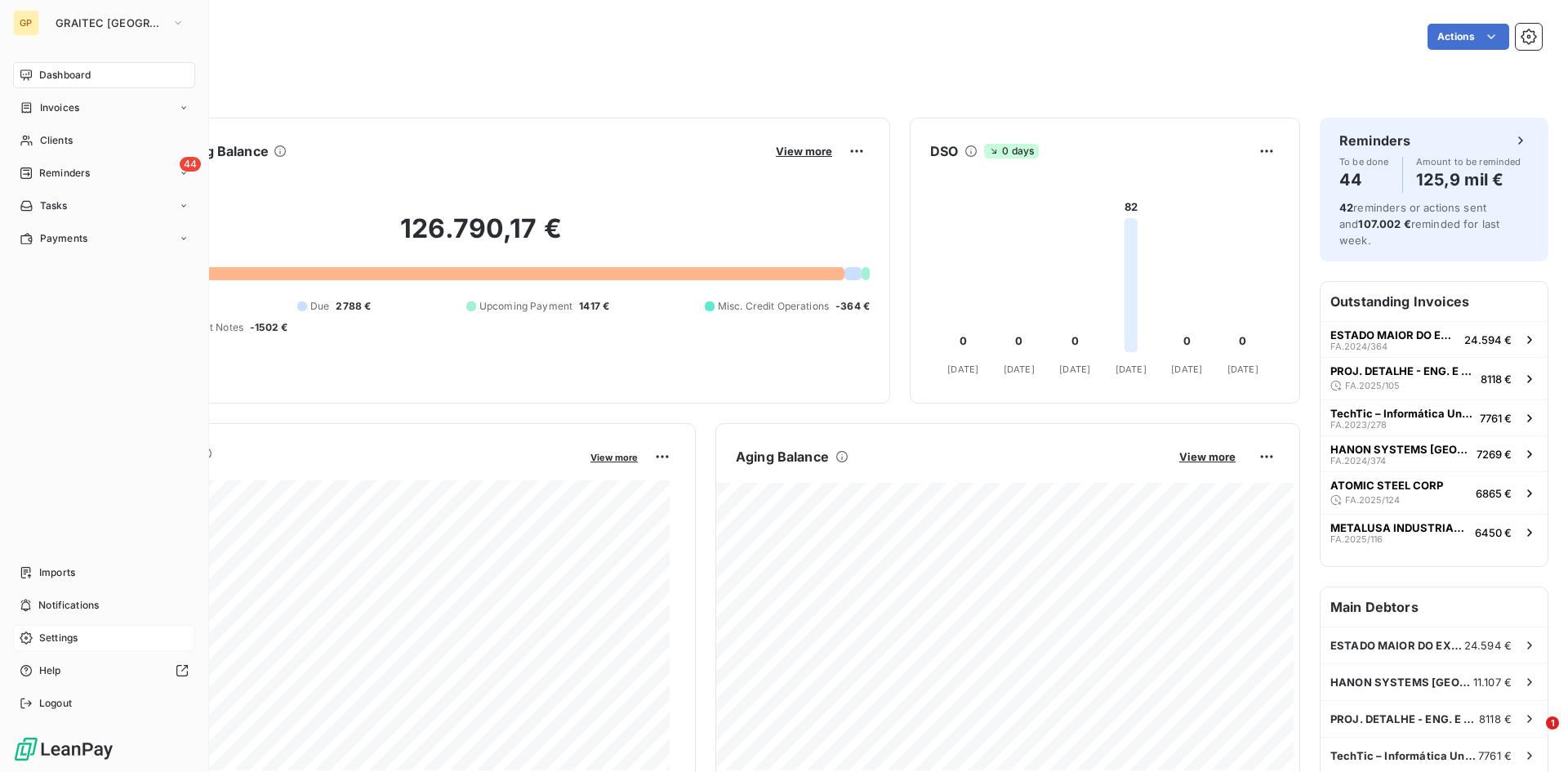
click at [63, 633] on span "Settings" at bounding box center [58, 638] width 39 height 15
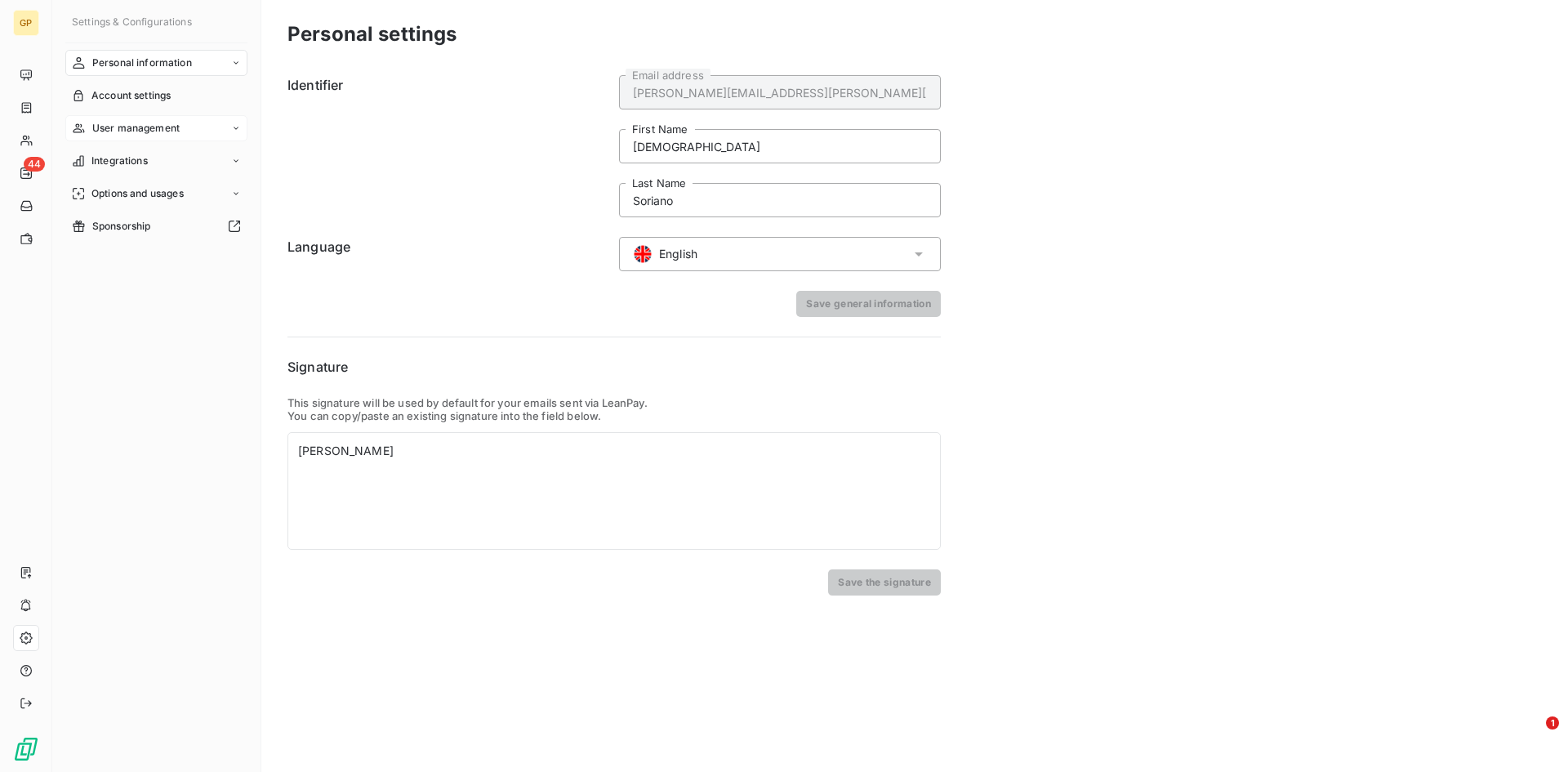
click at [156, 126] on span "User management" at bounding box center [136, 128] width 87 height 15
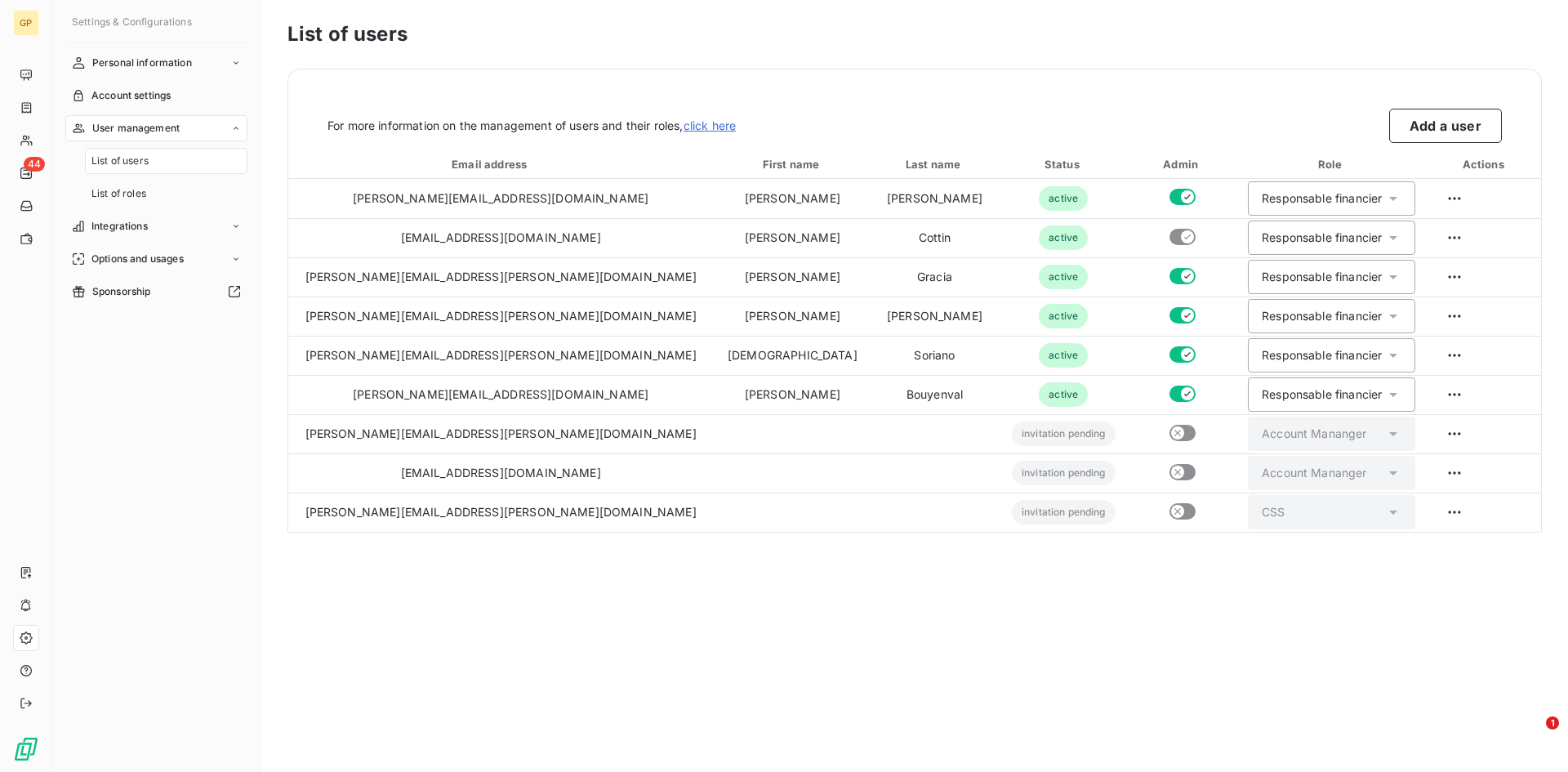
click at [166, 79] on nav "Personal information Account settings User management List of users List of rol…" at bounding box center [156, 178] width 182 height 255
click at [161, 95] on span "Account settings" at bounding box center [131, 95] width 79 height 15
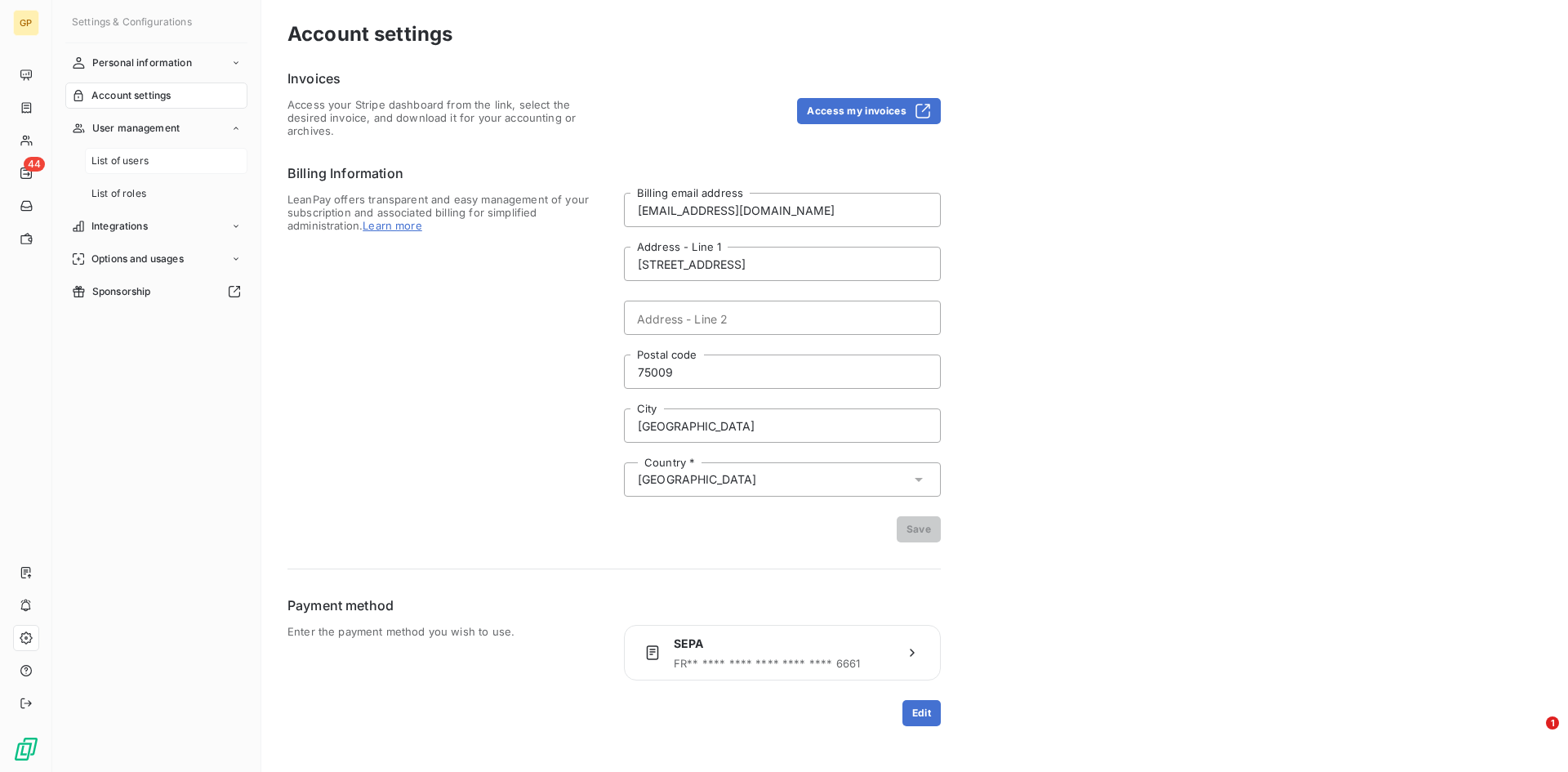
click at [156, 150] on div "List of users" at bounding box center [165, 161] width 162 height 26
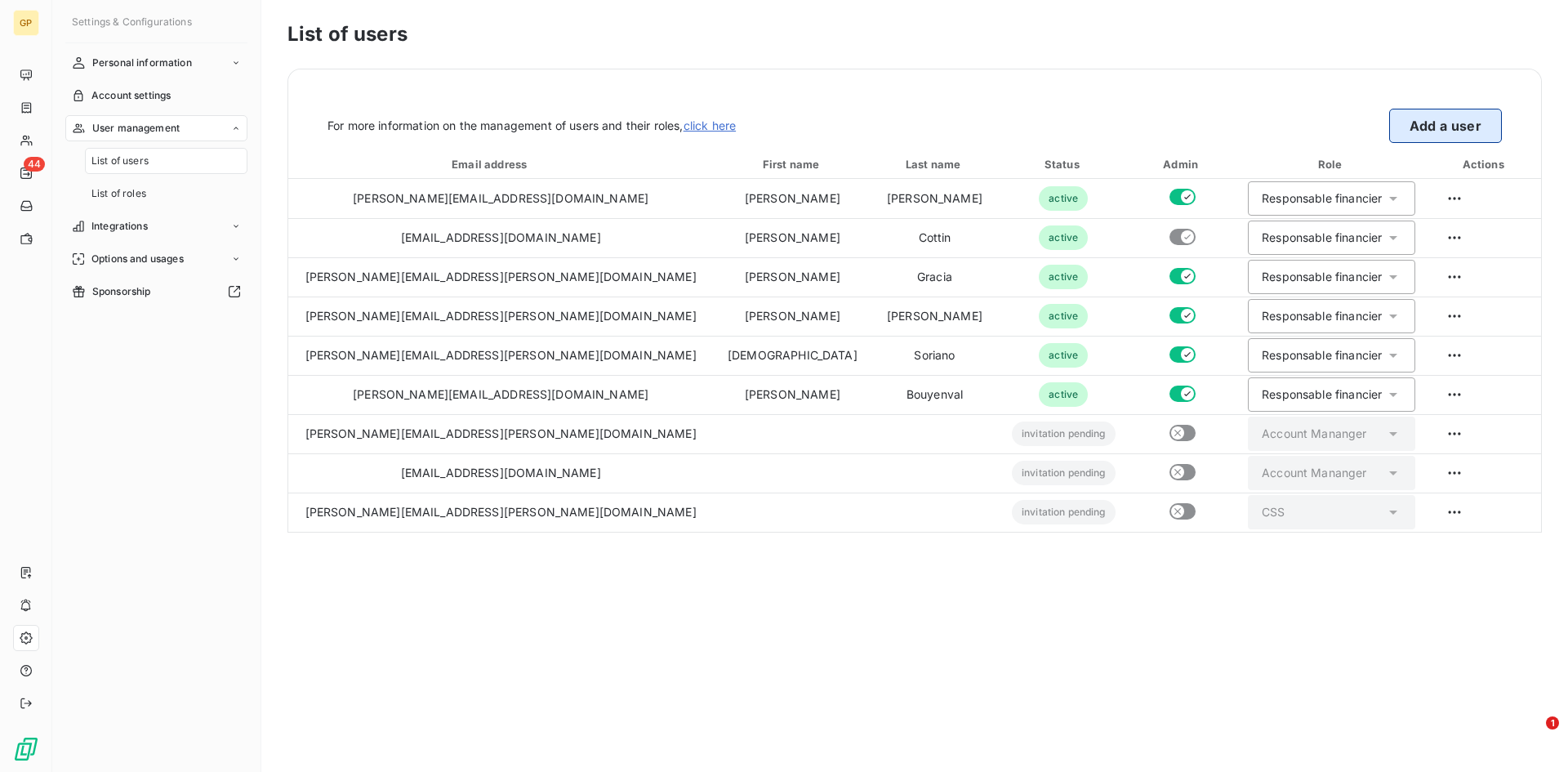
click at [1424, 135] on button "Add a user" at bounding box center [1445, 126] width 113 height 35
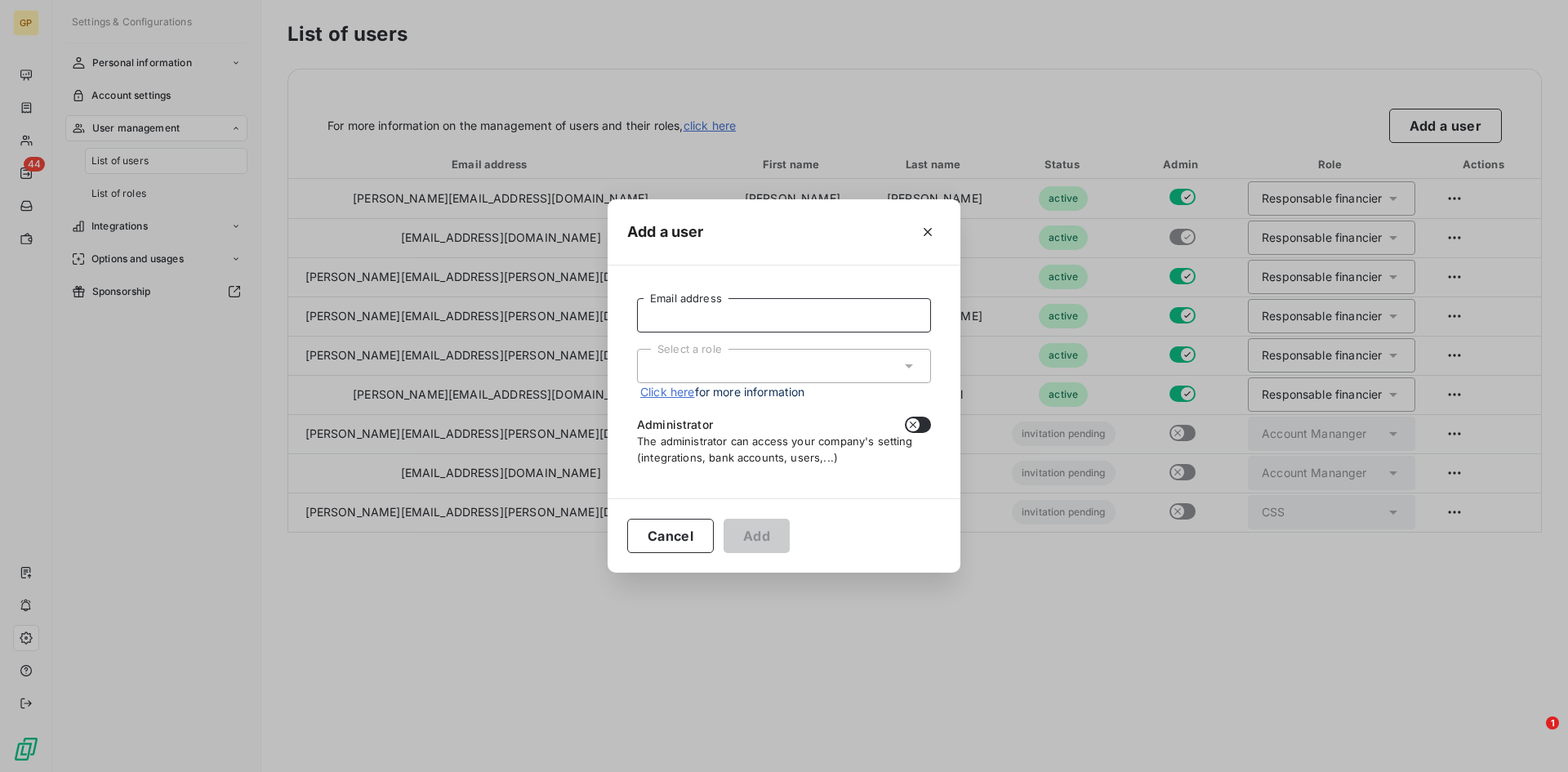
click at [769, 314] on input "Email address" at bounding box center [784, 315] width 294 height 35
paste input "[PERSON_NAME][EMAIL_ADDRESS][PERSON_NAME][DOMAIN_NAME]"
type input "[PERSON_NAME][EMAIL_ADDRESS][PERSON_NAME][DOMAIN_NAME]"
click at [780, 370] on div "Select a role" at bounding box center [784, 366] width 294 height 35
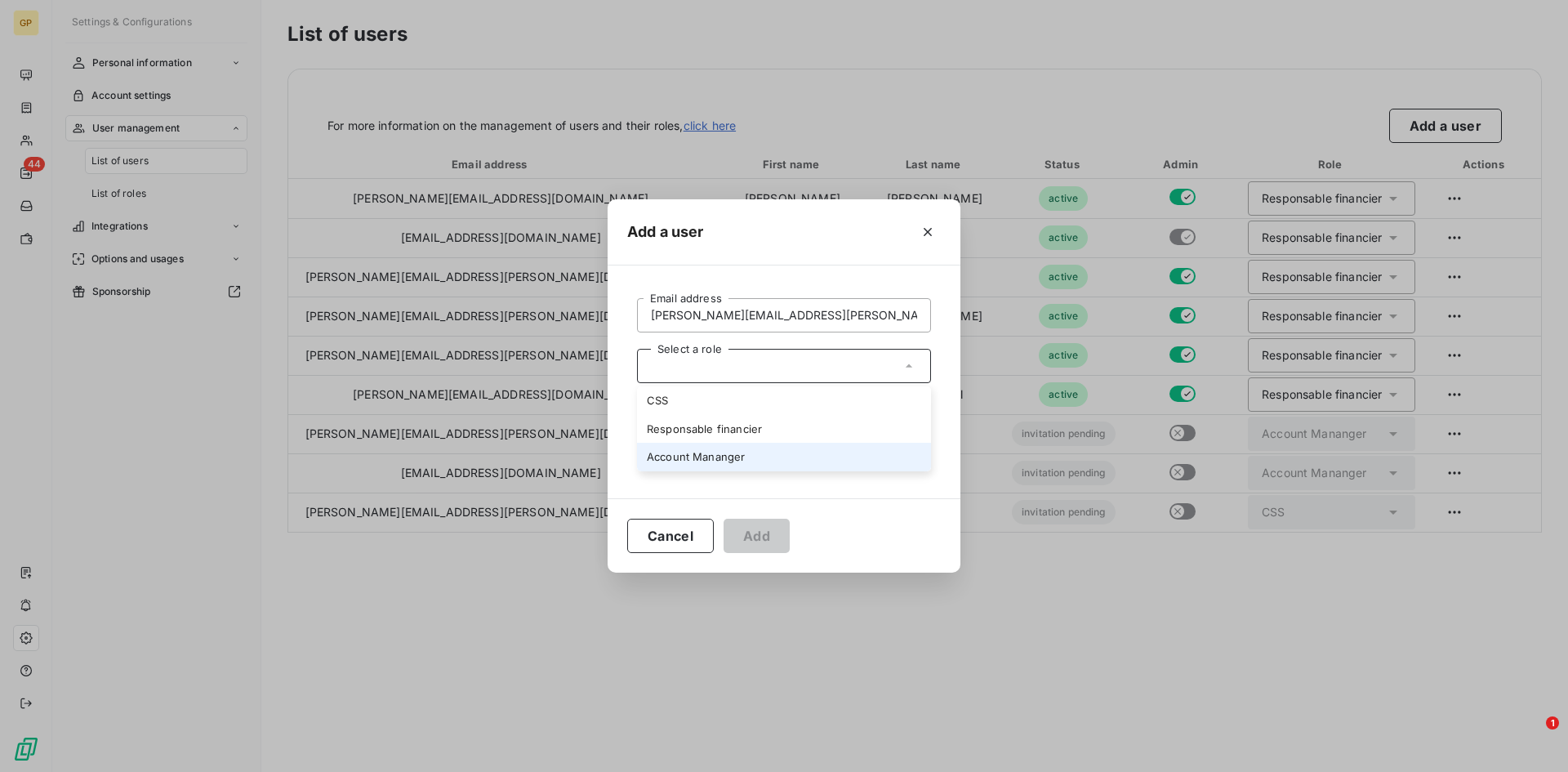
click at [750, 446] on li "Account Mananger" at bounding box center [784, 457] width 294 height 29
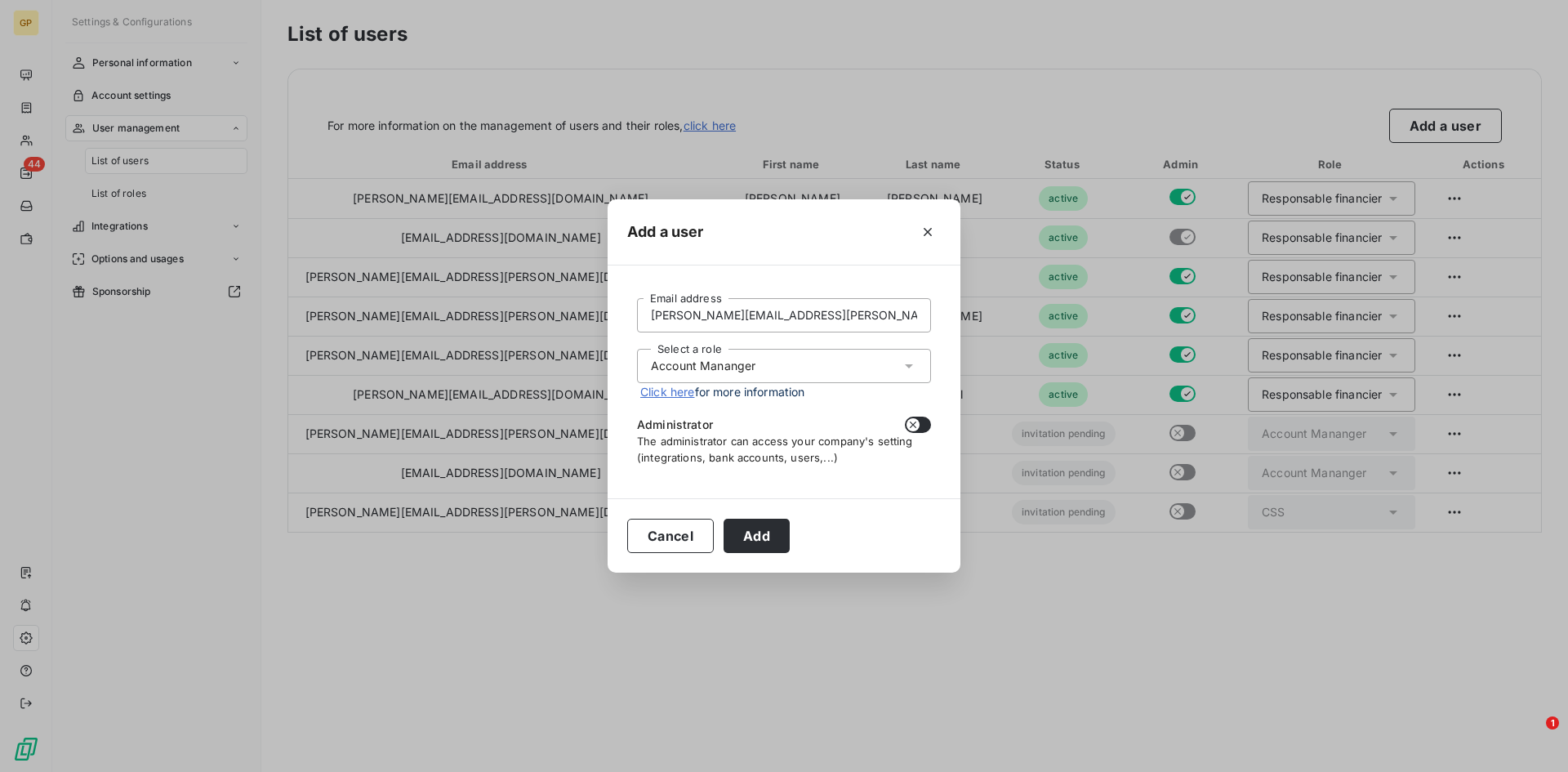
drag, startPoint x: 775, startPoint y: 522, endPoint x: 809, endPoint y: 603, distance: 87.8
click at [774, 522] on button "Add" at bounding box center [756, 536] width 66 height 35
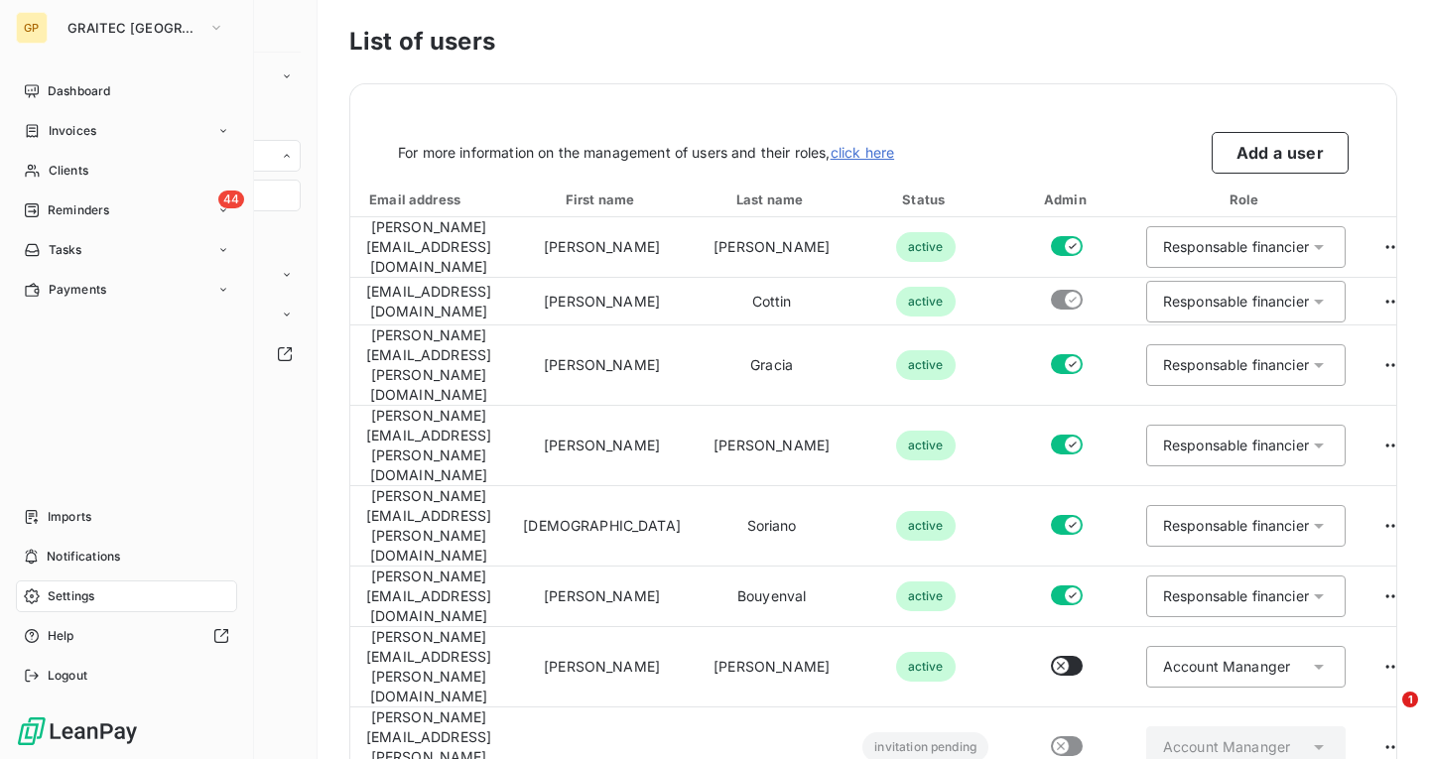
click at [135, 601] on div "Settings" at bounding box center [126, 597] width 221 height 32
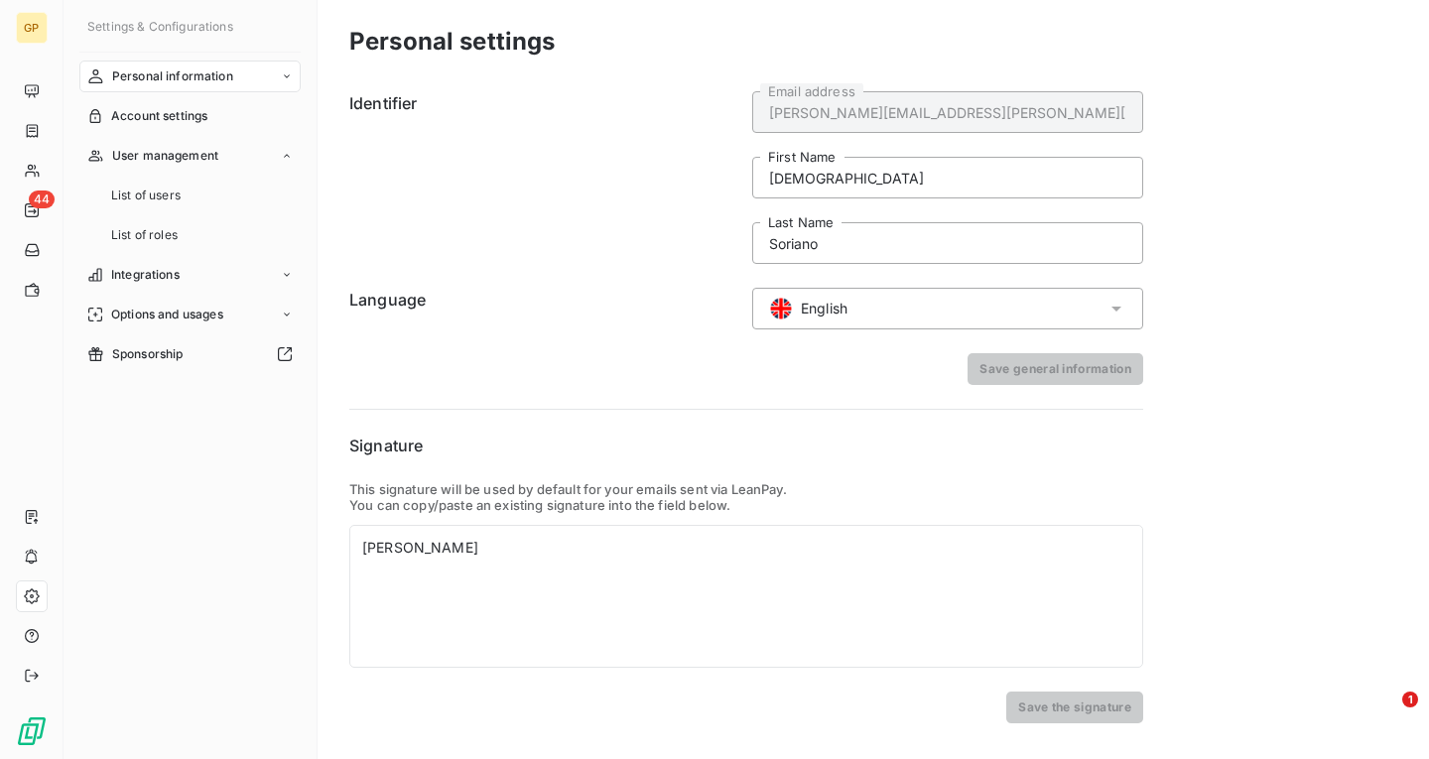
click at [501, 346] on form "Identifier [PERSON_NAME][EMAIL_ADDRESS][PERSON_NAME][DOMAIN_NAME] Email address…" at bounding box center [746, 238] width 794 height 294
click at [203, 153] on span "User management" at bounding box center [165, 156] width 106 height 18
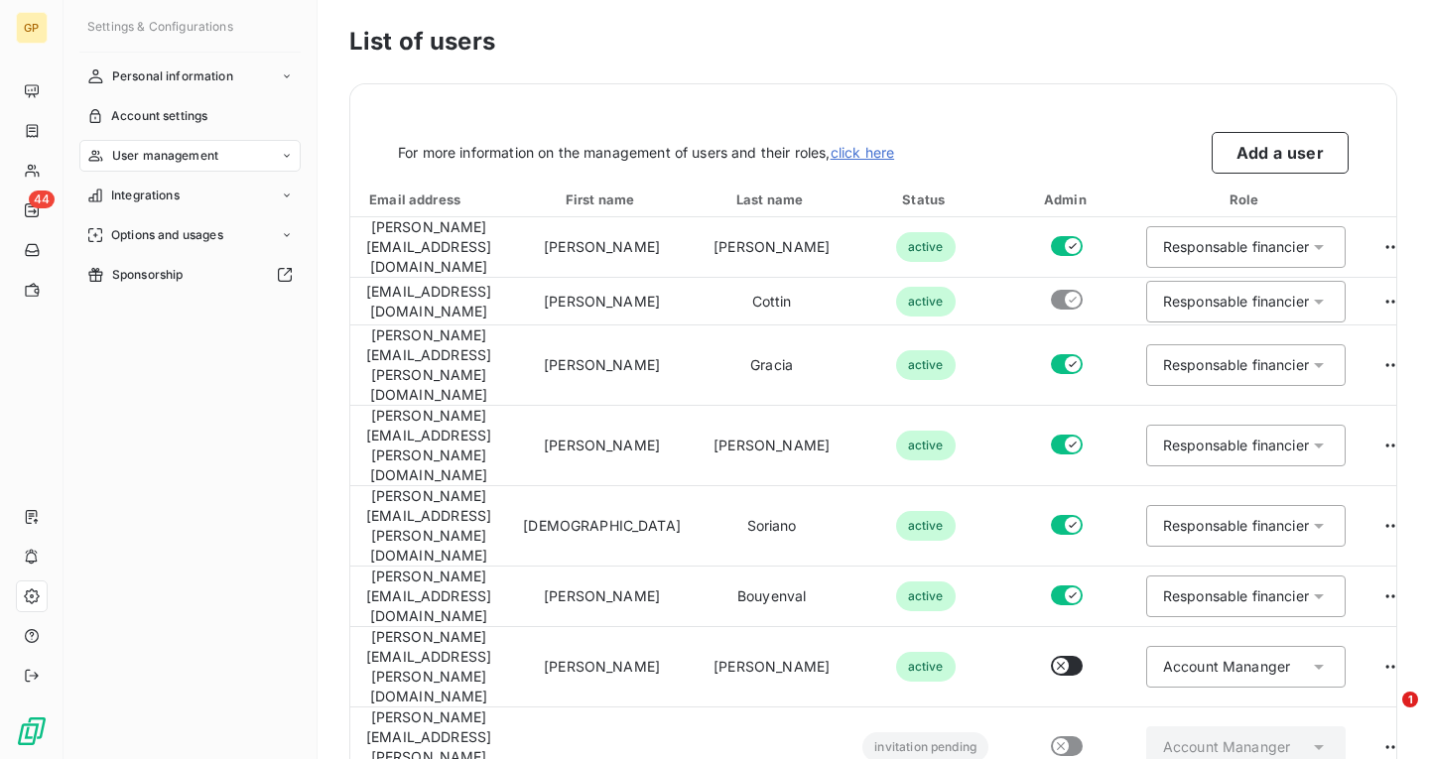
click at [194, 168] on div "User management" at bounding box center [189, 156] width 221 height 32
click at [184, 198] on div "List of users" at bounding box center [201, 196] width 197 height 32
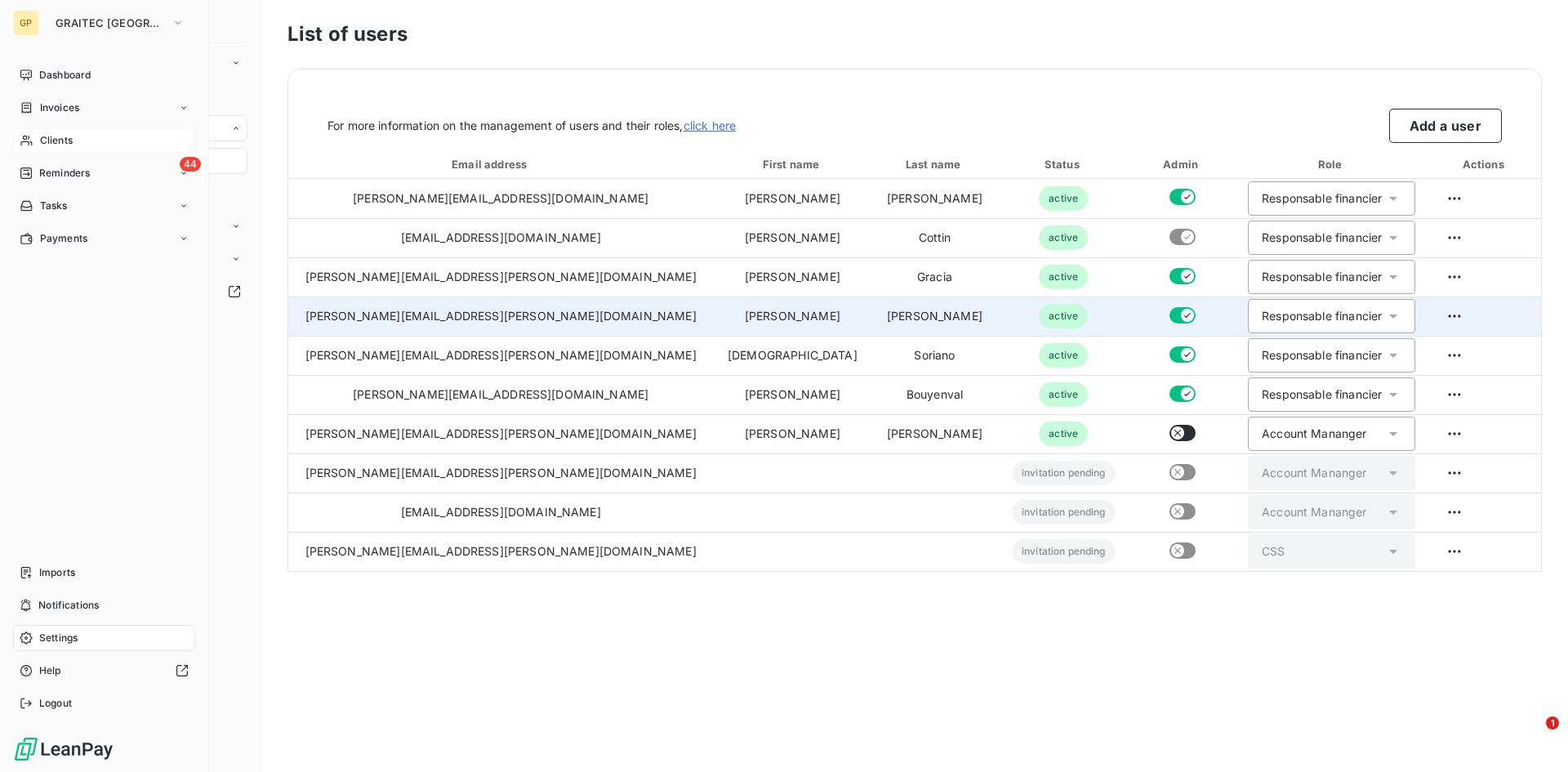
click at [80, 129] on div "Clients" at bounding box center [104, 141] width 182 height 26
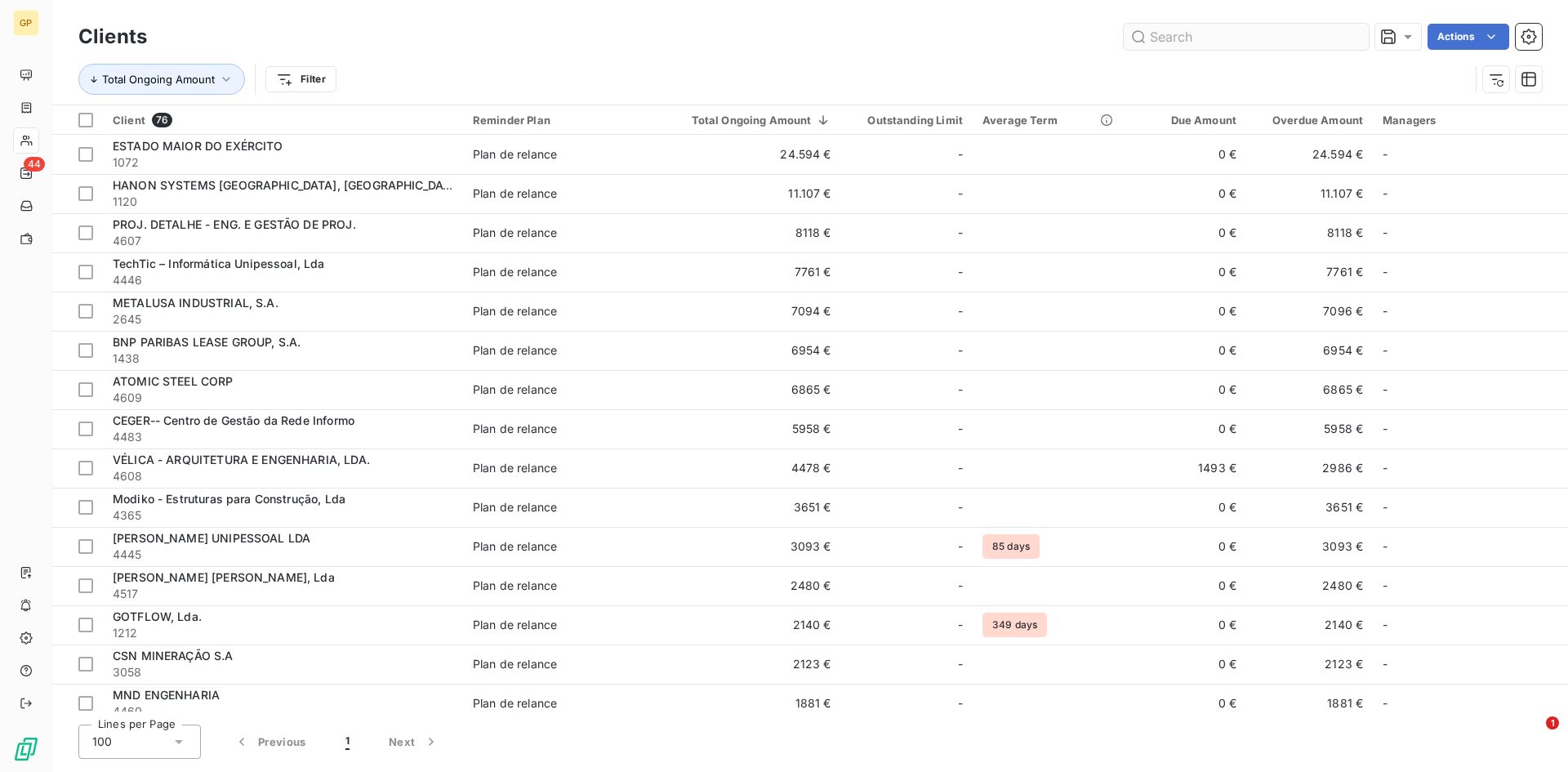
click at [1170, 44] on input "text" at bounding box center [1246, 37] width 245 height 26
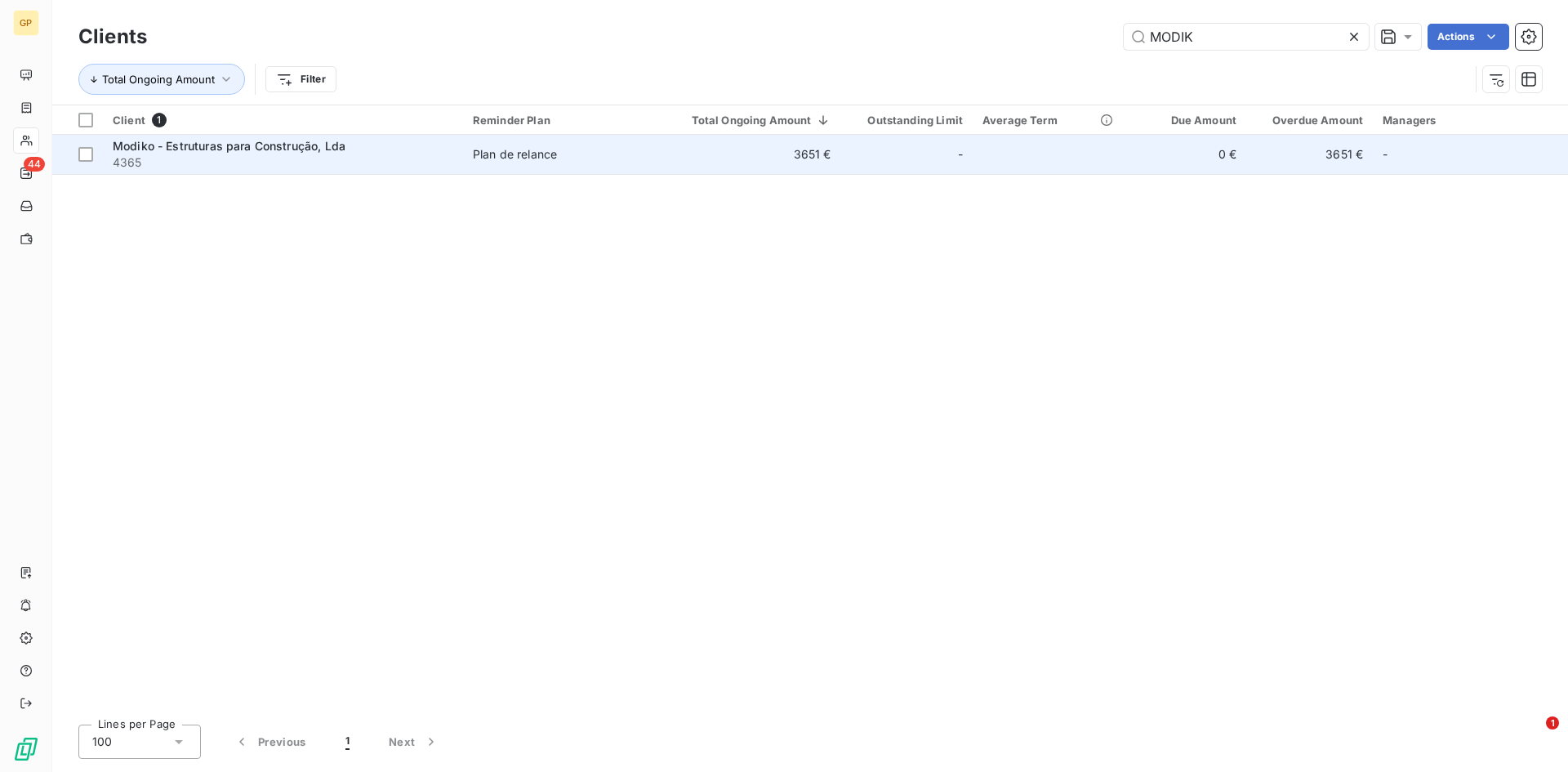
type input "MODIK"
click at [471, 156] on td "Plan de relance" at bounding box center [561, 155] width 195 height 40
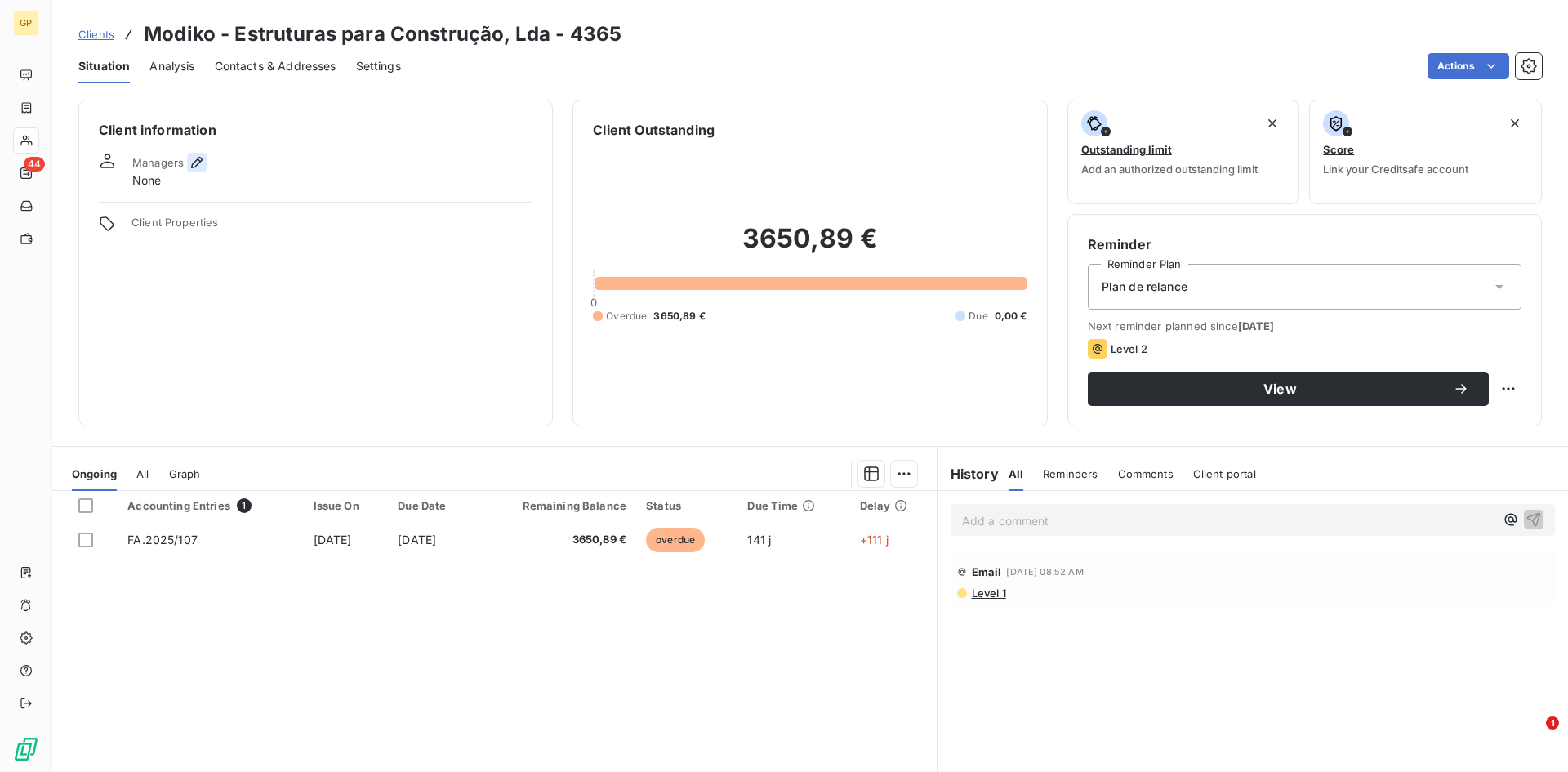
click at [202, 164] on icon "button" at bounding box center [197, 163] width 16 height 16
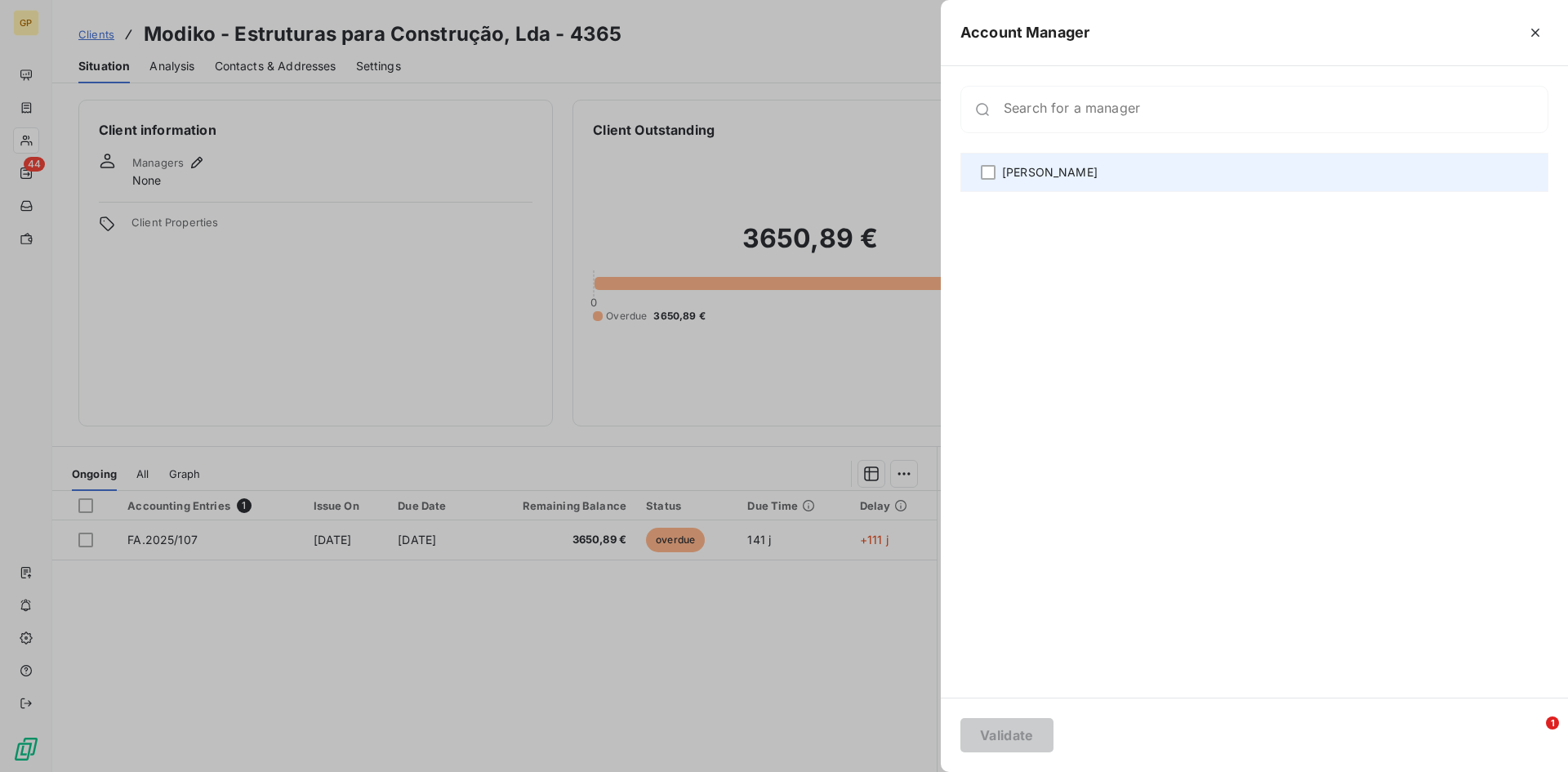
click at [1050, 163] on div "[PERSON_NAME]" at bounding box center [1254, 173] width 588 height 40
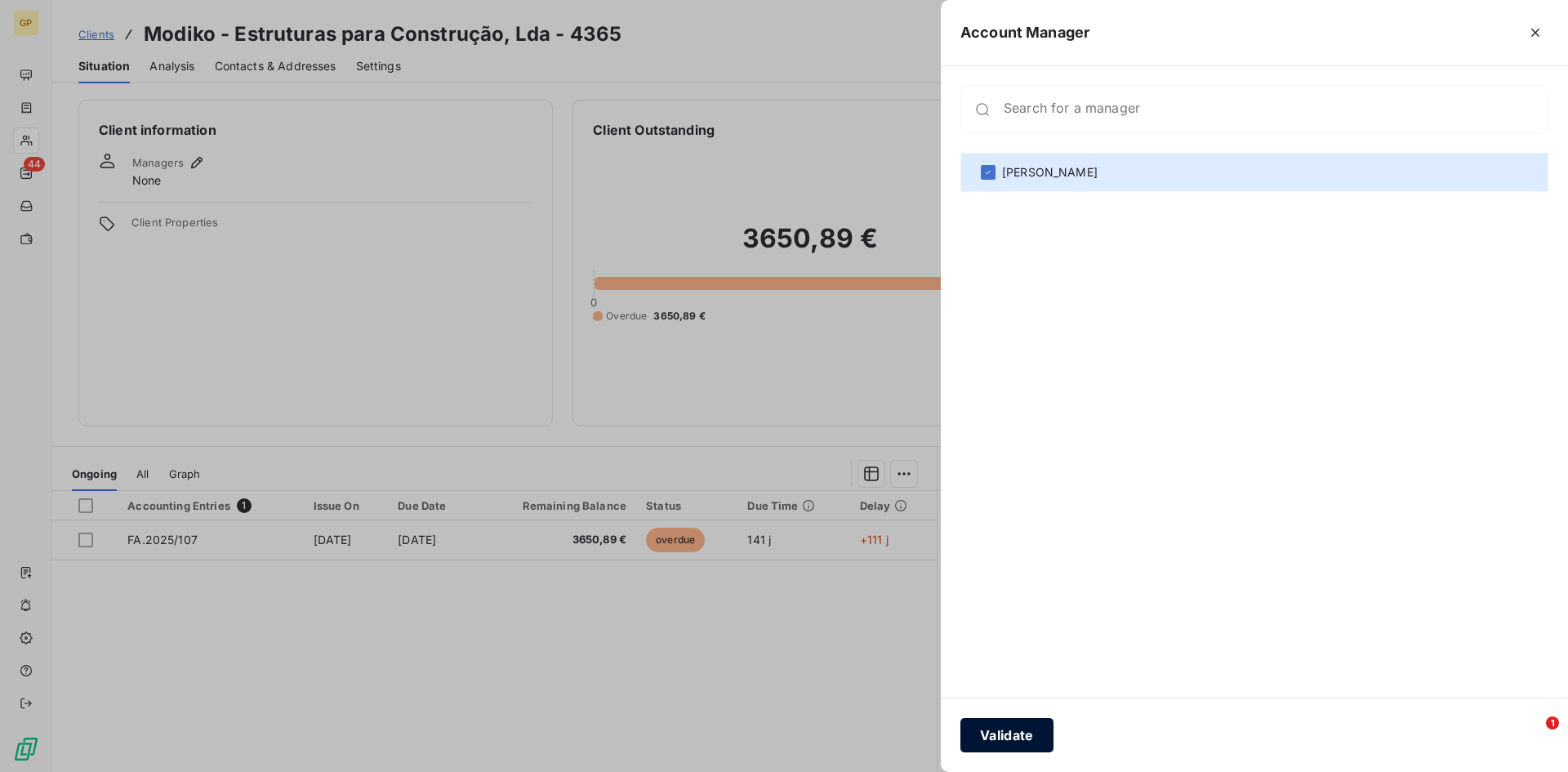
click at [1012, 746] on button "Validate" at bounding box center [1007, 735] width 93 height 35
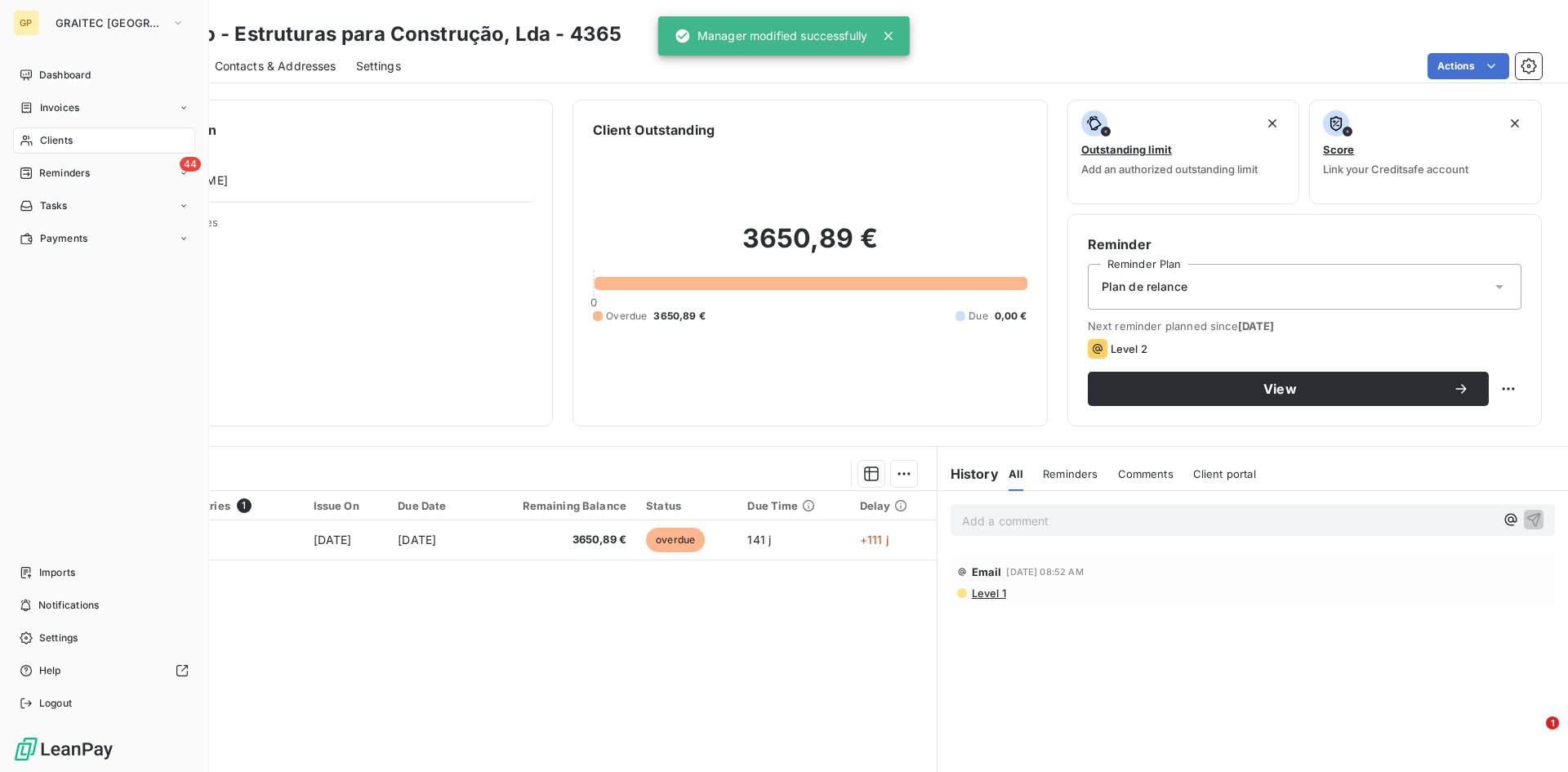
click at [35, 141] on div "Clients" at bounding box center [104, 141] width 182 height 26
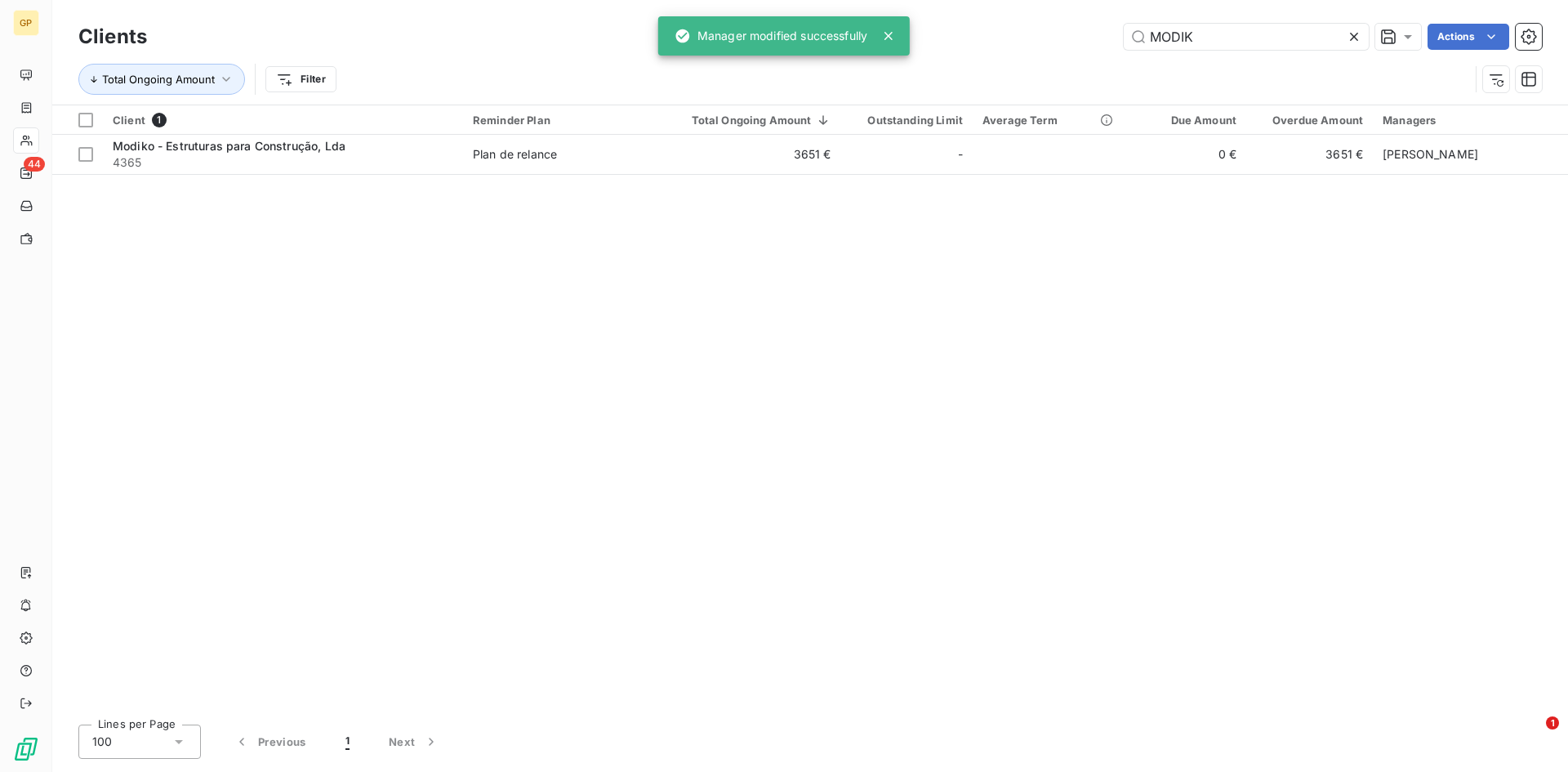
drag, startPoint x: 1225, startPoint y: 42, endPoint x: 1062, endPoint y: 40, distance: 163.0
click at [1084, 40] on div "MODIK Actions" at bounding box center [854, 37] width 1375 height 26
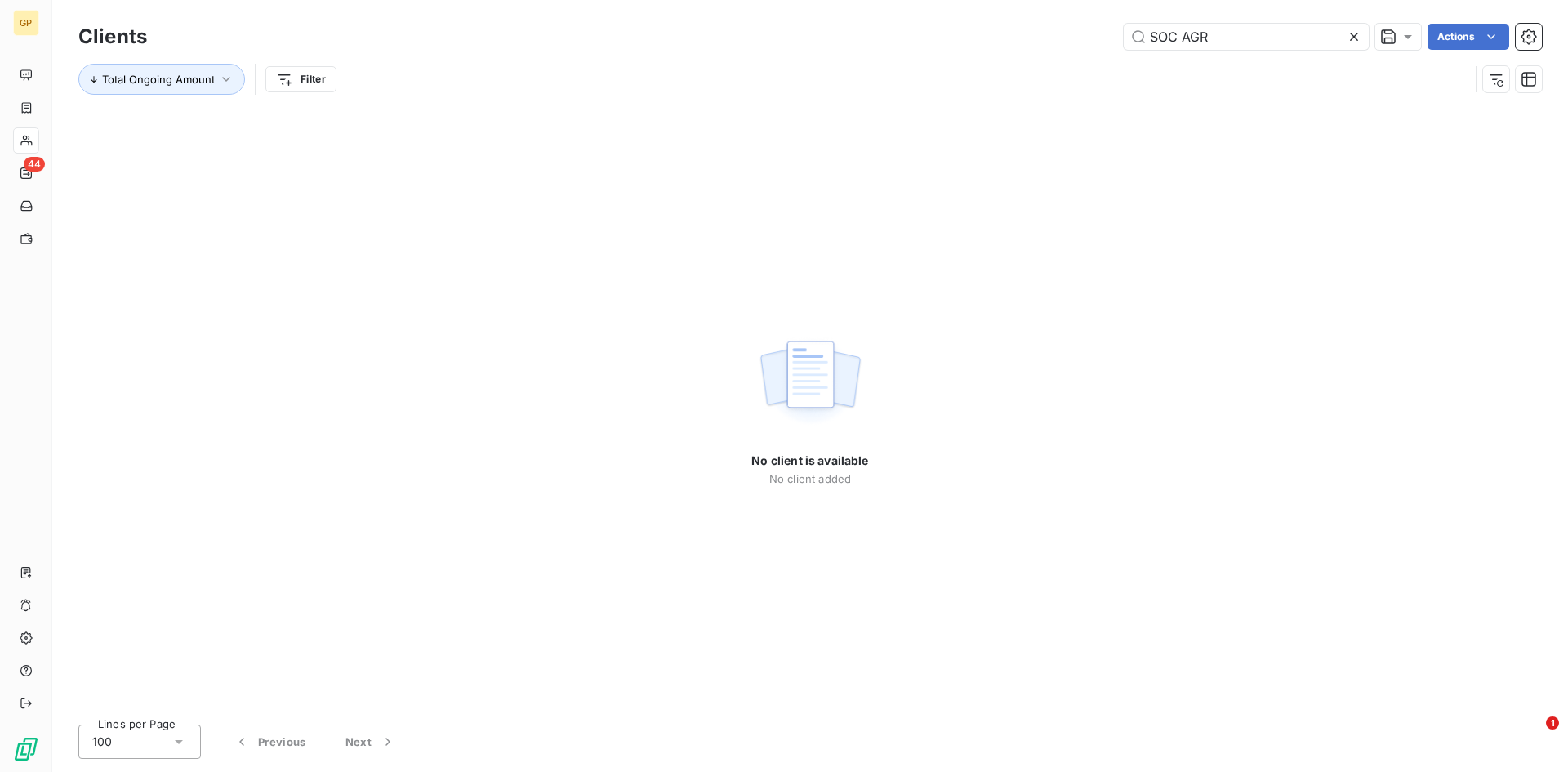
type input "SOC AGR"
click at [1346, 38] on icon at bounding box center [1354, 37] width 16 height 16
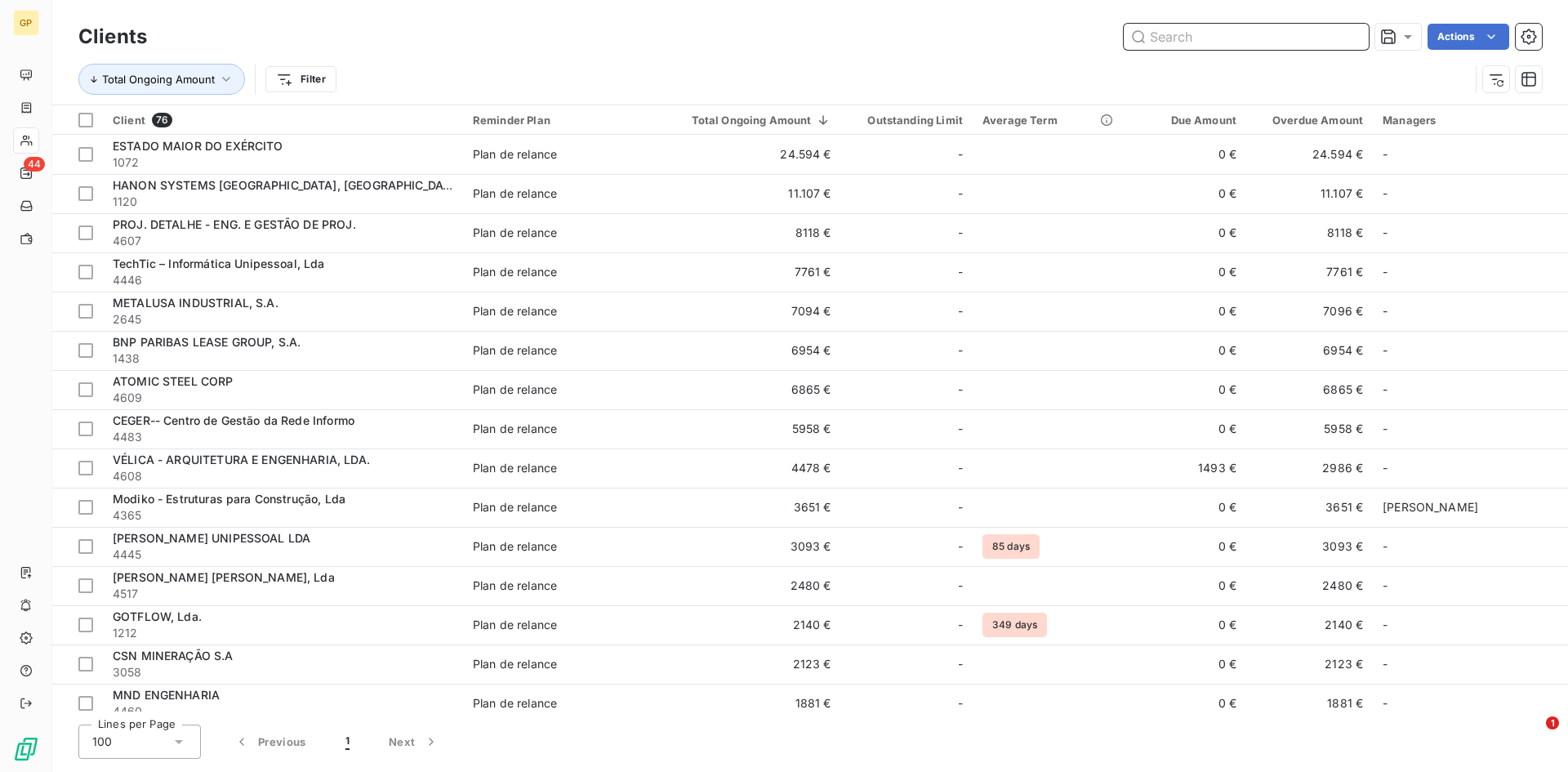
click at [1264, 38] on input "text" at bounding box center [1246, 37] width 245 height 26
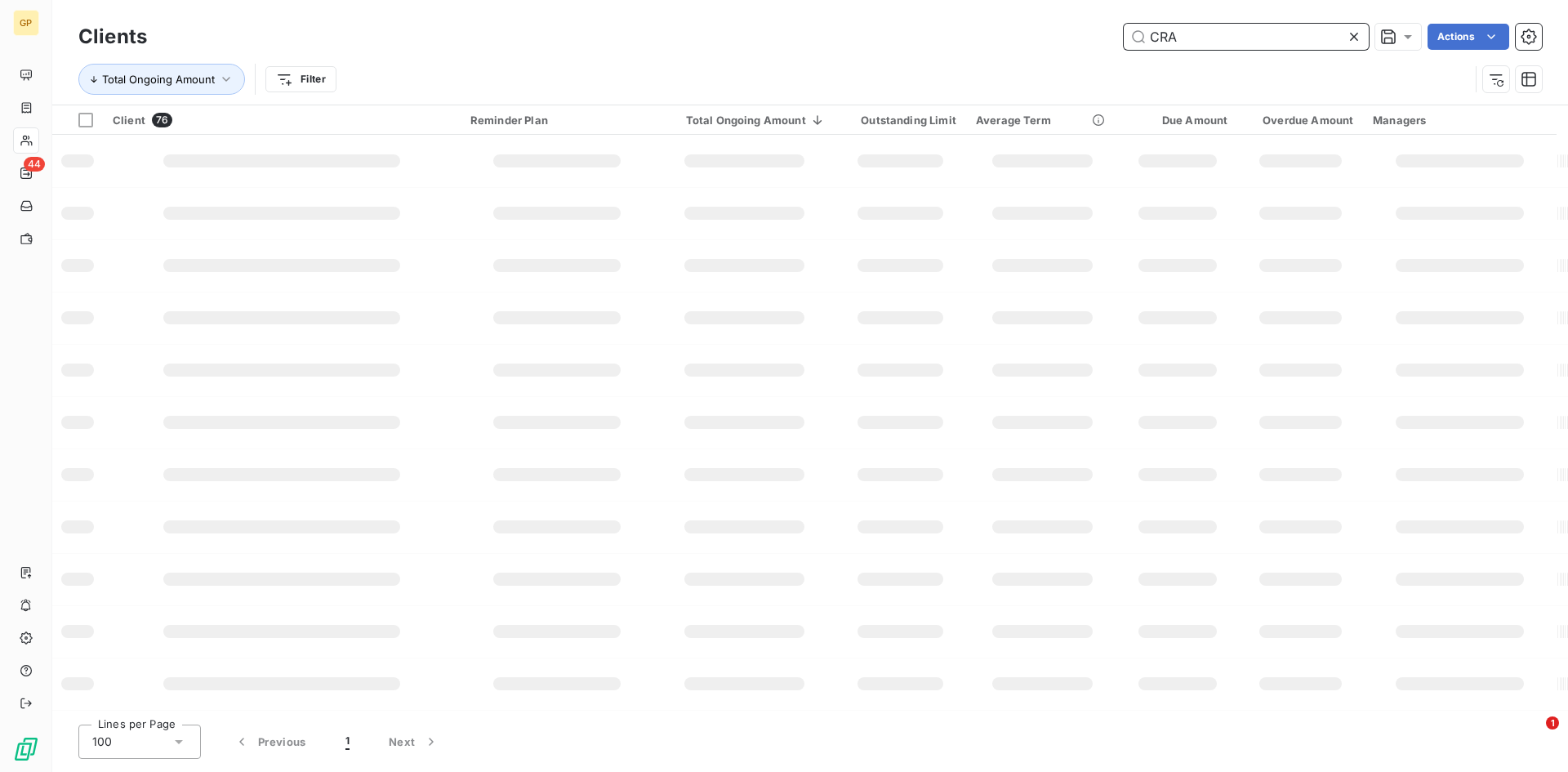
type input "CRAV"
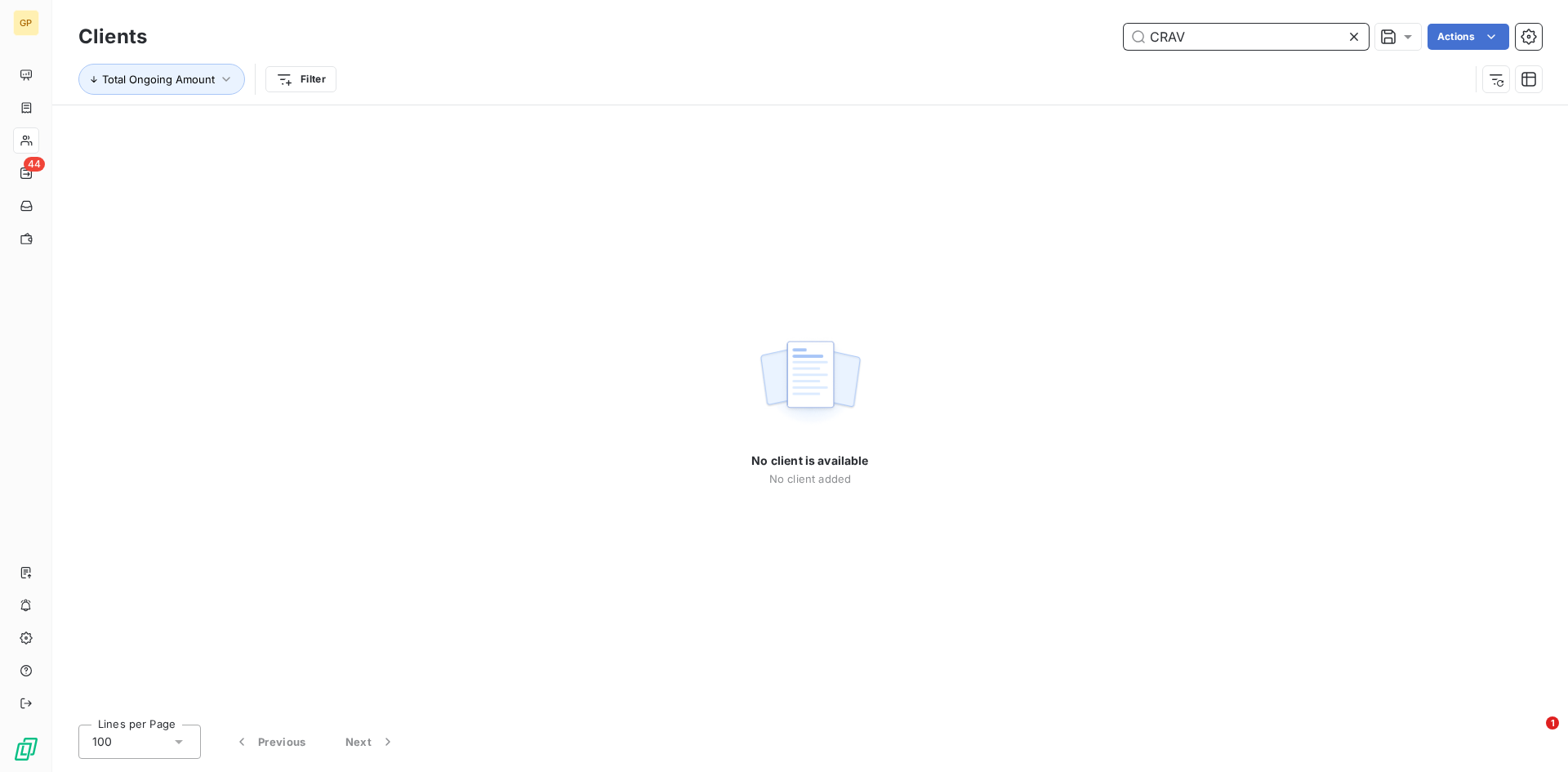
drag, startPoint x: 1206, startPoint y: 47, endPoint x: 1061, endPoint y: 46, distance: 145.0
click at [1061, 46] on div "CRAV Actions" at bounding box center [854, 37] width 1375 height 26
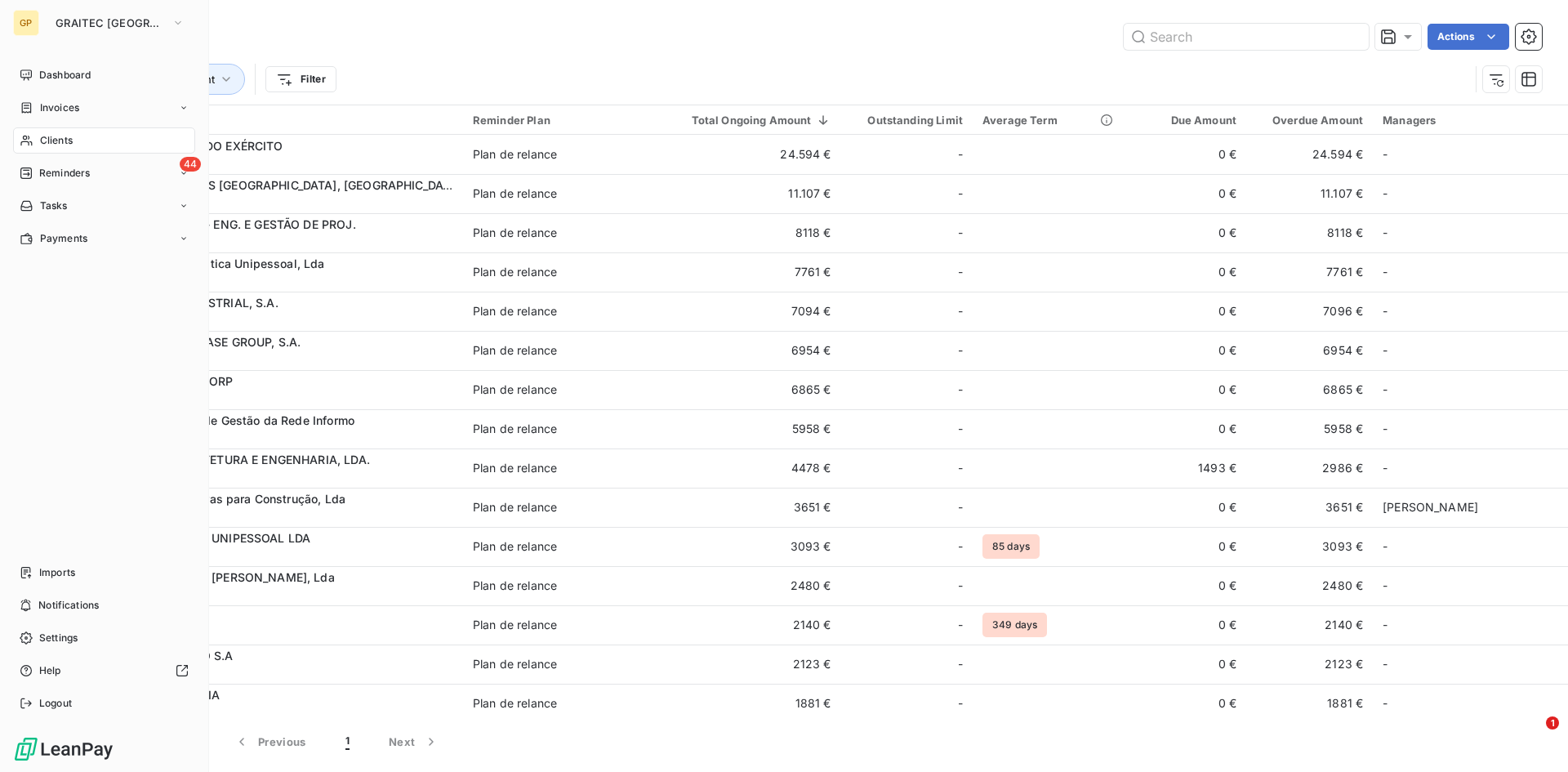
click at [42, 135] on span "Clients" at bounding box center [57, 141] width 33 height 15
click at [75, 172] on span "Reminders" at bounding box center [65, 173] width 51 height 15
click at [106, 78] on div "Dashboard" at bounding box center [104, 75] width 182 height 26
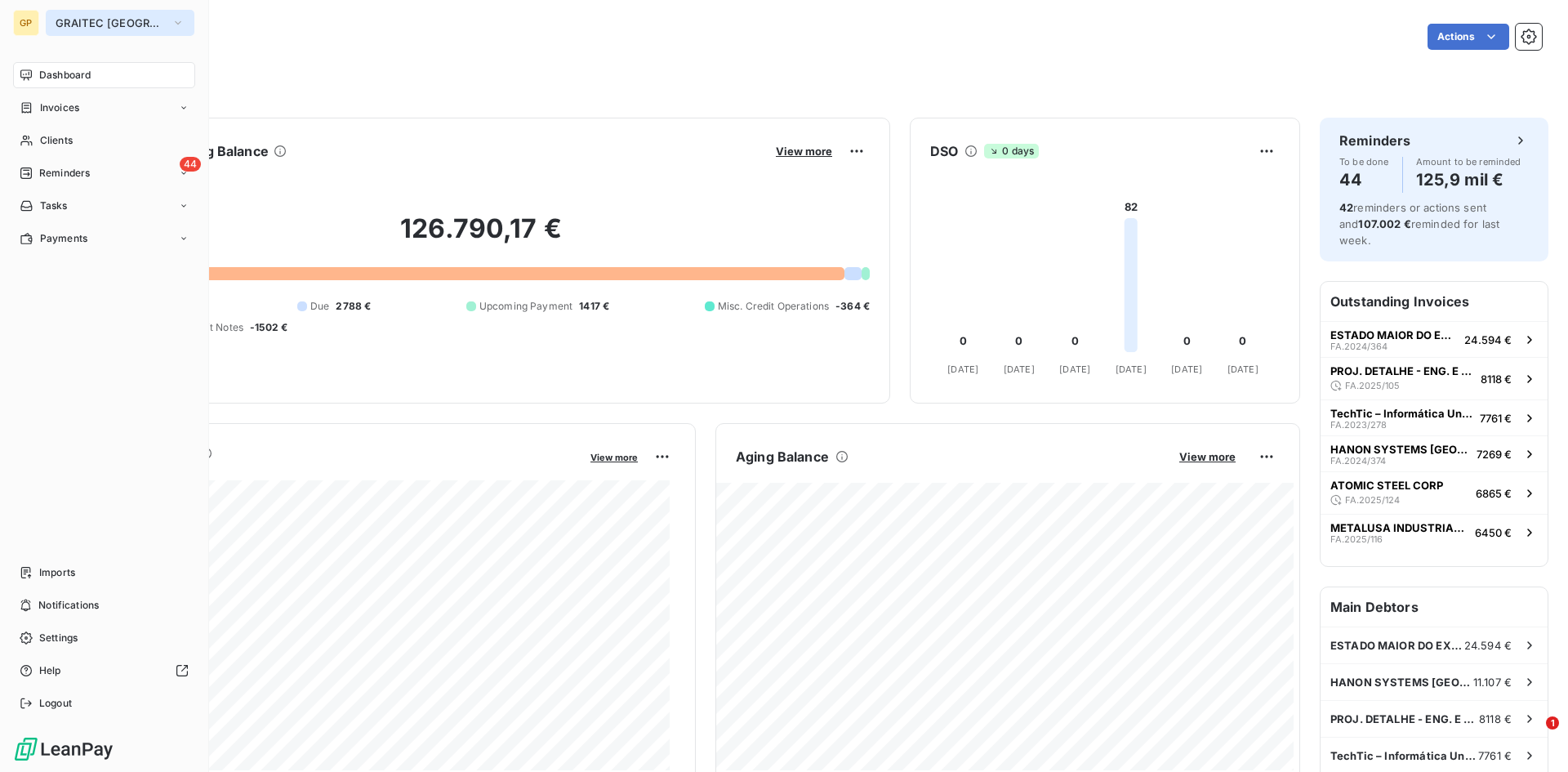
click at [62, 23] on span "GRAITEC [GEOGRAPHIC_DATA]" at bounding box center [109, 23] width 109 height 13
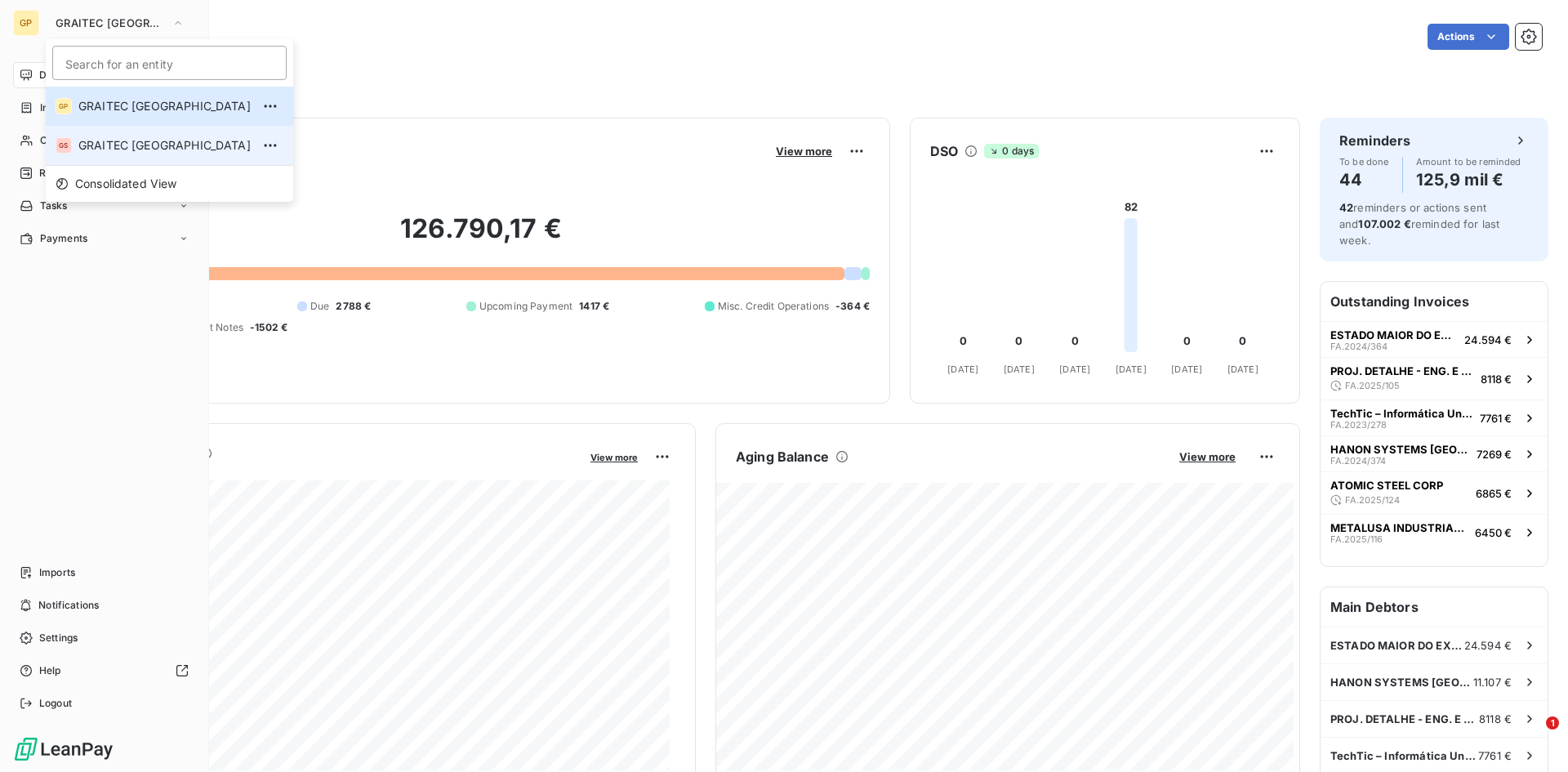
click at [164, 133] on li "GS GRAITEC [GEOGRAPHIC_DATA]" at bounding box center [170, 146] width 248 height 40
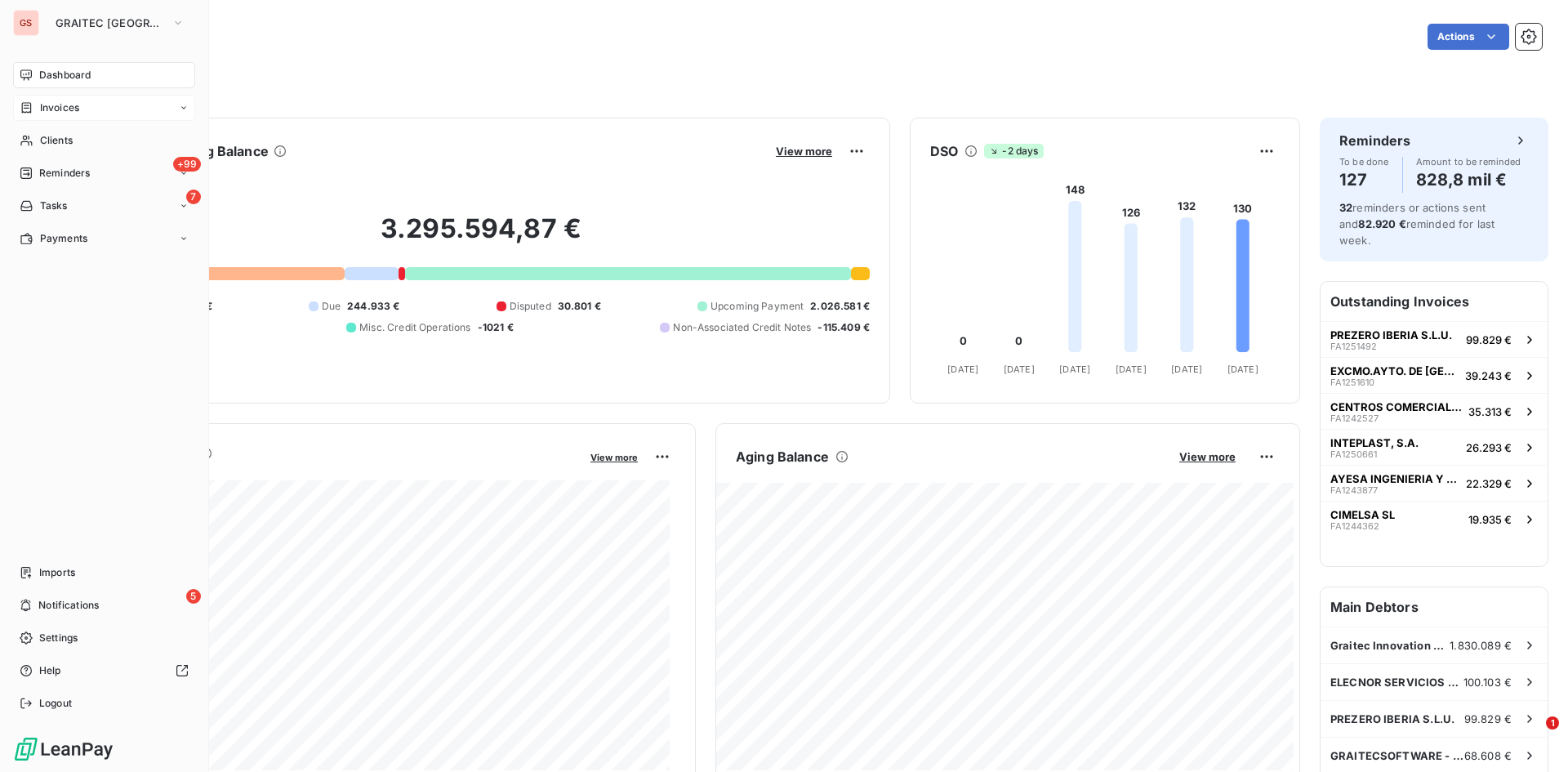
click at [35, 107] on div "Invoices" at bounding box center [49, 108] width 59 height 15
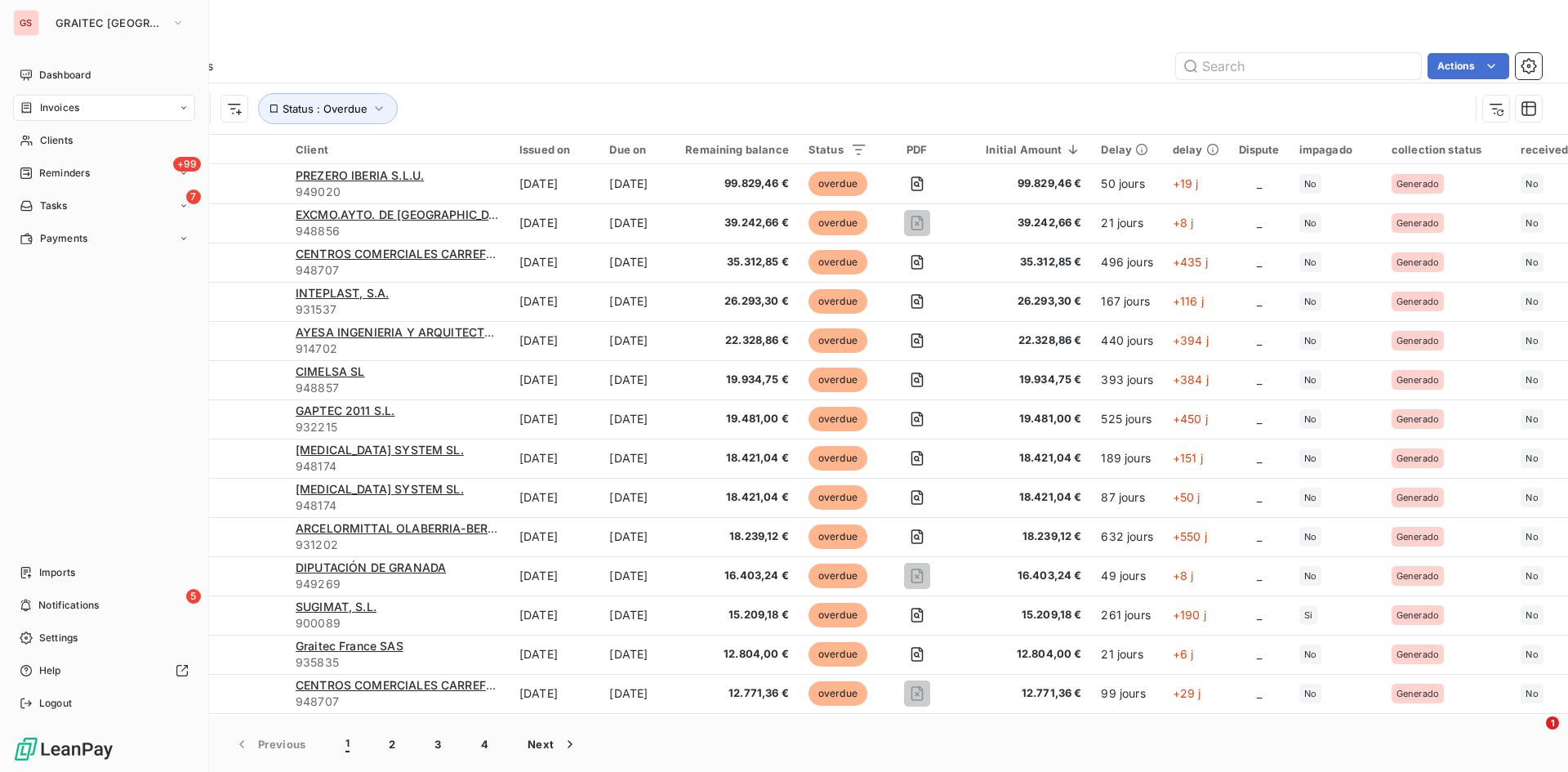
click at [32, 107] on icon at bounding box center [26, 108] width 14 height 13
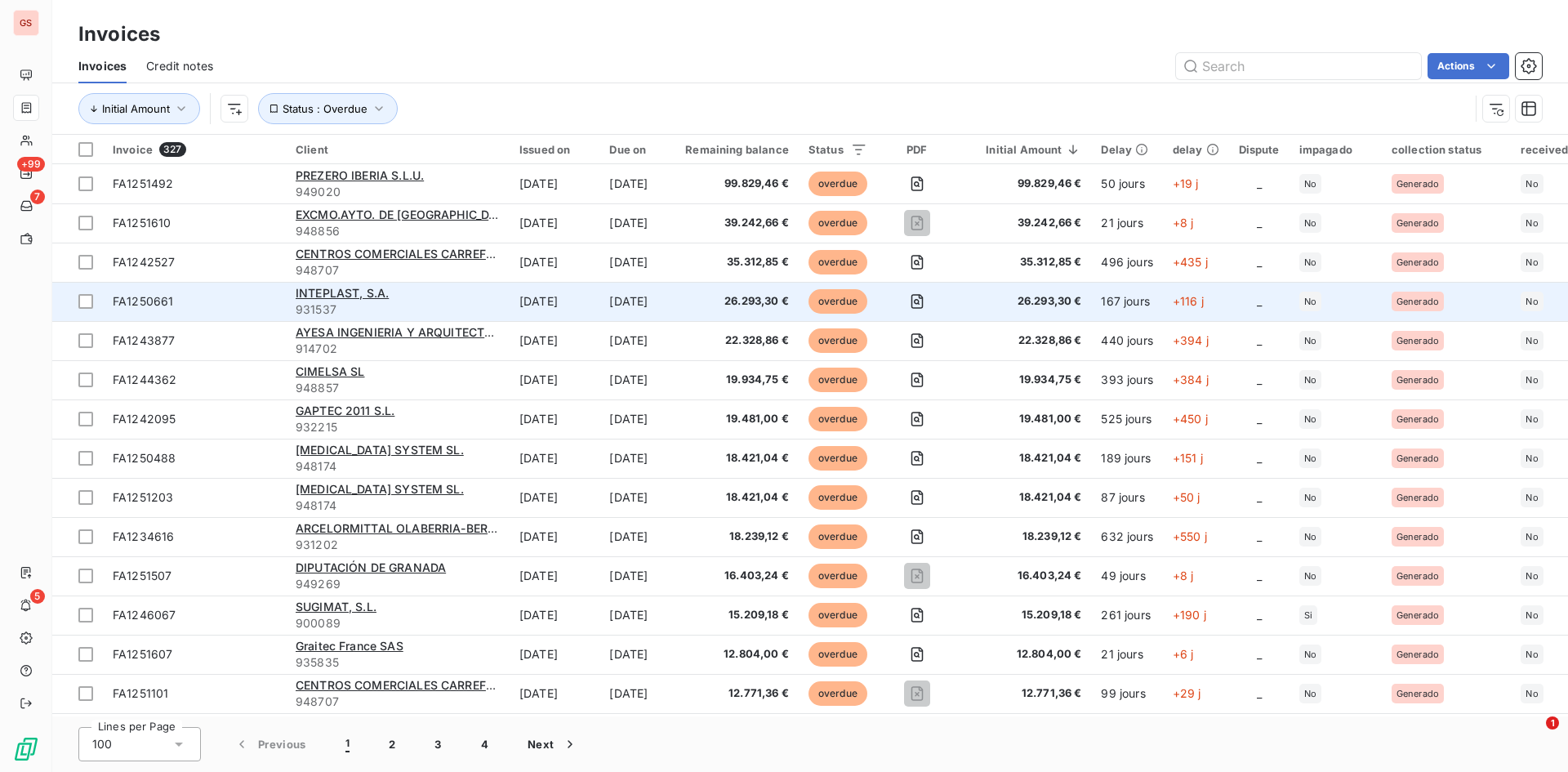
click at [620, 308] on td "[DATE]" at bounding box center [637, 301] width 76 height 40
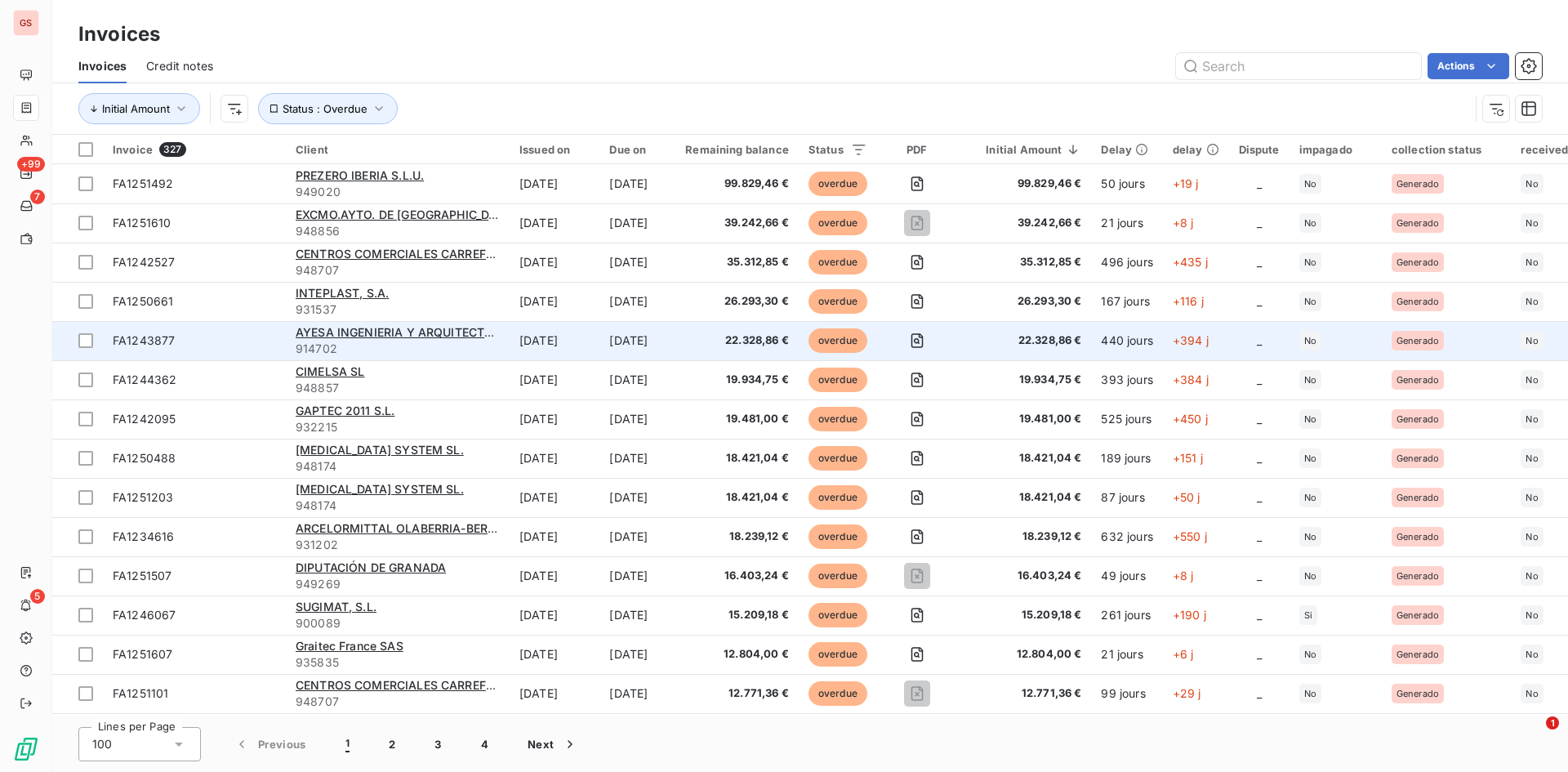
click at [533, 351] on td "[DATE]" at bounding box center [554, 341] width 90 height 40
